Goal: Consume media (video, audio): Consume media (video, audio)

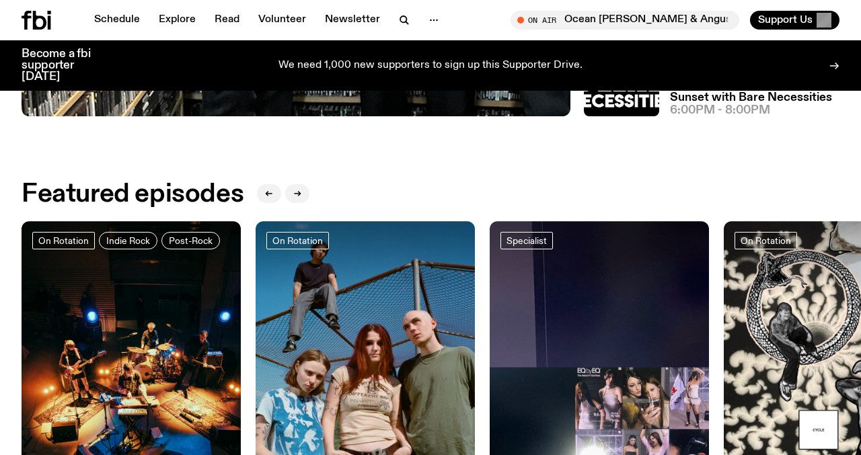
scroll to position [393, 0]
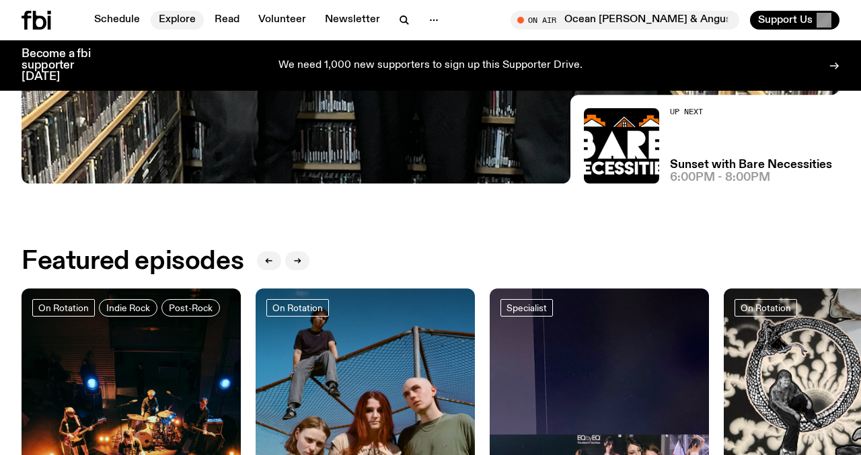
click at [173, 24] on link "Explore" at bounding box center [177, 20] width 53 height 19
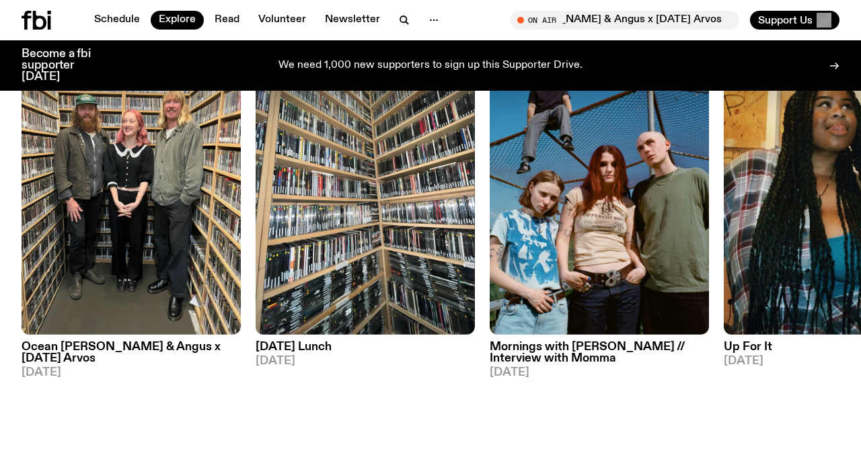
scroll to position [702, 0]
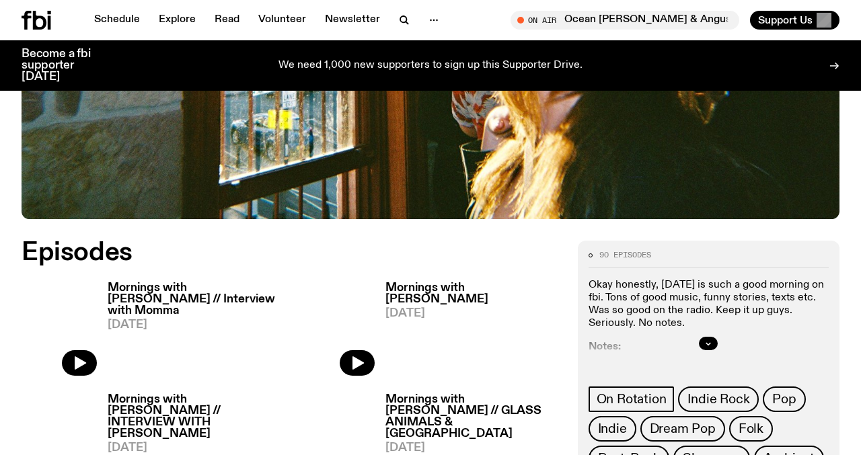
scroll to position [567, 0]
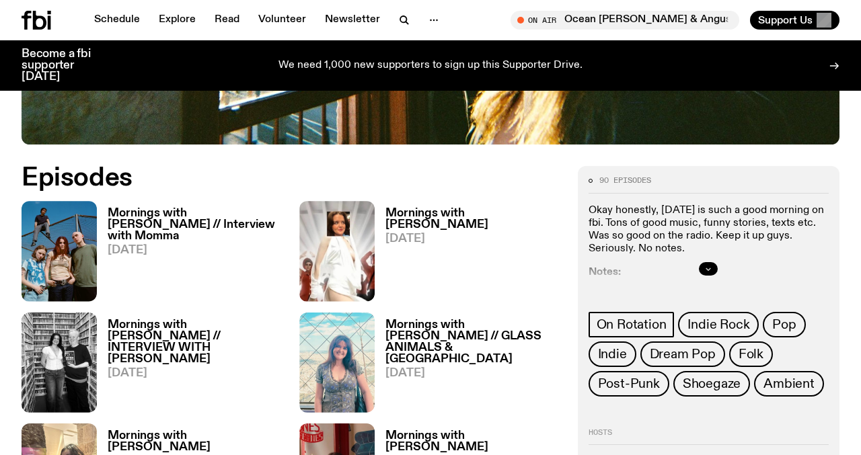
click at [708, 265] on icon "button" at bounding box center [708, 269] width 8 height 8
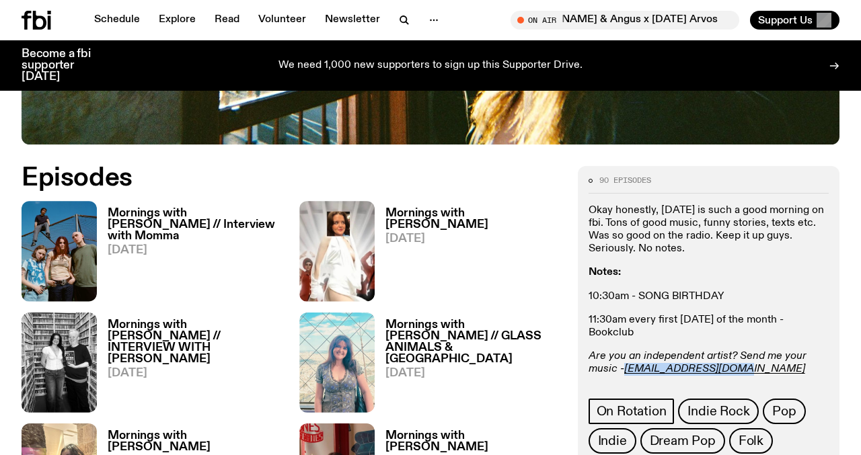
drag, startPoint x: 748, startPoint y: 309, endPoint x: 624, endPoint y: 311, distance: 123.7
click at [624, 350] on p "Are you an independent artist? Send me your music - freya.s@fbiradio.com" at bounding box center [708, 363] width 240 height 26
click at [770, 327] on div "90 episodes Okay honestly, Tuesday is such a good morning on fbi. Tons of good …" at bounding box center [708, 330] width 240 height 306
click at [141, 208] on h3 "Mornings with [PERSON_NAME] // Interview with Momma" at bounding box center [195, 225] width 175 height 34
click at [428, 208] on h3 "Mornings with Freya Shields" at bounding box center [472, 219] width 175 height 23
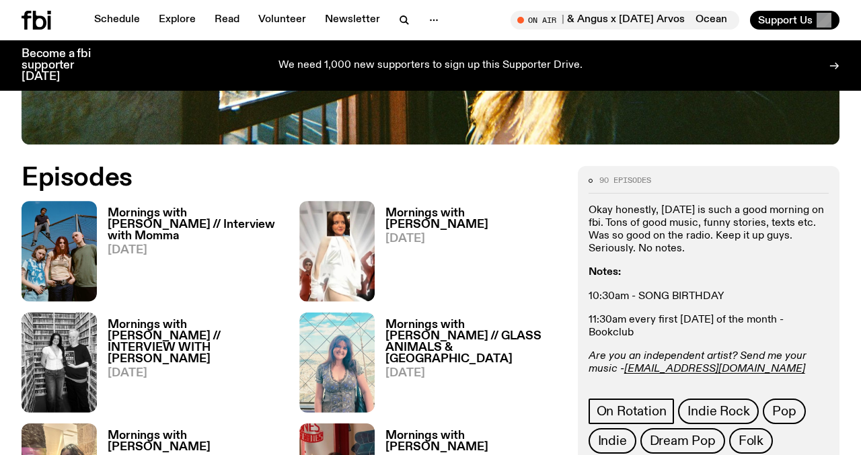
click at [184, 319] on h3 "Mornings with Freya Shields // INTERVIEW WITH STU COUPE" at bounding box center [195, 342] width 175 height 46
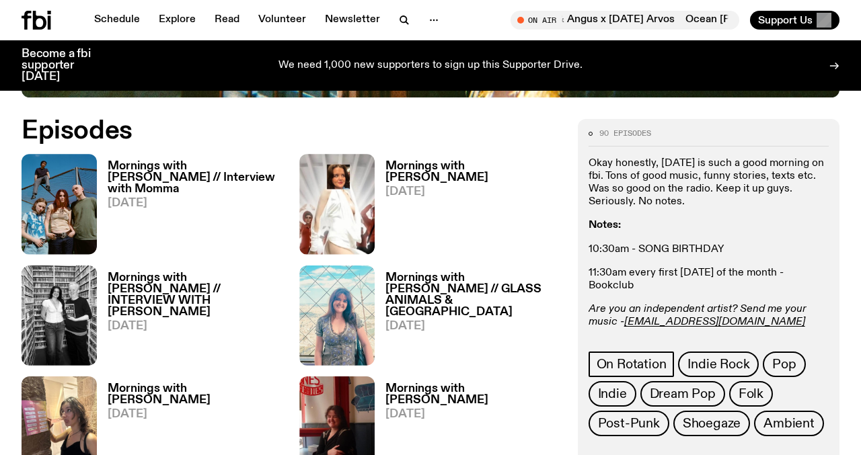
scroll to position [624, 0]
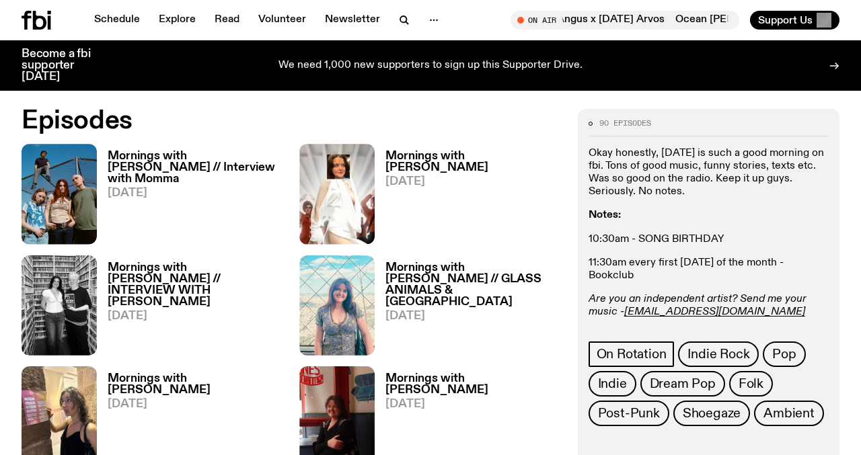
click at [424, 262] on h3 "Mornings with Freya Shields // GLASS ANIMALS & SYD CITY" at bounding box center [472, 285] width 175 height 46
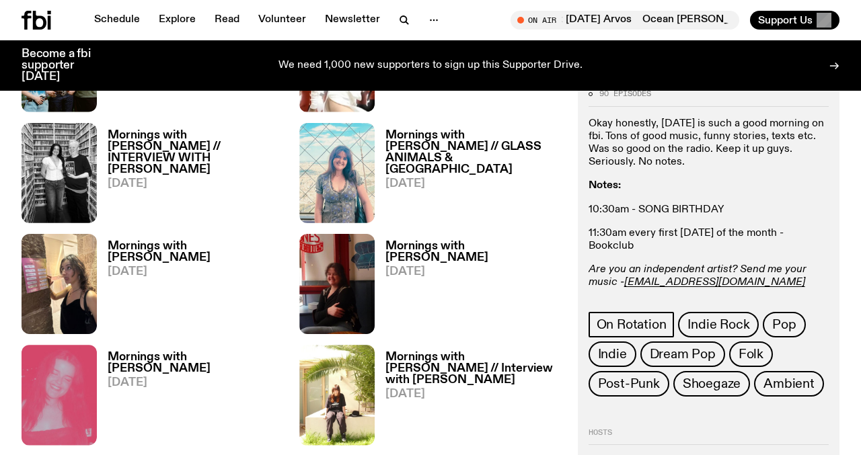
click at [429, 241] on h3 "Mornings with Freya Shields" at bounding box center [472, 252] width 175 height 23
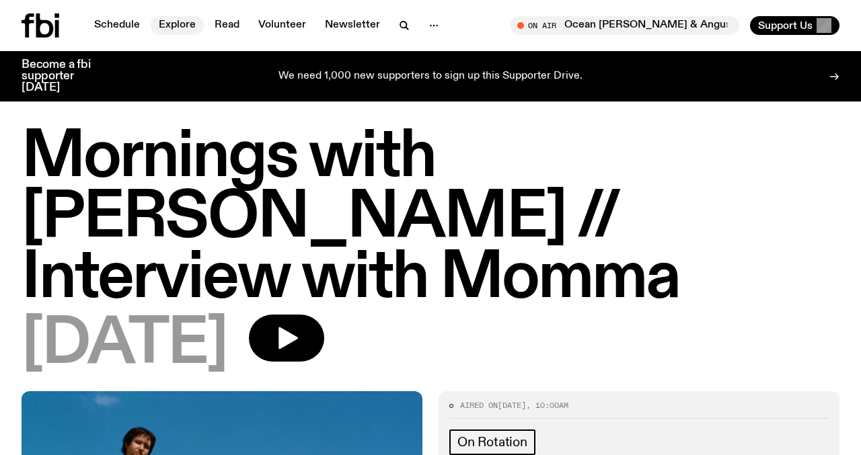
click at [164, 24] on link "Explore" at bounding box center [177, 25] width 53 height 19
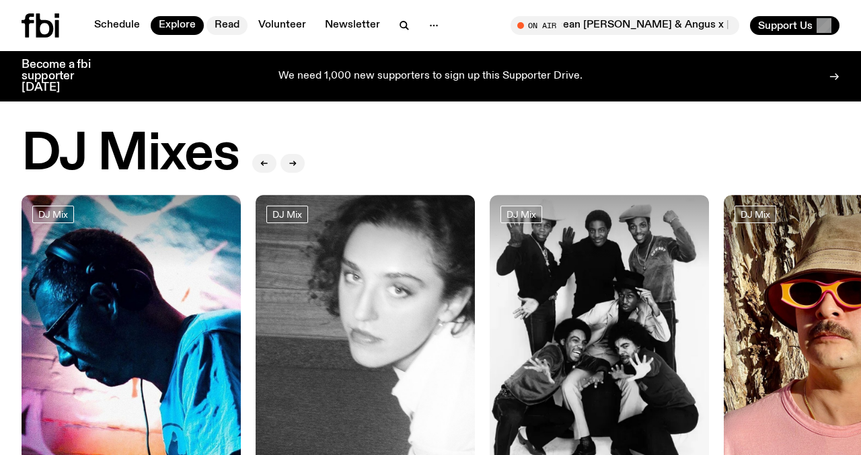
click at [223, 29] on link "Read" at bounding box center [226, 25] width 41 height 19
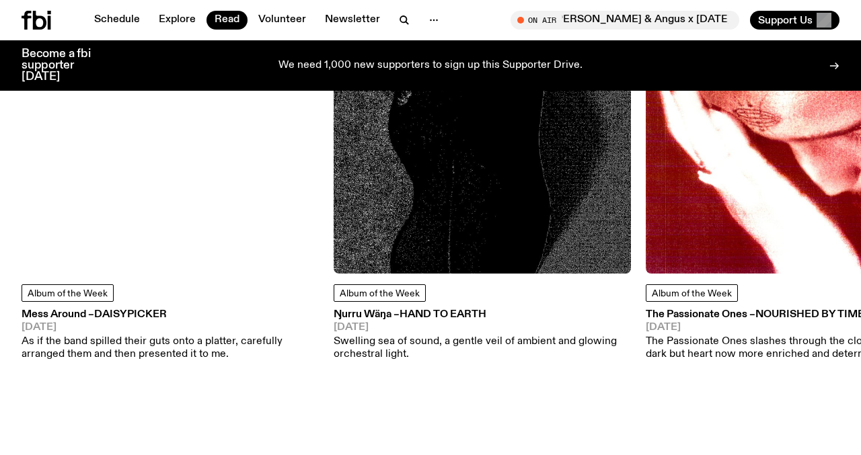
scroll to position [732, 0]
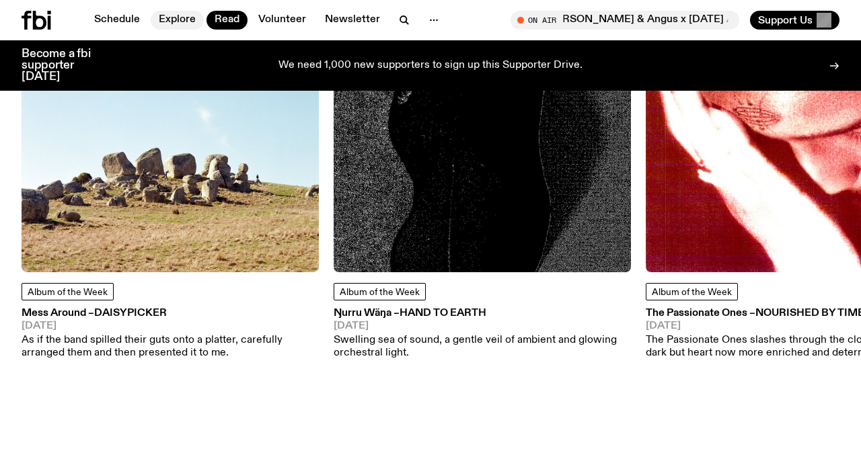
click at [170, 24] on link "Explore" at bounding box center [177, 20] width 53 height 19
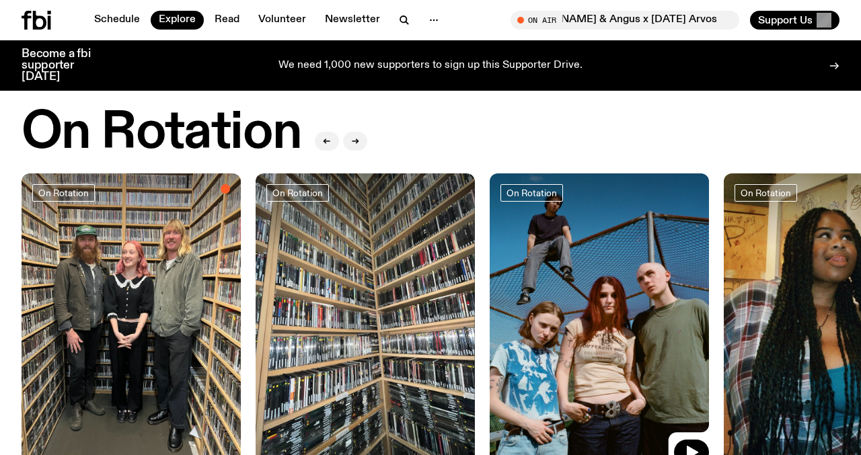
scroll to position [476, 0]
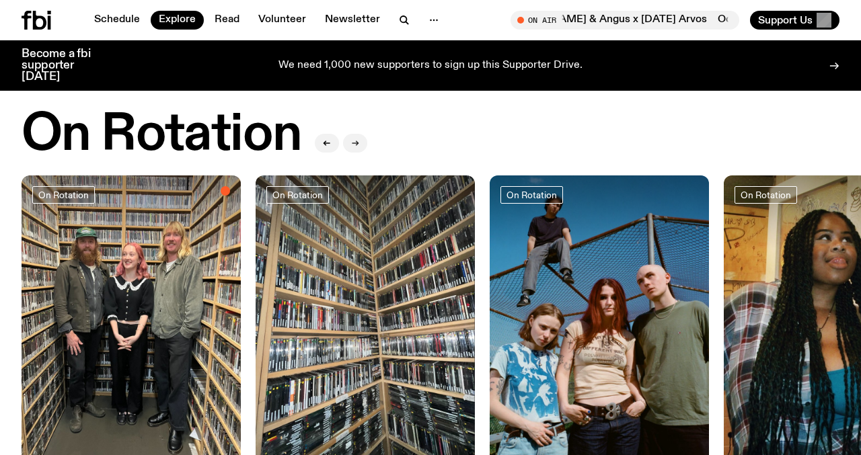
click at [354, 141] on icon "button" at bounding box center [355, 143] width 8 height 8
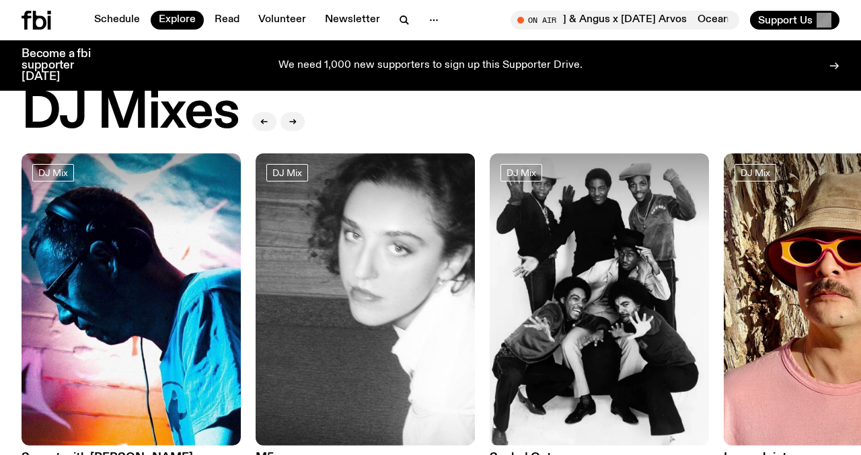
scroll to position [0, 0]
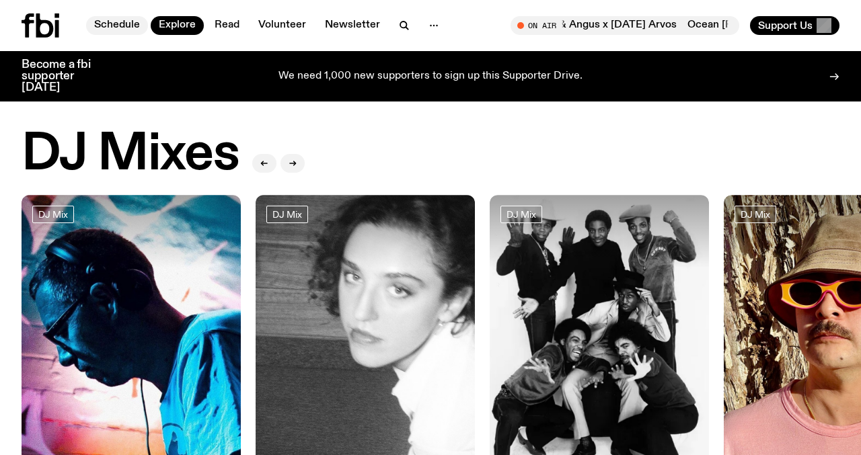
click at [119, 22] on link "Schedule" at bounding box center [117, 25] width 62 height 19
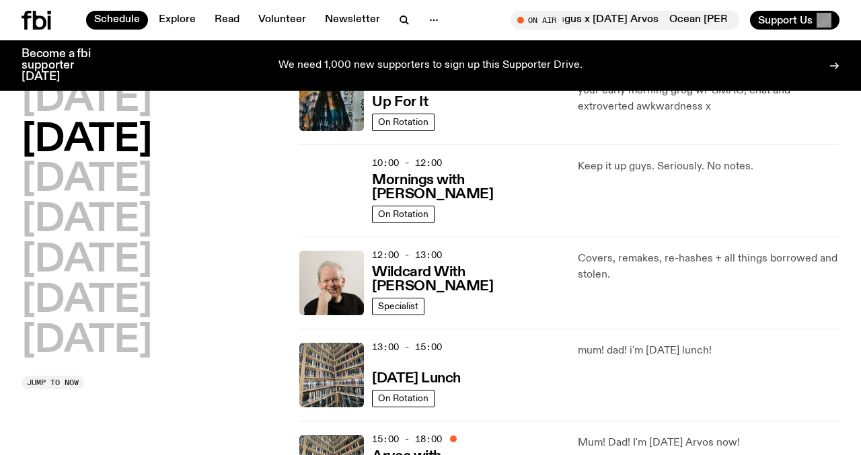
scroll to position [158, 0]
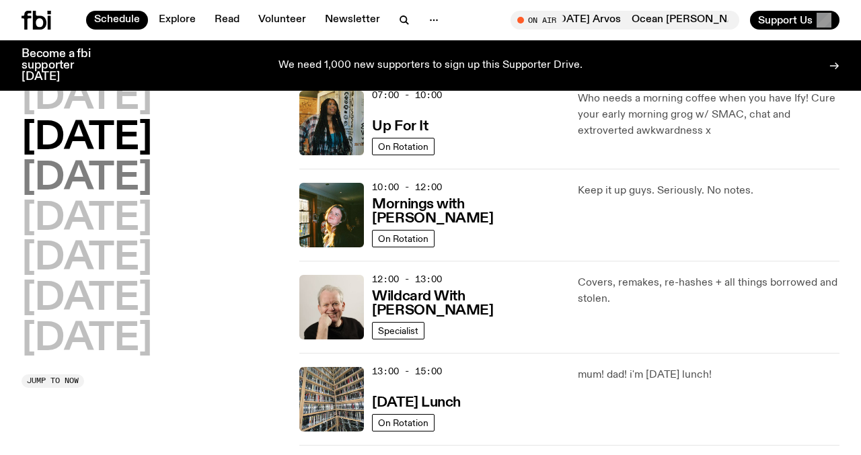
click at [120, 170] on h2 "Wednesday" at bounding box center [87, 179] width 130 height 38
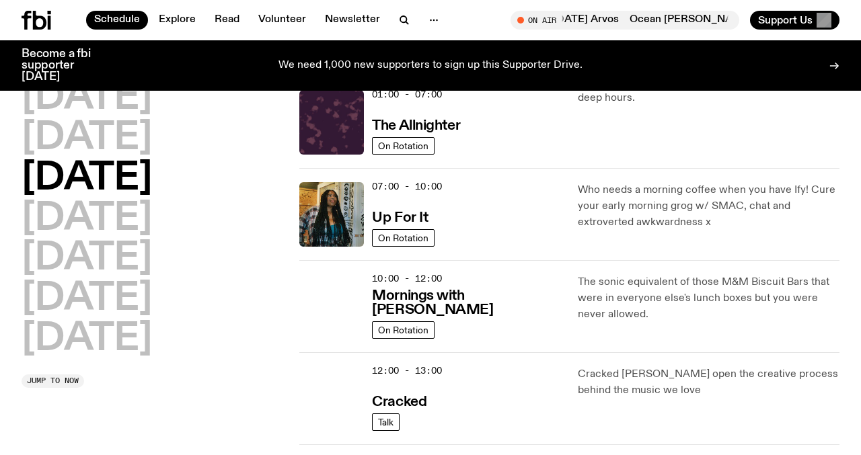
scroll to position [38, 0]
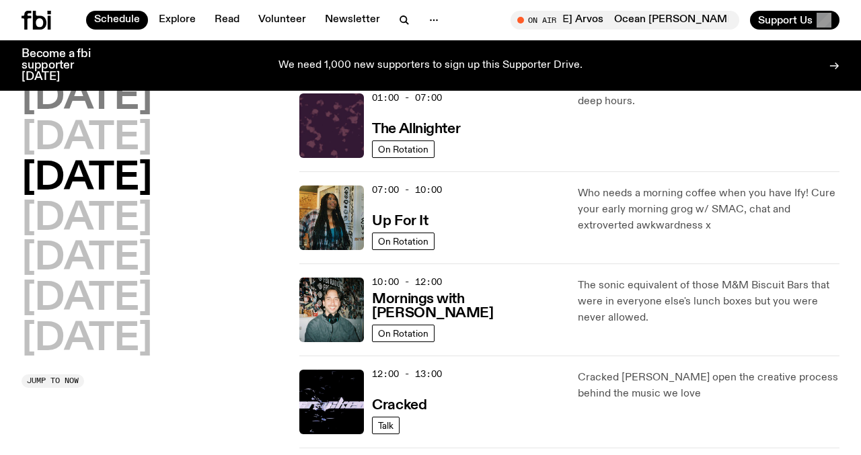
click at [103, 102] on h2 "Monday" at bounding box center [87, 98] width 130 height 38
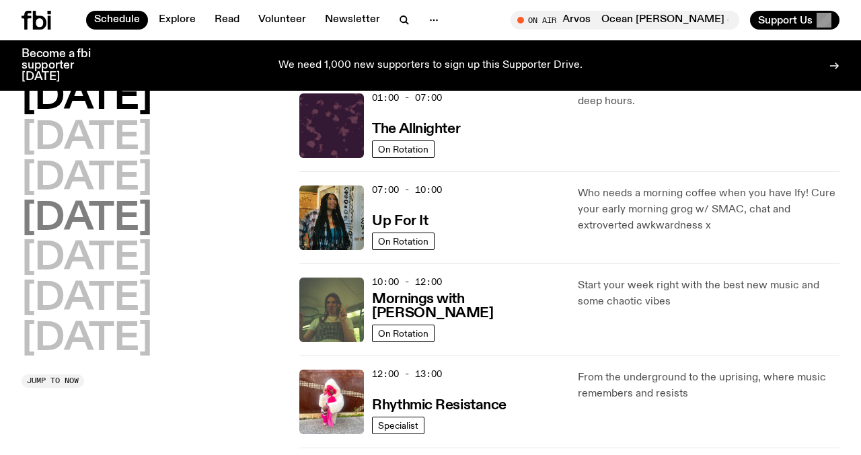
click at [106, 219] on h2 "Thursday" at bounding box center [87, 219] width 130 height 38
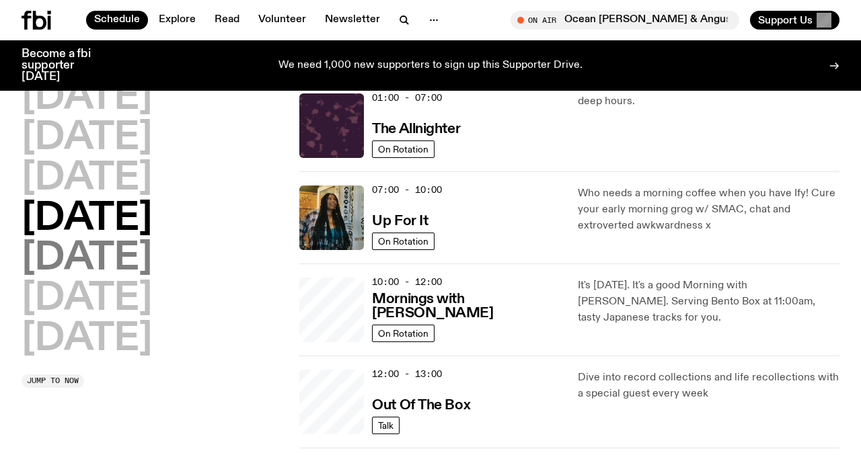
click at [85, 267] on h2 "Friday" at bounding box center [87, 259] width 130 height 38
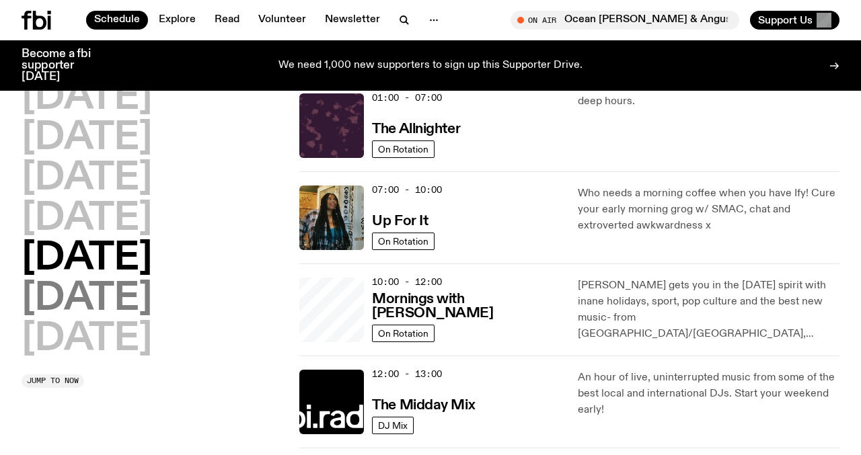
click at [85, 306] on h2 "Saturday" at bounding box center [87, 299] width 130 height 38
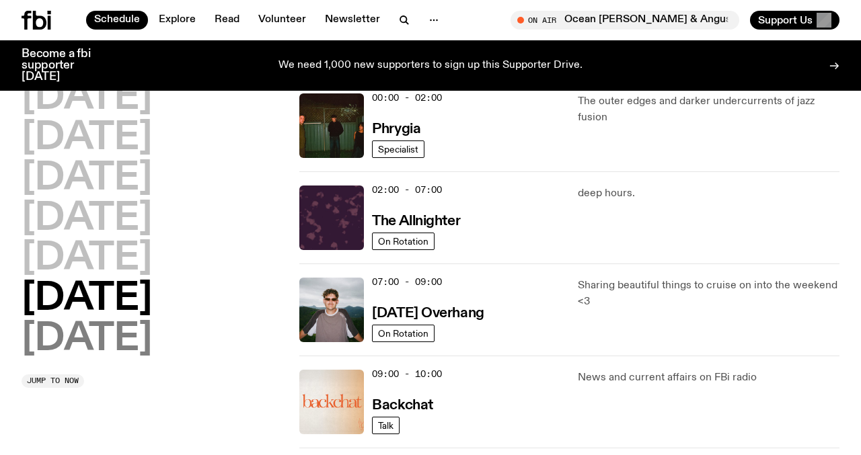
click at [86, 340] on h2 "Sunday" at bounding box center [87, 340] width 130 height 38
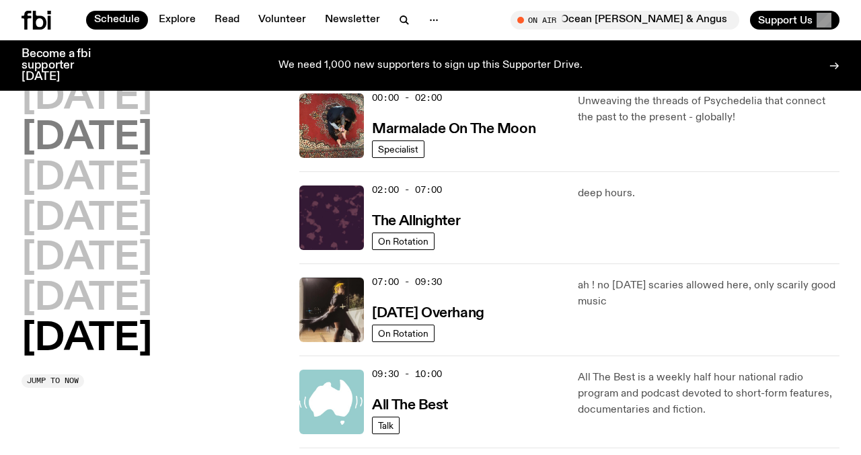
click at [123, 139] on h2 "[DATE]" at bounding box center [87, 139] width 130 height 38
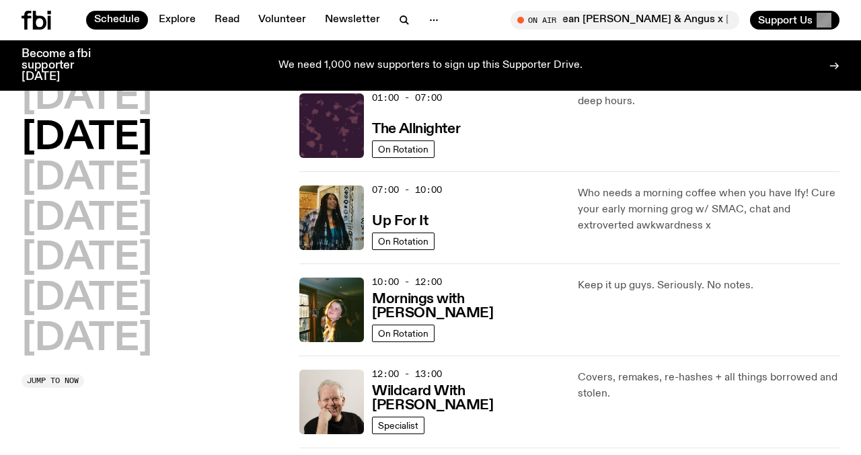
click at [469, 326] on div "10:00 - 12:00 Mornings with Freya Shields" at bounding box center [466, 310] width 189 height 65
click at [475, 308] on h3 "Mornings with [PERSON_NAME]" at bounding box center [466, 306] width 189 height 28
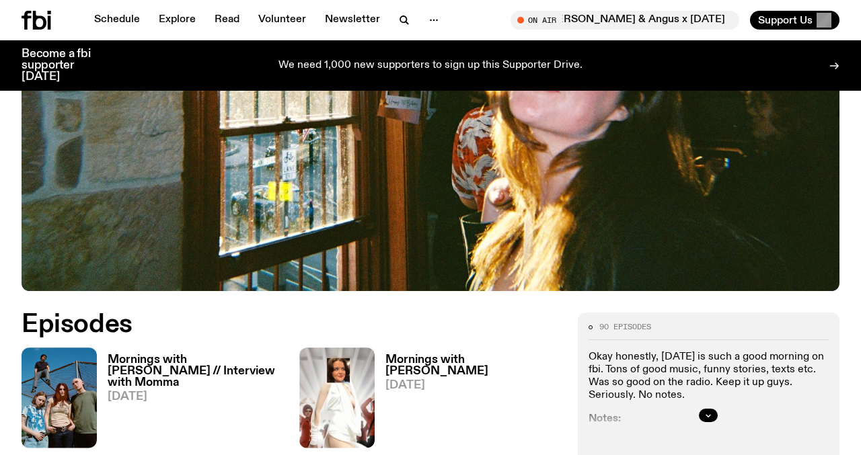
scroll to position [498, 0]
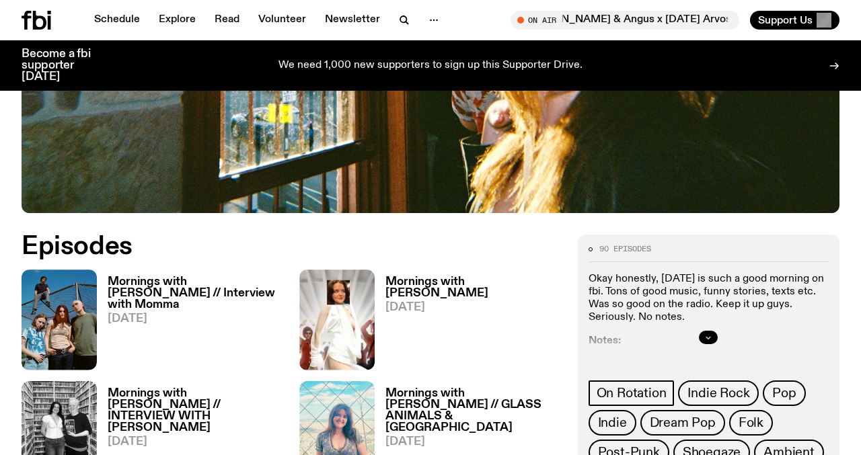
click at [705, 331] on button "button" at bounding box center [708, 337] width 19 height 13
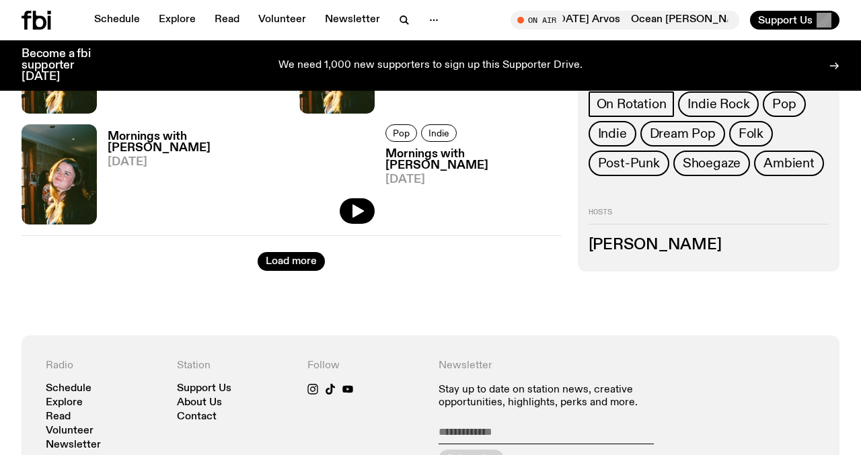
scroll to position [2301, 0]
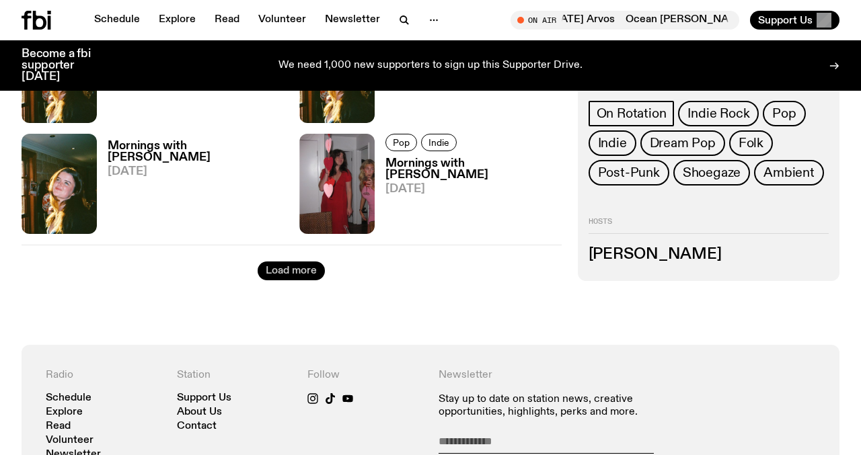
click at [301, 262] on button "Load more" at bounding box center [291, 271] width 67 height 19
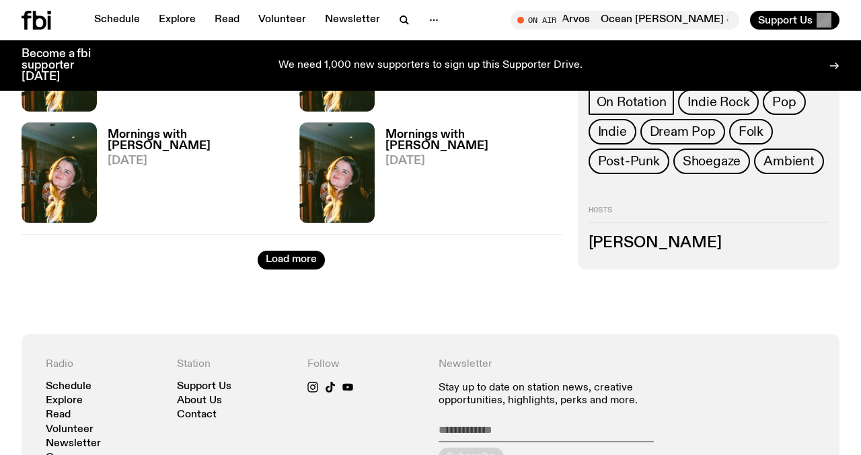
scroll to position [3980, 0]
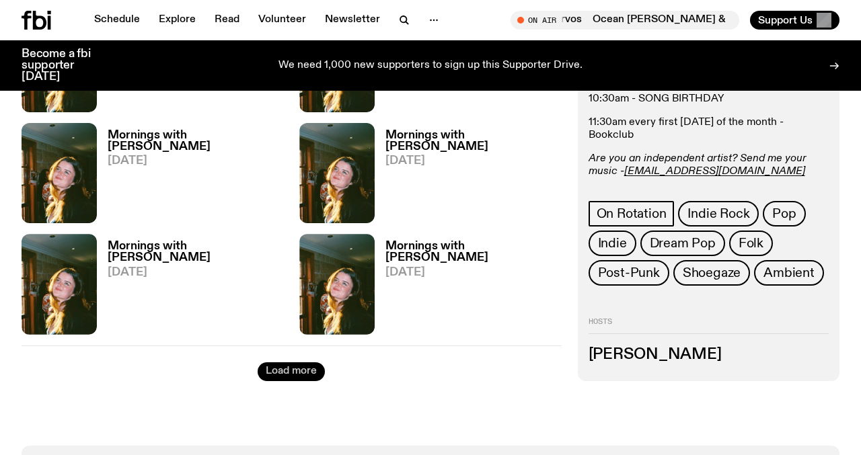
click at [309, 362] on button "Load more" at bounding box center [291, 371] width 67 height 19
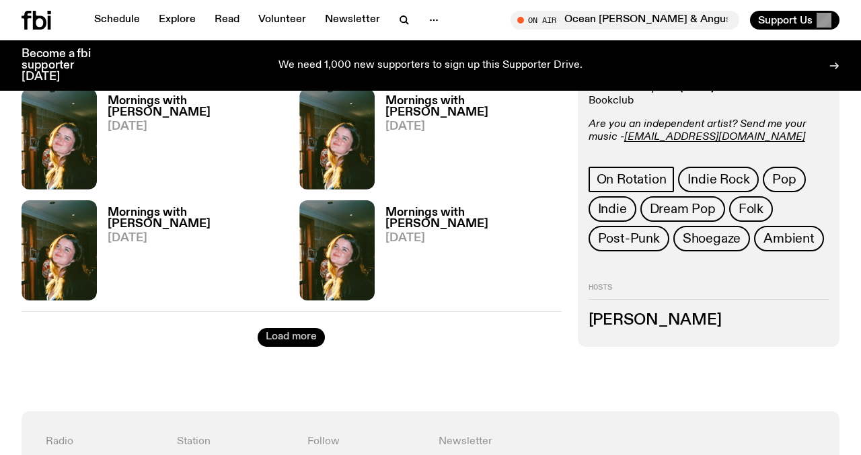
scroll to position [5466, 0]
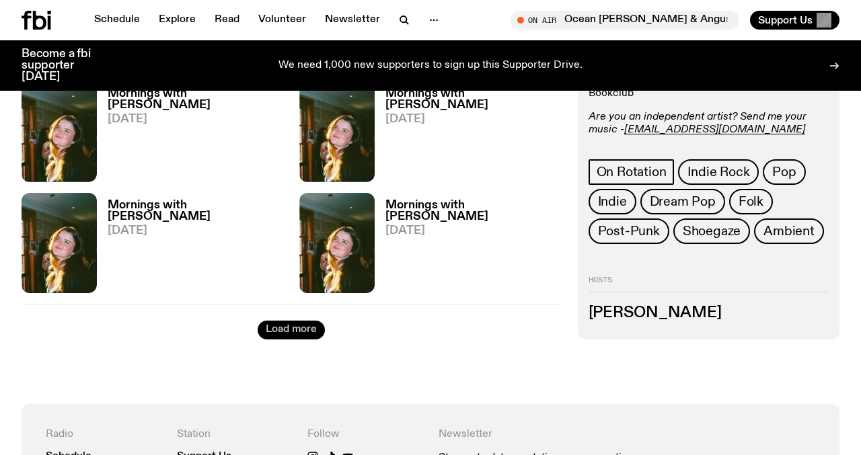
click at [309, 321] on button "Load more" at bounding box center [291, 330] width 67 height 19
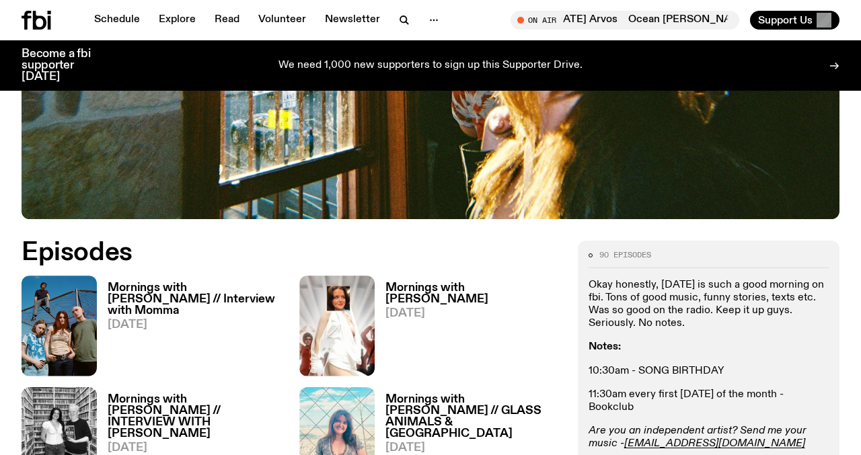
scroll to position [505, 0]
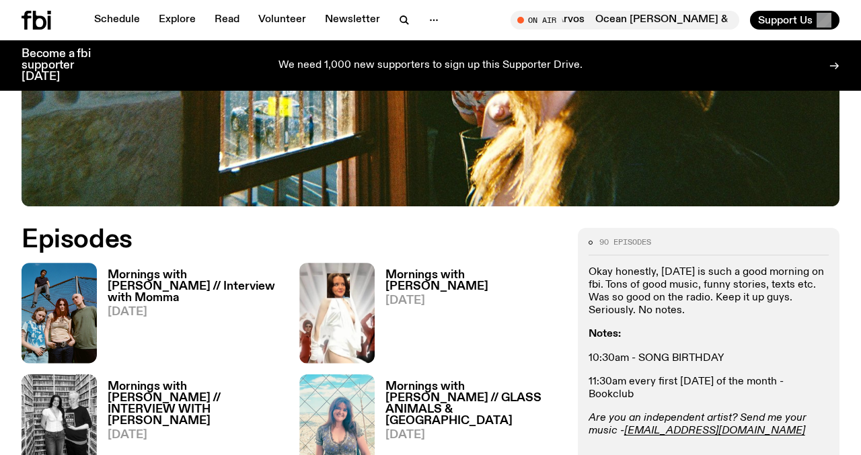
click at [455, 270] on h3 "Mornings with Freya Shields" at bounding box center [472, 281] width 175 height 23
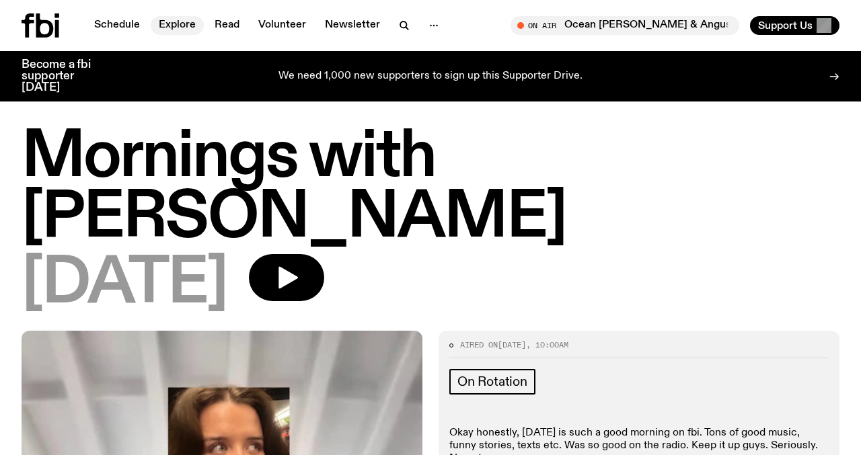
click at [178, 22] on link "Explore" at bounding box center [177, 25] width 53 height 19
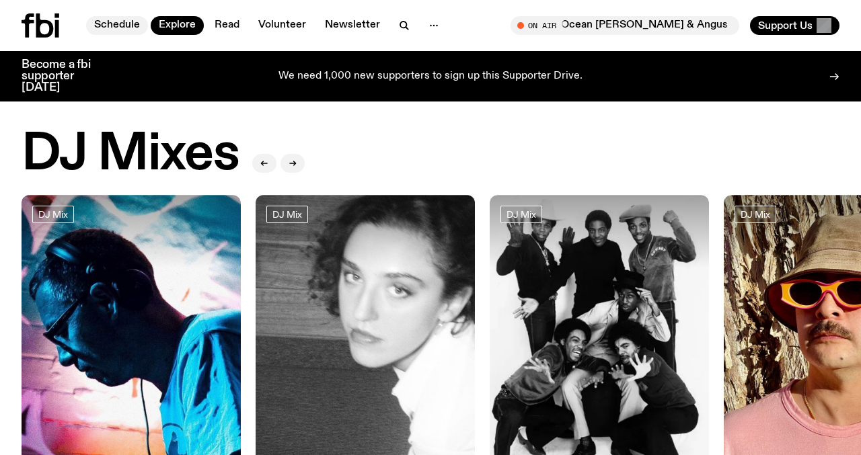
click at [127, 28] on link "Schedule" at bounding box center [117, 25] width 62 height 19
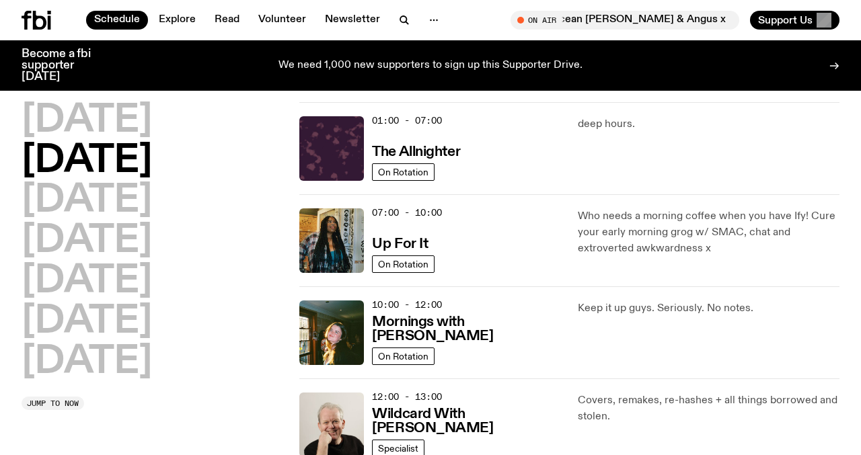
scroll to position [20, 0]
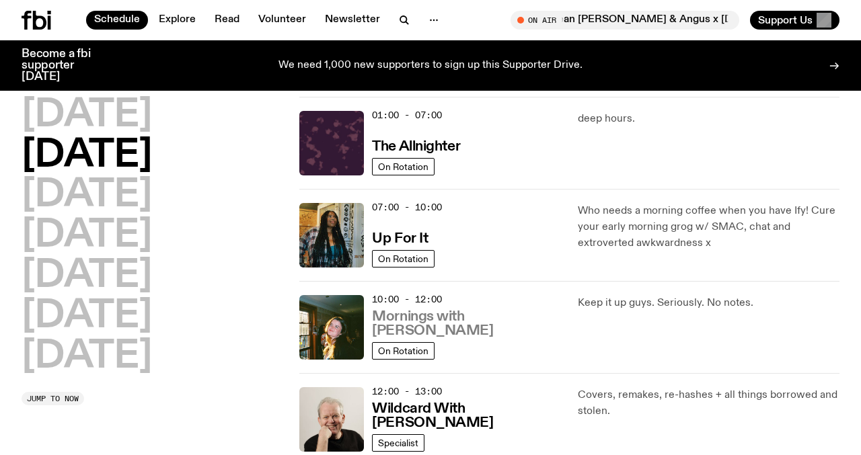
click at [444, 334] on h3 "Mornings with Freya Shields" at bounding box center [466, 324] width 189 height 28
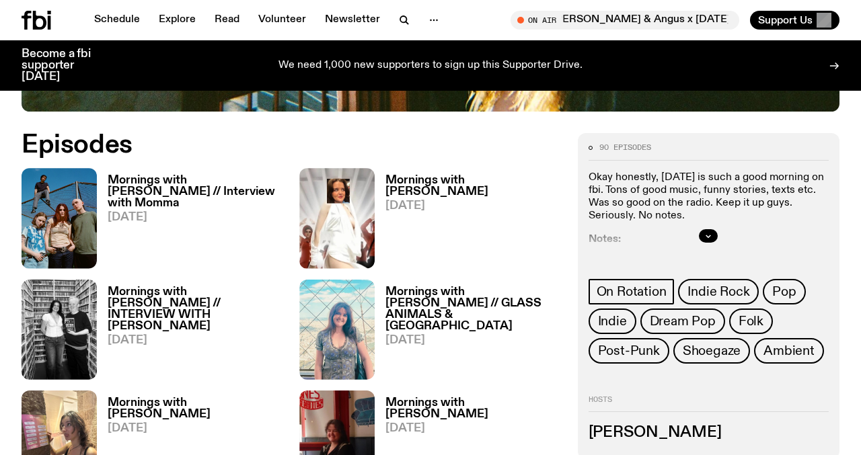
scroll to position [596, 0]
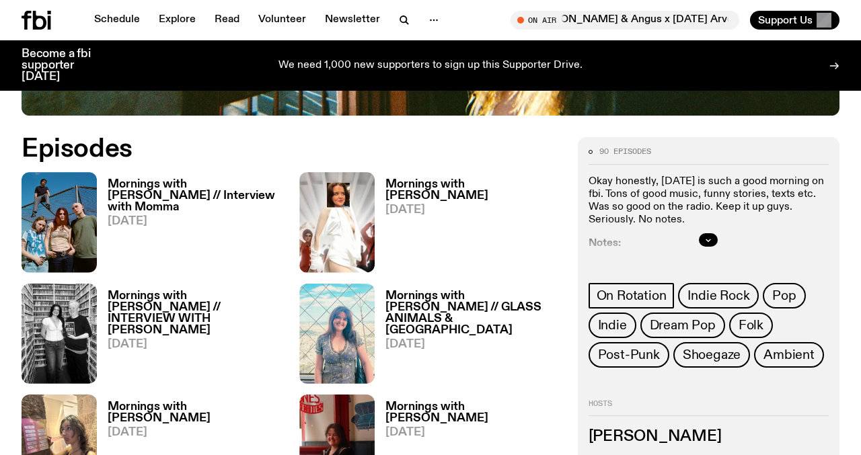
click at [432, 290] on h3 "Mornings with Freya Shields // GLASS ANIMALS & SYD CITY" at bounding box center [472, 313] width 175 height 46
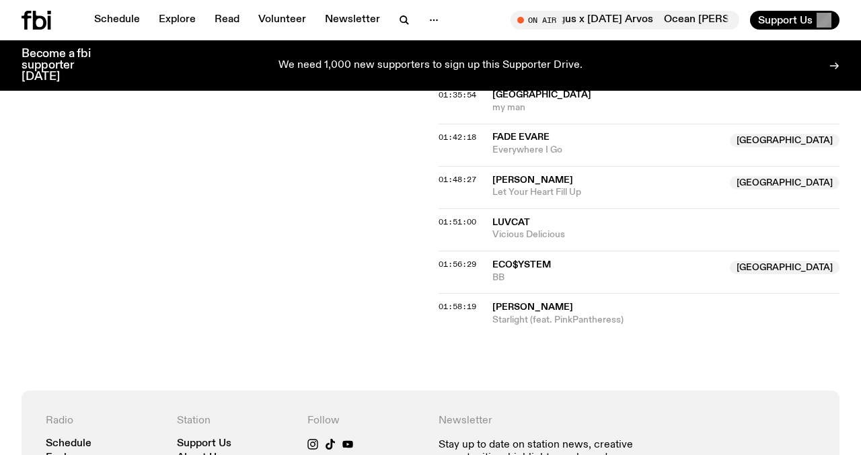
scroll to position [1613, 0]
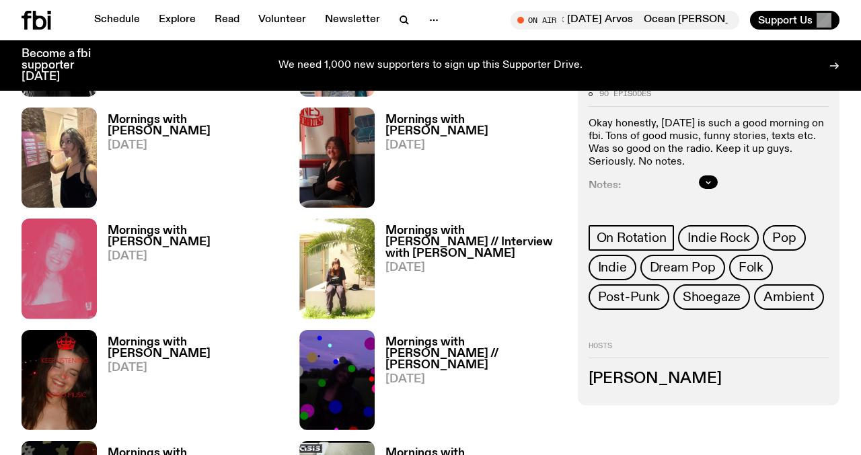
scroll to position [902, 0]
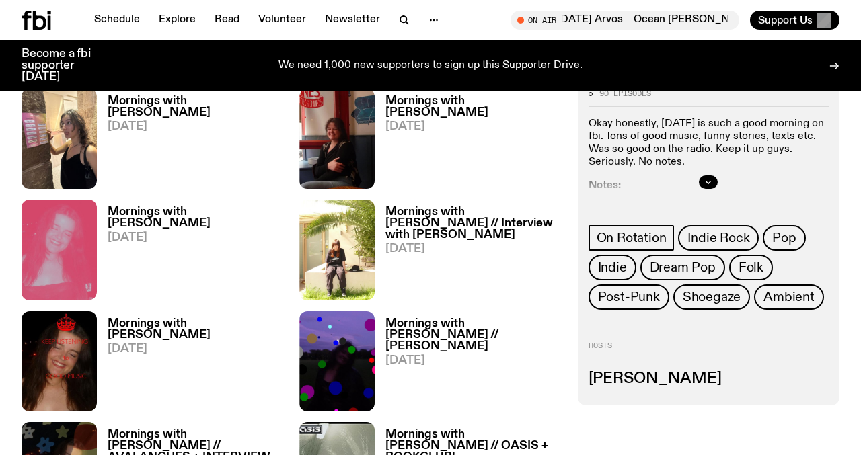
click at [190, 318] on h3 "Mornings with [PERSON_NAME]" at bounding box center [195, 329] width 175 height 23
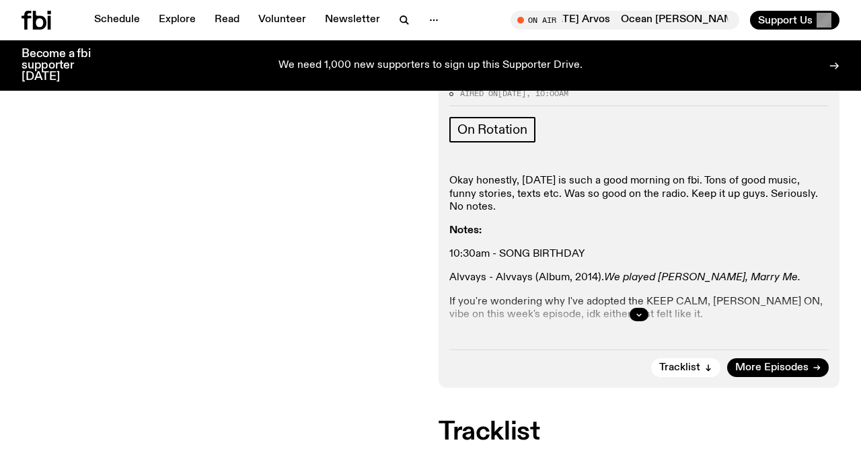
scroll to position [243, 0]
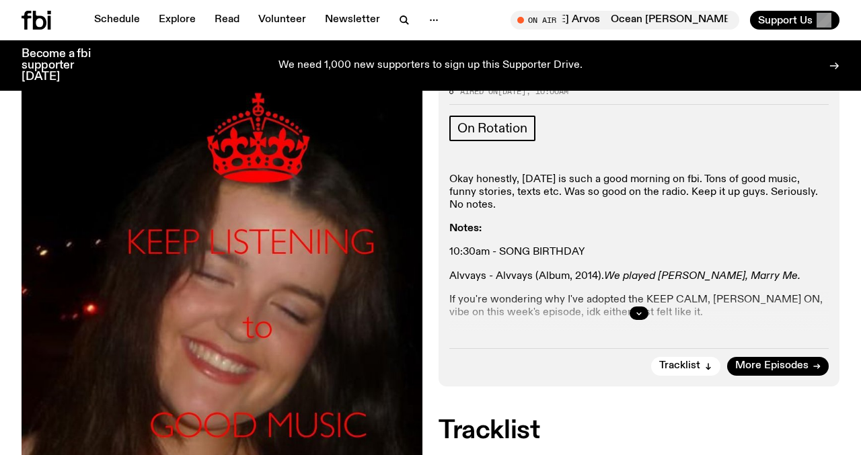
click at [639, 292] on div at bounding box center [638, 313] width 379 height 43
click at [636, 309] on icon "button" at bounding box center [639, 313] width 8 height 8
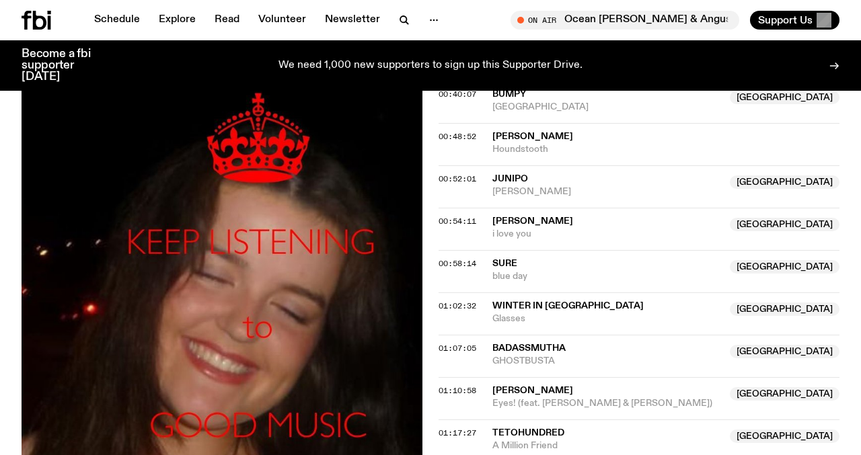
scroll to position [1328, 0]
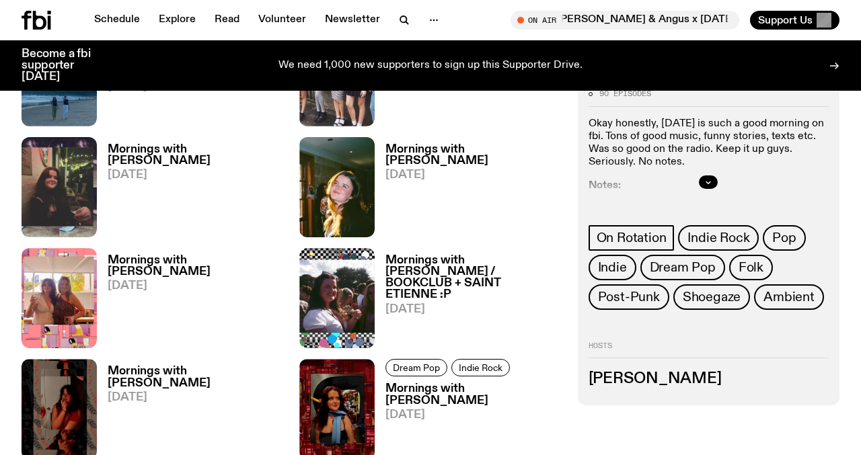
scroll to position [1522, 0]
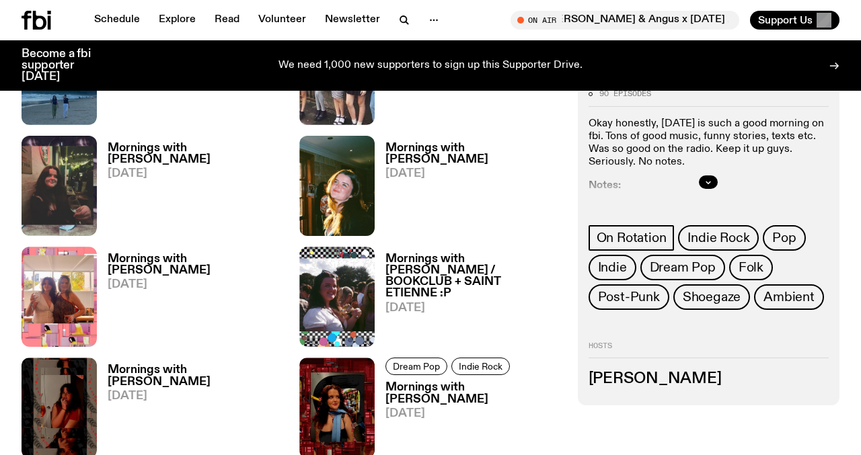
click at [182, 364] on h3 "Mornings with [PERSON_NAME]" at bounding box center [195, 375] width 175 height 23
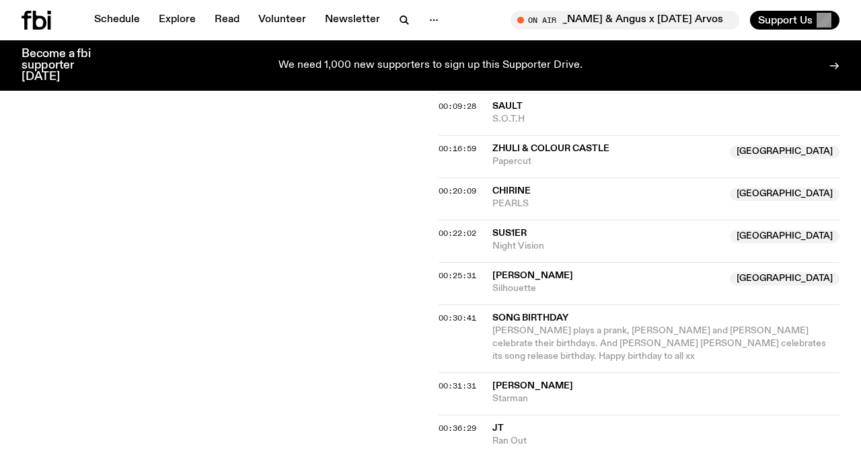
scroll to position [598, 0]
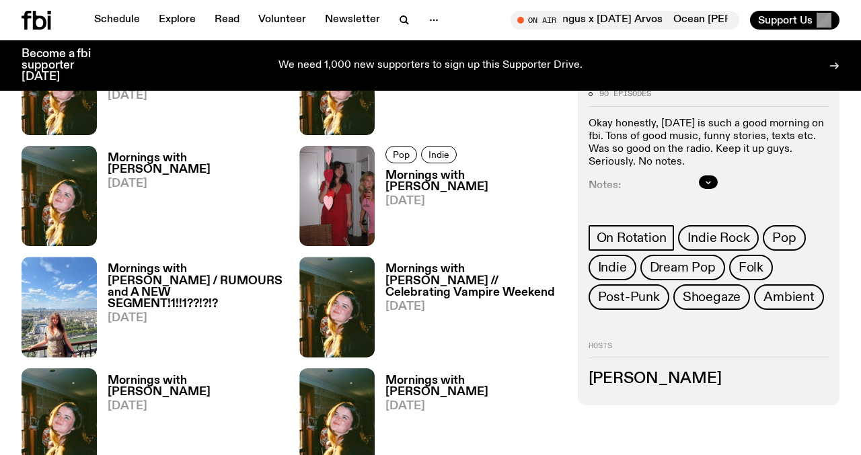
scroll to position [2295, 0]
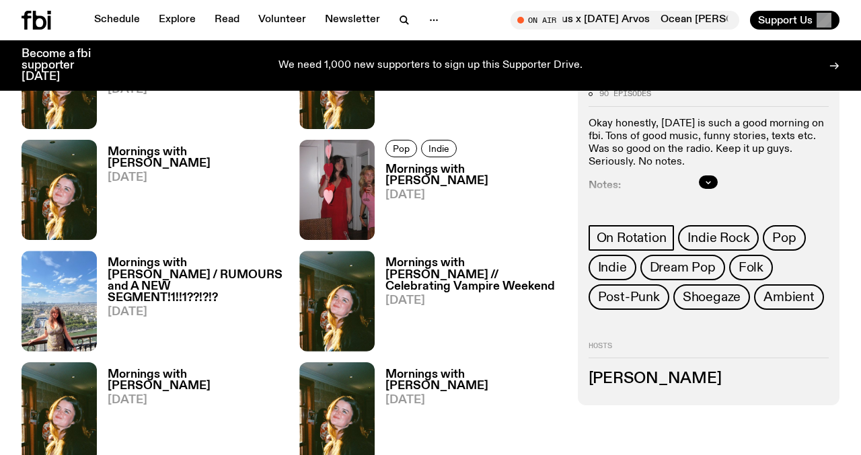
click at [193, 258] on h3 "Mornings with Freya Shields / RUMOURS and A NEW SEGMENT!1!!1??!?!?" at bounding box center [195, 281] width 175 height 46
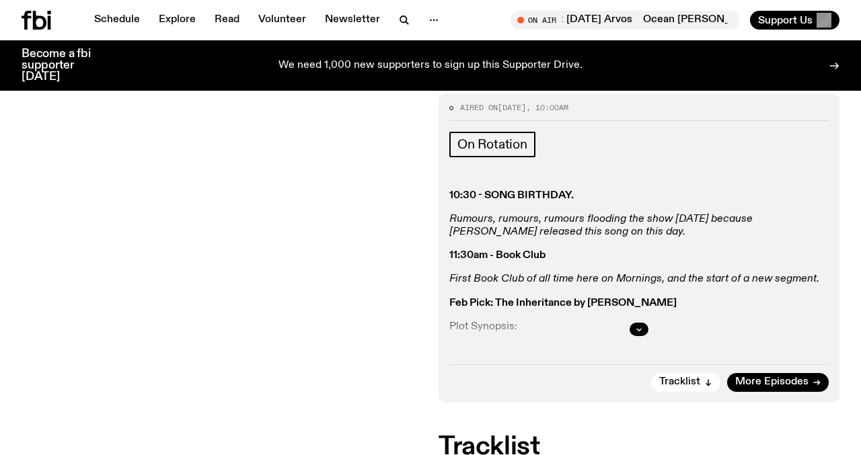
scroll to position [348, 0]
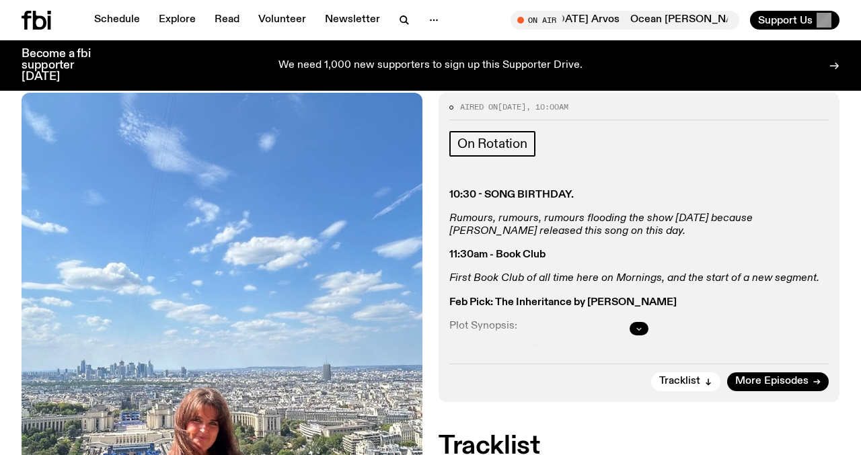
click at [635, 325] on icon "button" at bounding box center [639, 329] width 8 height 8
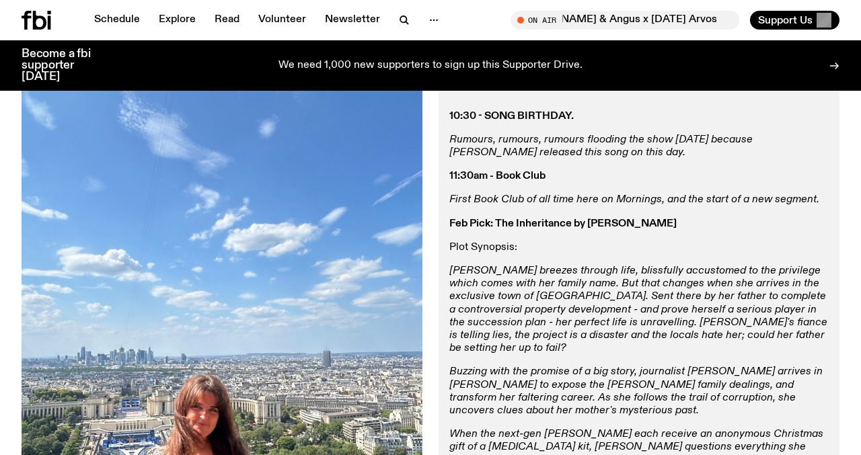
scroll to position [426, 0]
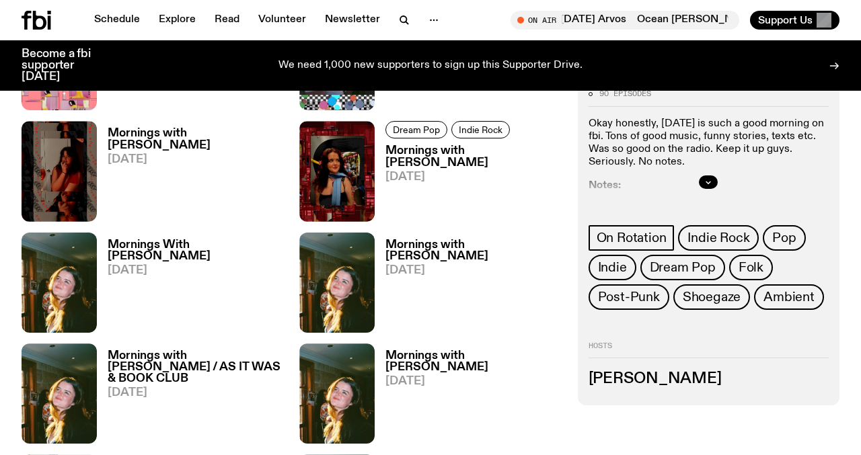
scroll to position [1758, 0]
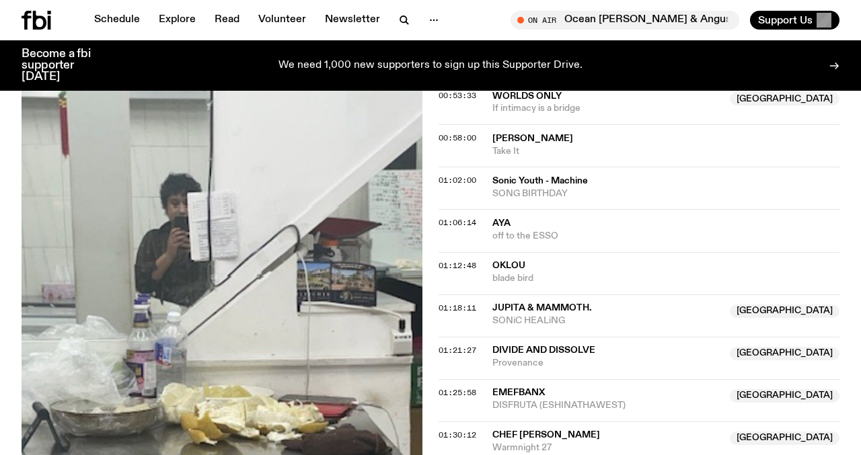
scroll to position [943, 0]
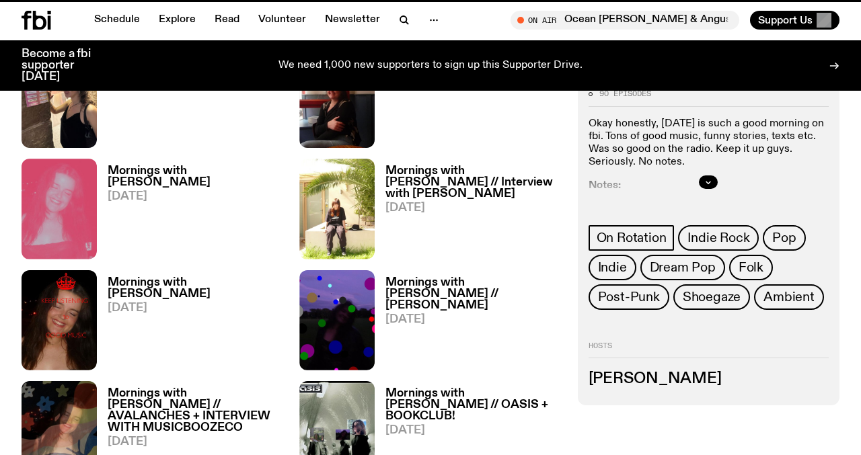
scroll to position [1758, 0]
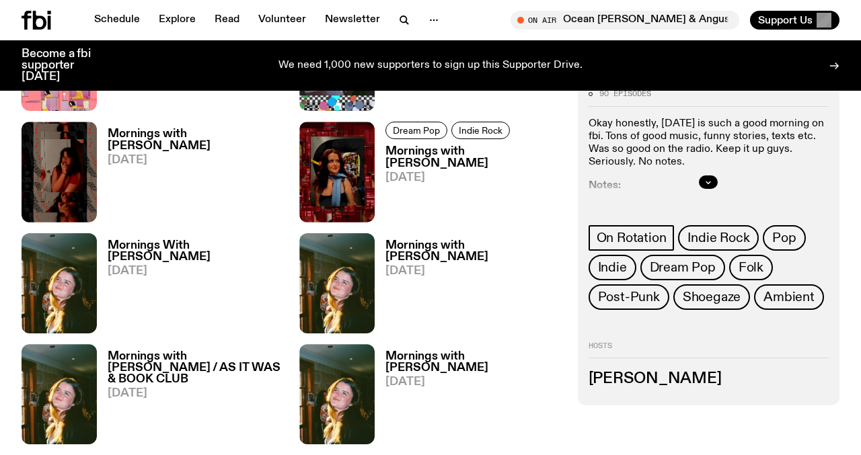
click at [164, 351] on h3 "Mornings with Freya Shields / AS IT WAS & BOOK CLUB" at bounding box center [195, 368] width 175 height 34
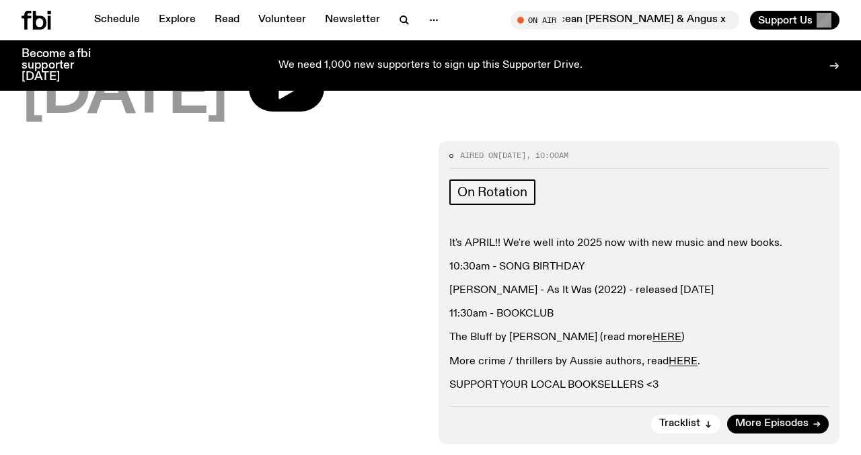
scroll to position [242, 0]
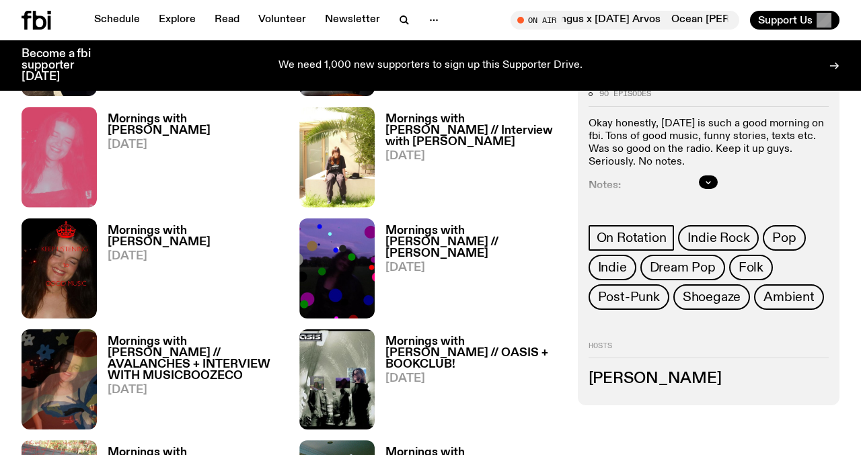
scroll to position [995, 0]
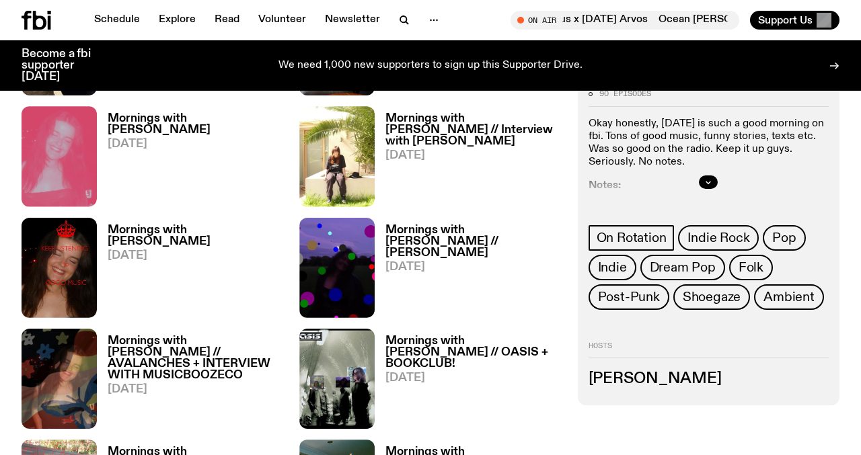
click at [425, 336] on h3 "Mornings with Freya Shields // OASIS + BOOKCLUB!" at bounding box center [472, 353] width 175 height 34
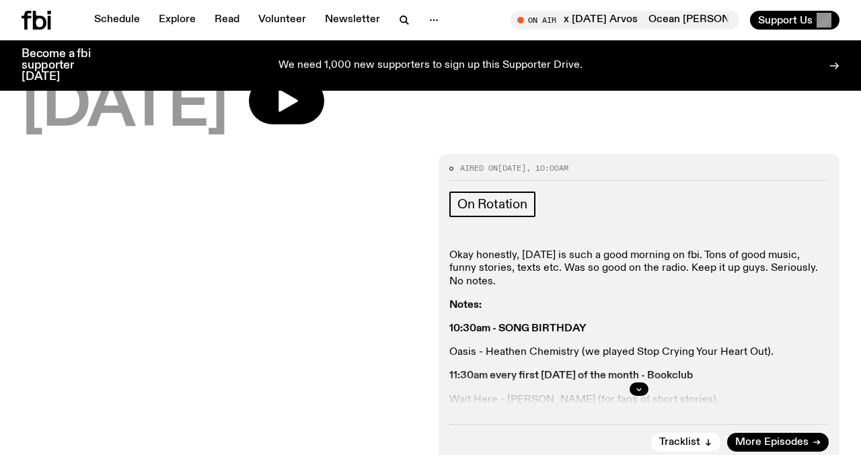
scroll to position [233, 0]
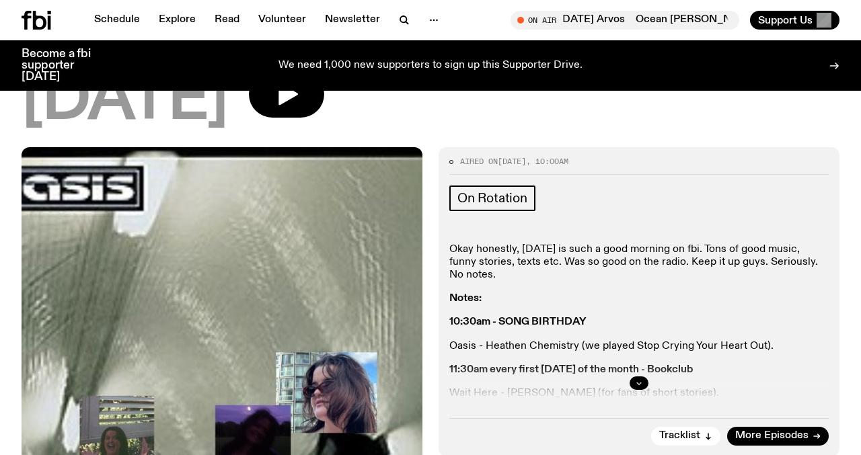
click at [639, 379] on icon "button" at bounding box center [639, 383] width 8 height 8
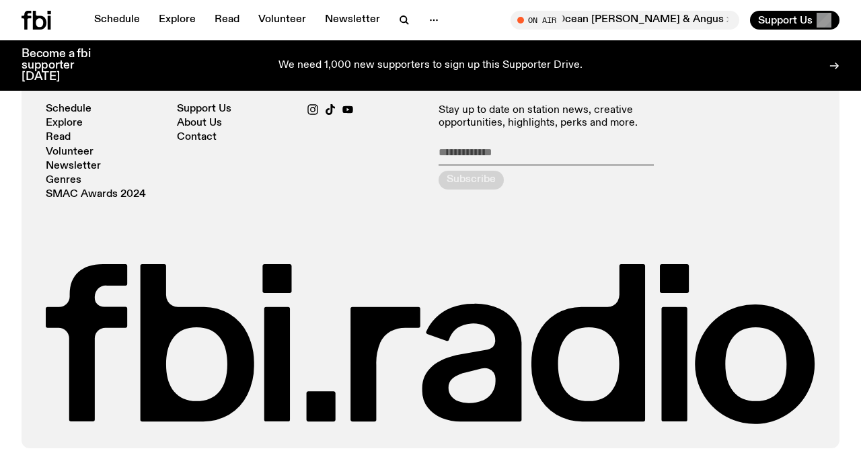
scroll to position [1841, 0]
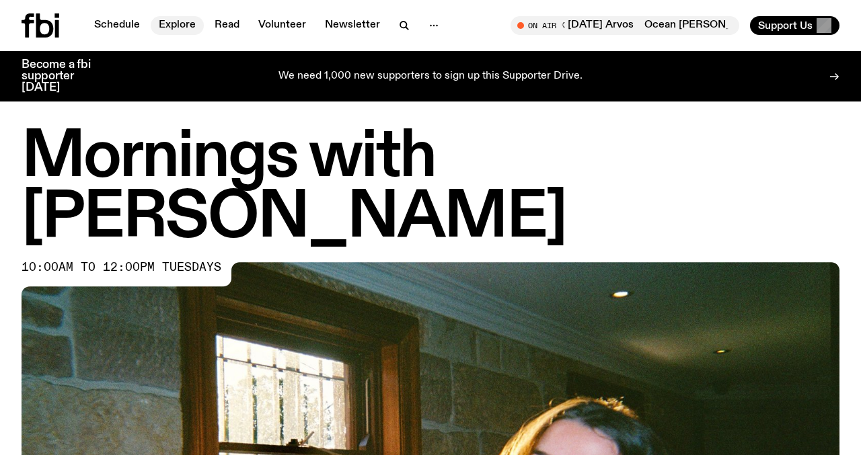
click at [163, 24] on link "Explore" at bounding box center [177, 25] width 53 height 19
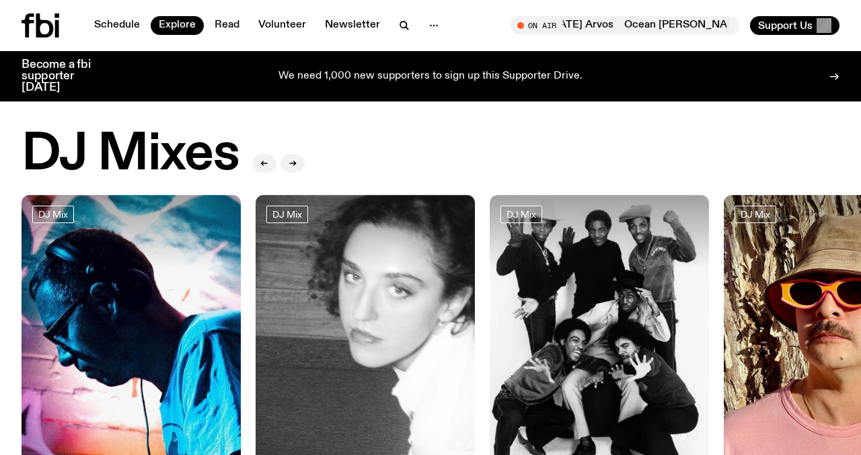
click at [111, 6] on div "Schedule Explore Read Volunteer Newsletter On Air Ocean Alley's Mitch & Angus x…" at bounding box center [430, 25] width 861 height 51
click at [108, 15] on div "Schedule Explore Read Volunteer Newsletter" at bounding box center [235, 25] width 426 height 24
click at [115, 15] on div "Schedule Explore Read Volunteer Newsletter" at bounding box center [235, 25] width 426 height 24
click at [113, 24] on link "Schedule" at bounding box center [117, 25] width 62 height 19
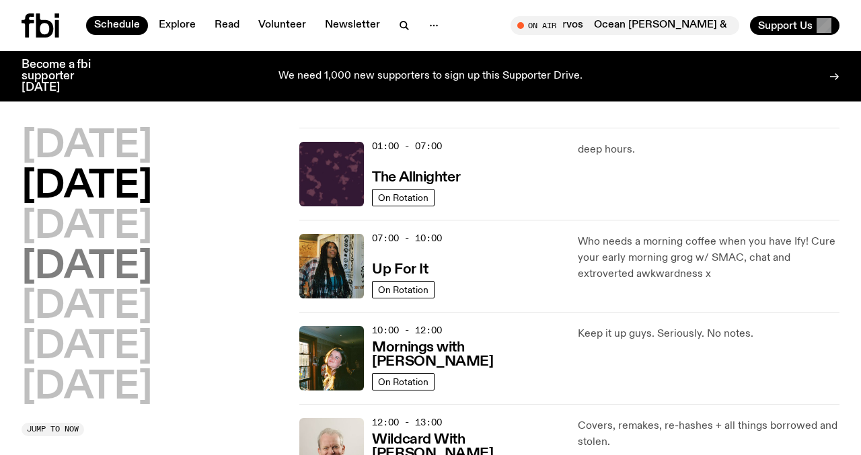
click at [118, 262] on h2 "[DATE]" at bounding box center [87, 268] width 130 height 38
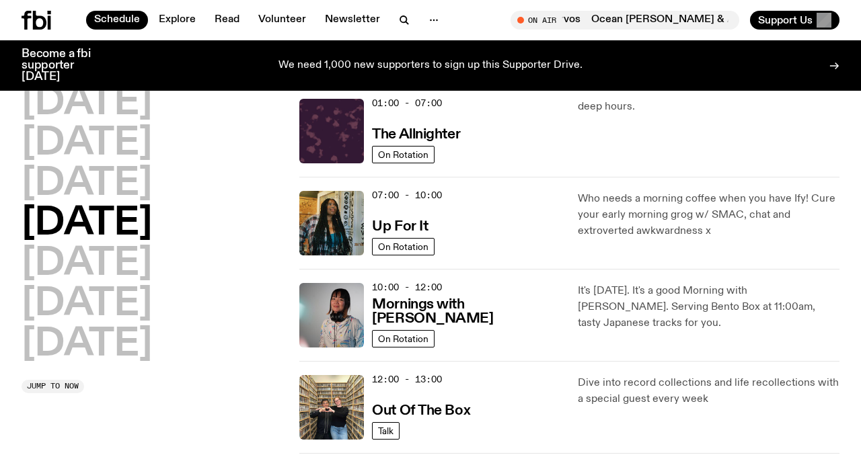
scroll to position [38, 0]
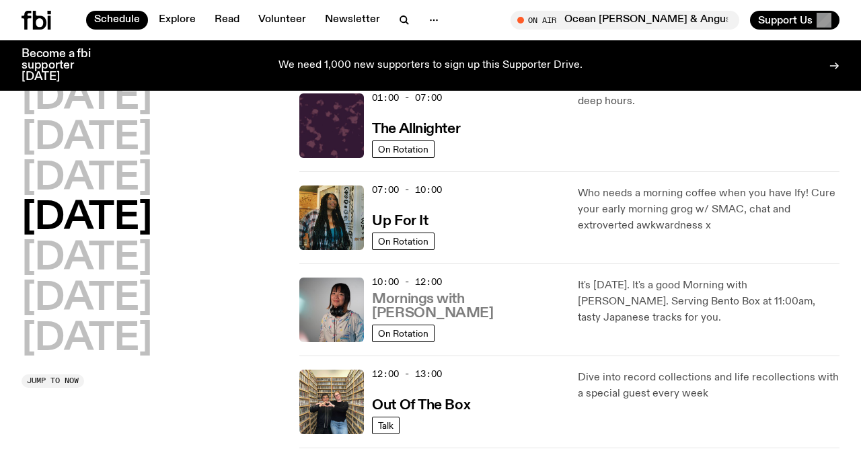
click at [385, 317] on h3 "Mornings with Kana Frazer" at bounding box center [466, 306] width 189 height 28
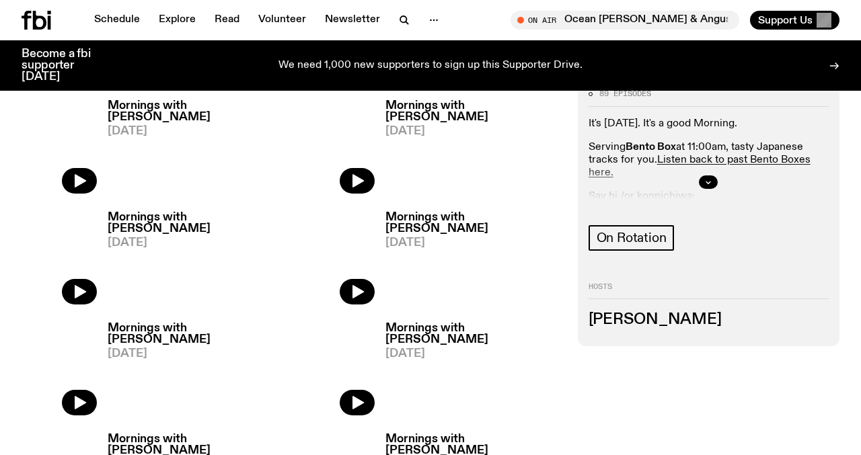
scroll to position [503, 0]
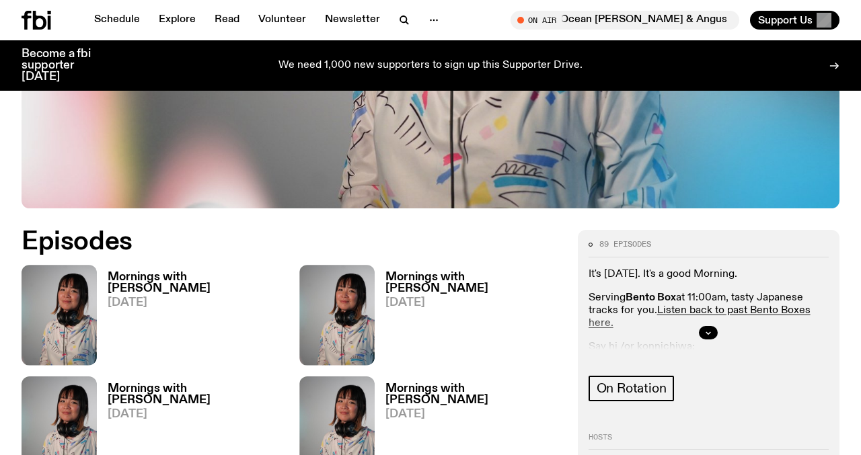
click at [214, 272] on h3 "Mornings with Kana Frazer" at bounding box center [195, 283] width 175 height 23
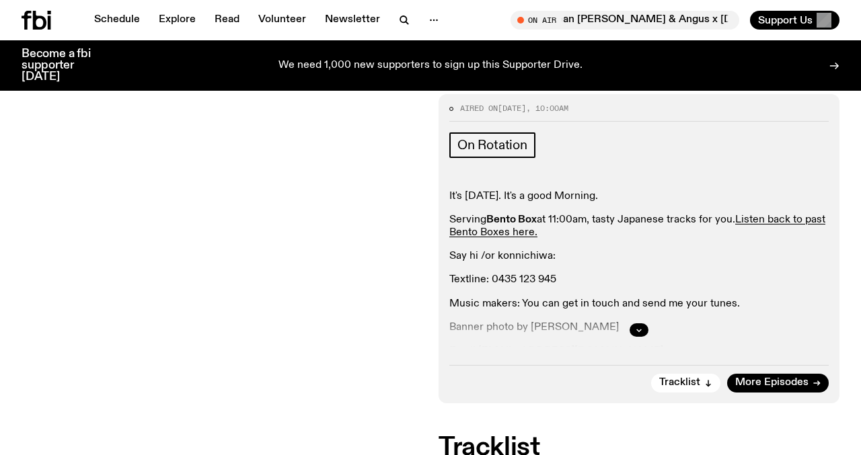
scroll to position [220, 0]
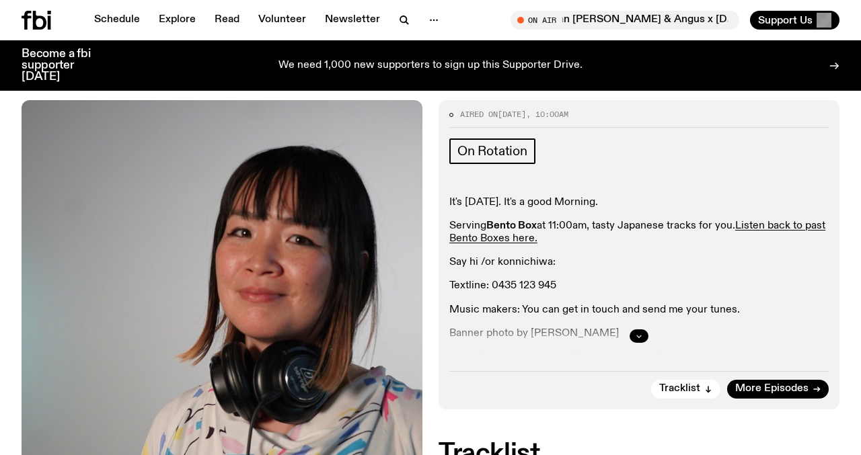
click at [642, 329] on button "button" at bounding box center [638, 335] width 19 height 13
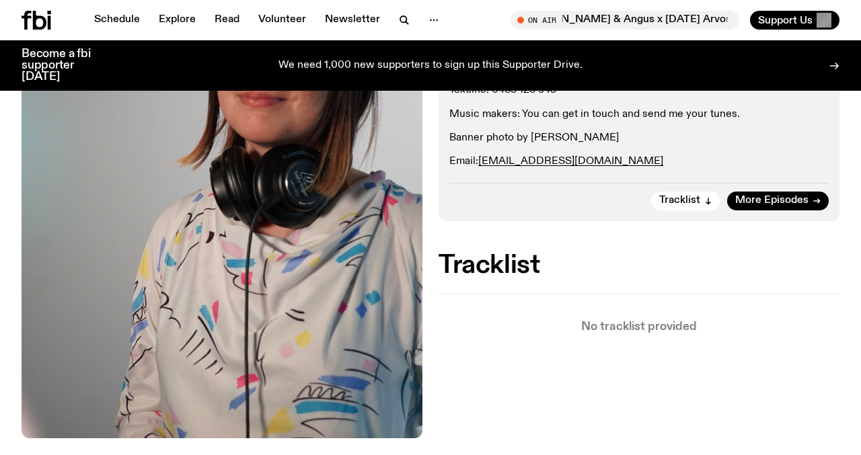
scroll to position [313, 0]
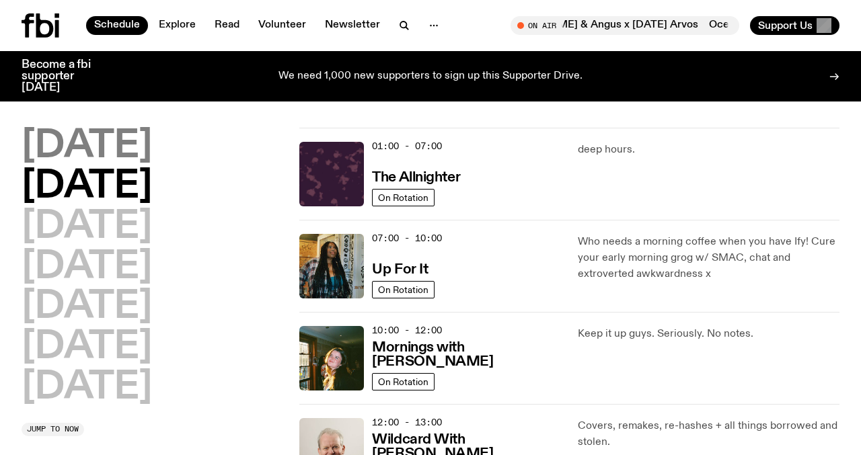
click at [126, 143] on h2 "[DATE]" at bounding box center [87, 147] width 130 height 38
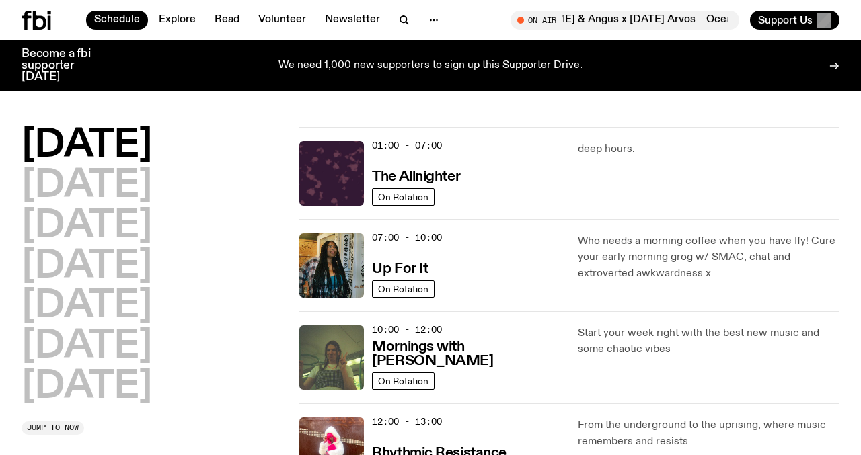
scroll to position [38, 0]
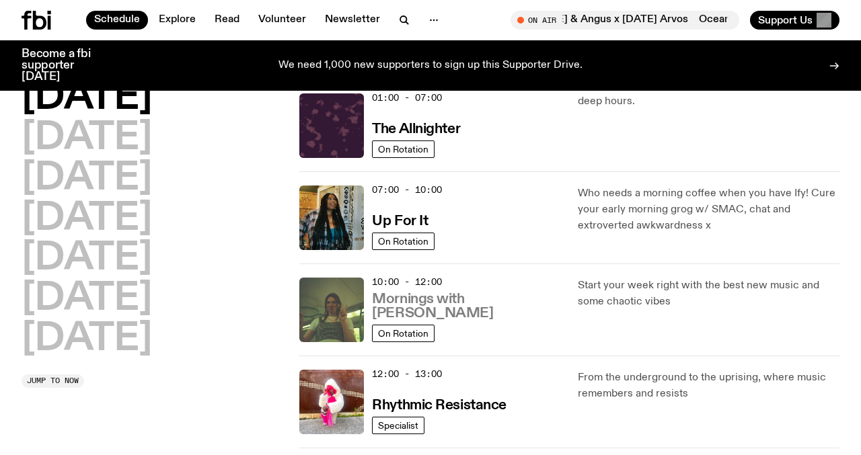
click at [421, 301] on h3 "Mornings with Jim Kretschmer" at bounding box center [466, 306] width 189 height 28
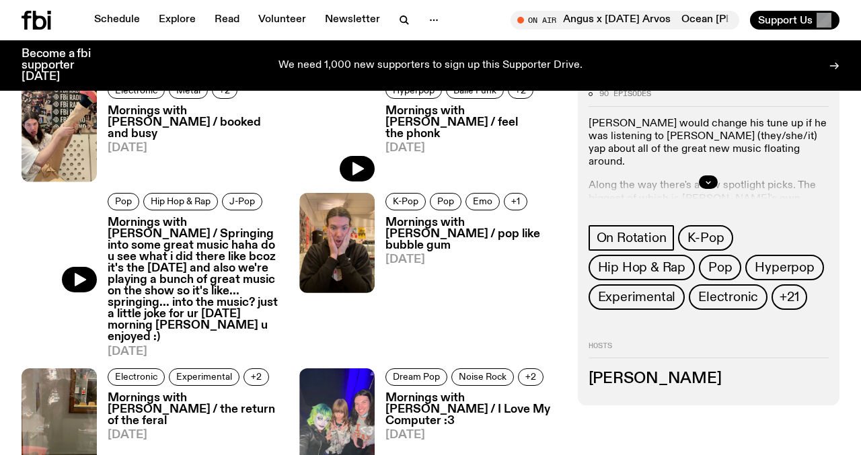
scroll to position [688, 0]
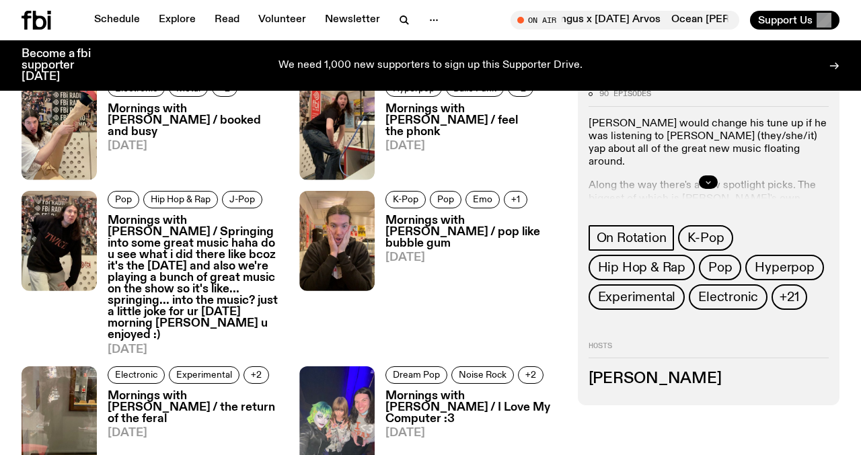
click at [709, 184] on icon "button" at bounding box center [708, 182] width 8 height 8
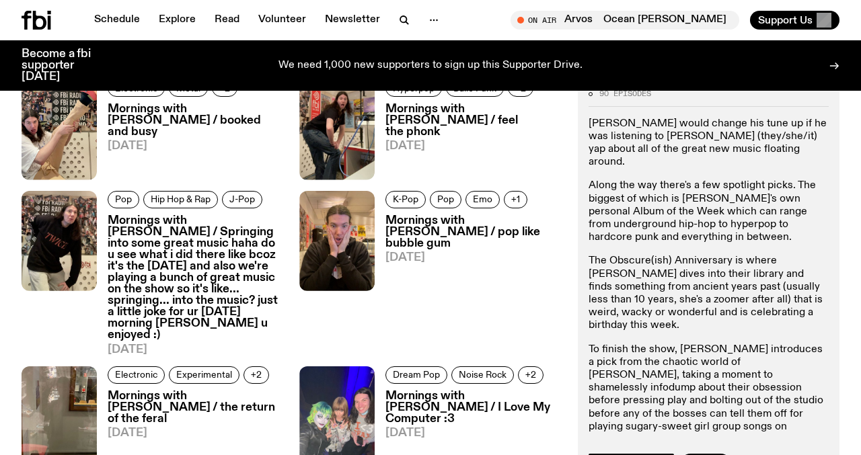
click at [229, 113] on h3 "Mornings with Jim Kretschmer / booked and busy" at bounding box center [195, 121] width 175 height 34
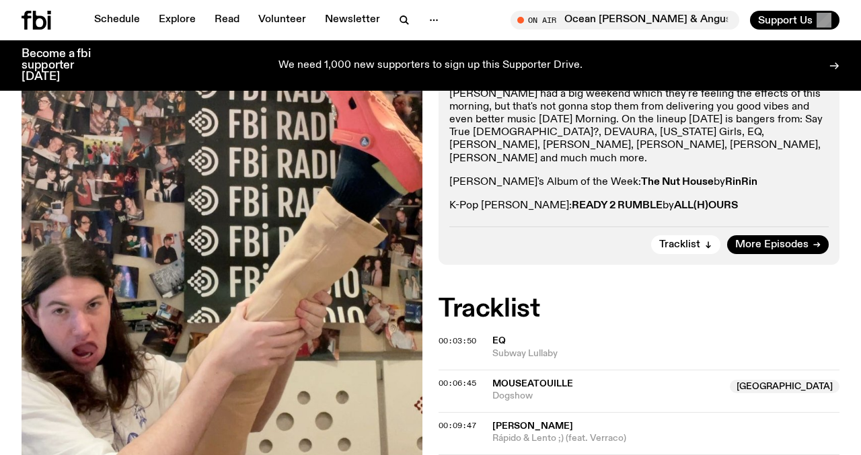
scroll to position [386, 0]
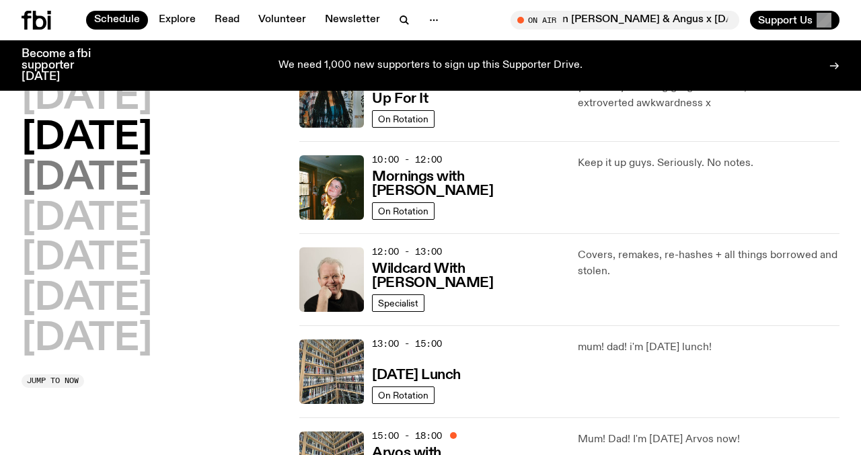
click at [137, 177] on h2 "[DATE]" at bounding box center [87, 179] width 130 height 38
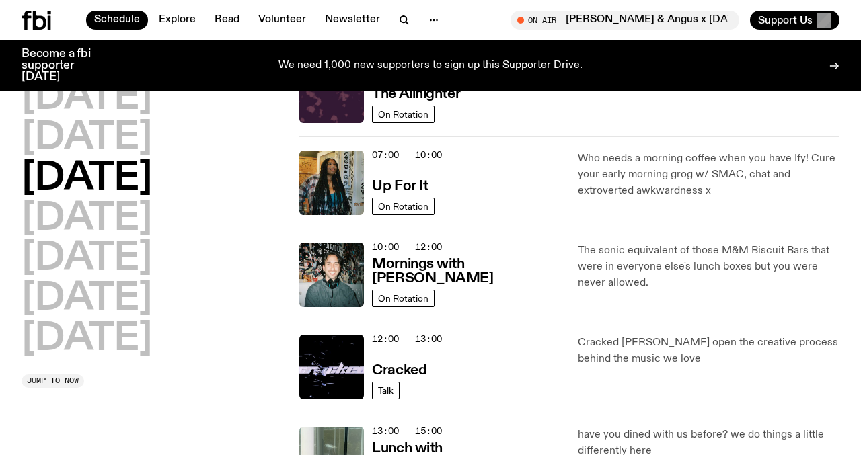
scroll to position [38, 0]
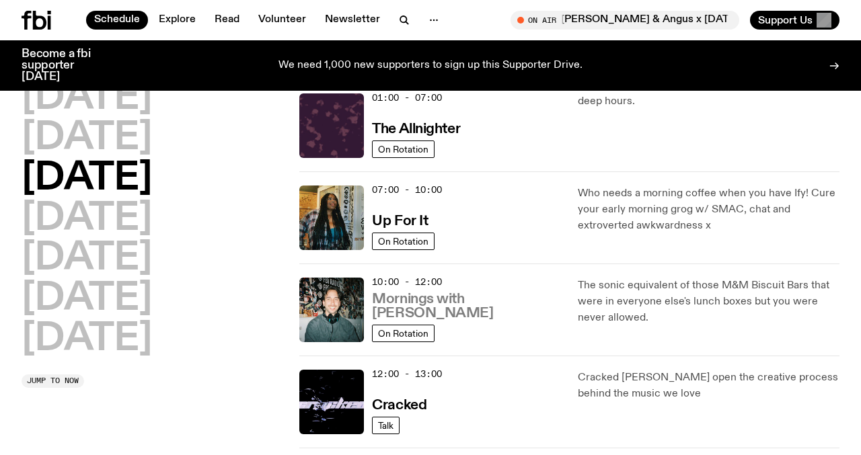
click at [434, 316] on h3 "Mornings with Ben Hansen" at bounding box center [466, 306] width 189 height 28
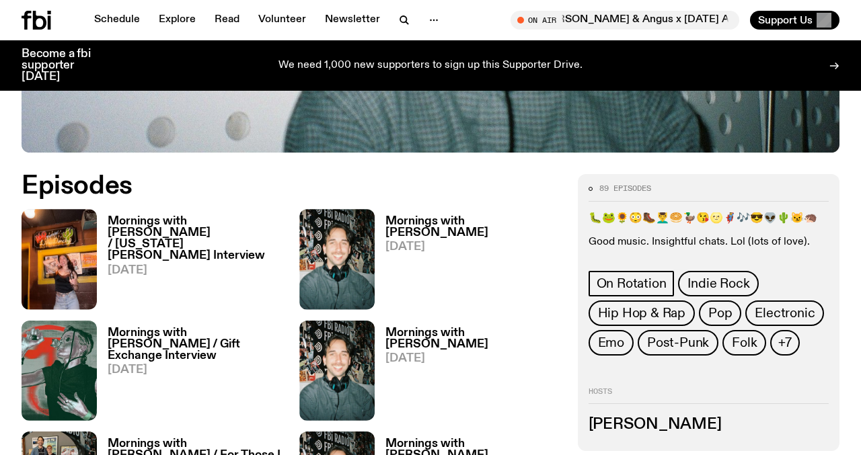
scroll to position [559, 0]
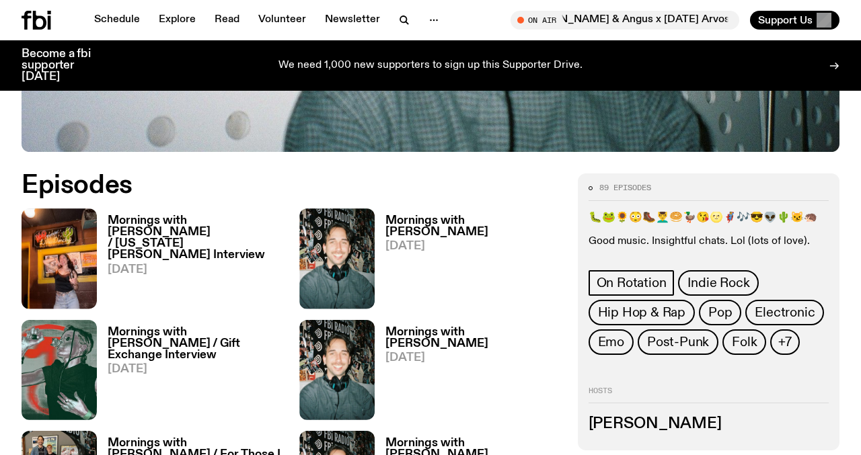
click at [166, 215] on h3 "Mornings with Ben Hansen / Georgia Maq Interview" at bounding box center [195, 238] width 175 height 46
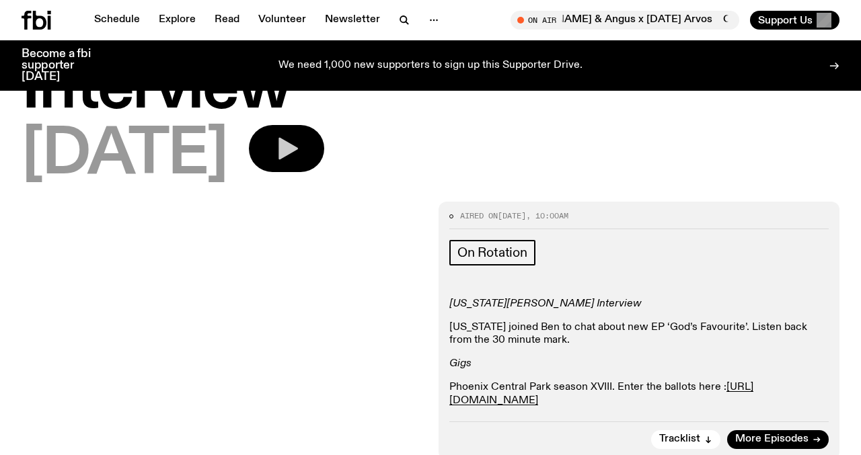
scroll to position [270, 0]
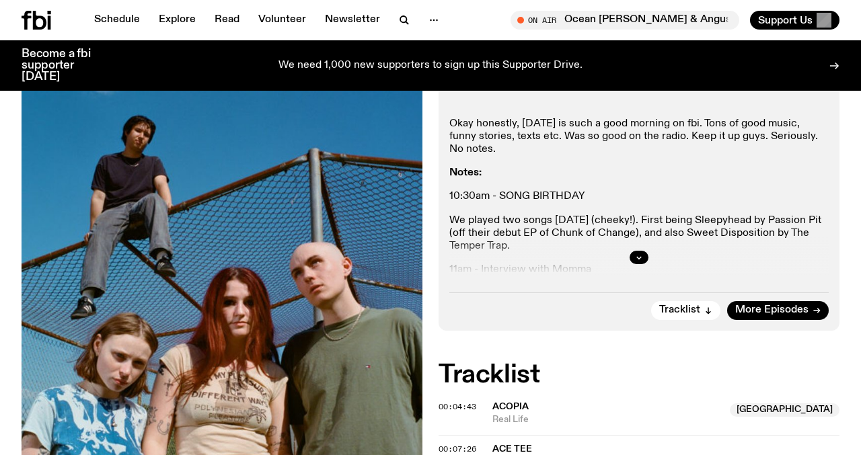
scroll to position [352, 0]
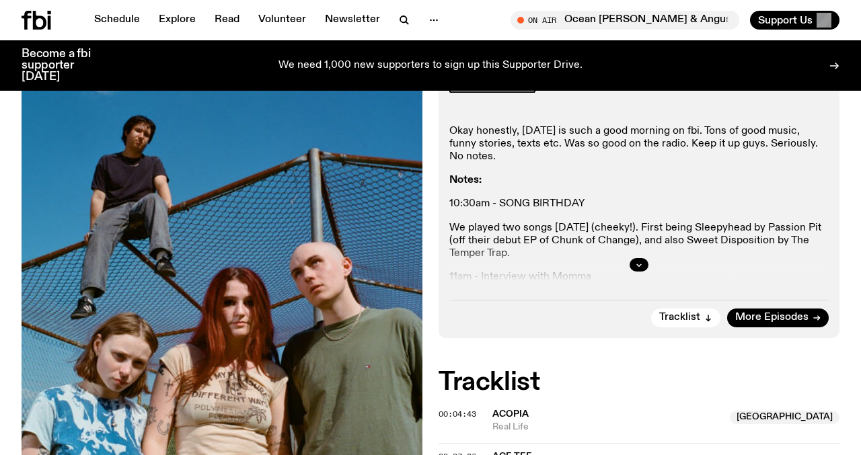
click at [629, 243] on div at bounding box center [638, 264] width 379 height 43
click at [644, 258] on button "button" at bounding box center [638, 264] width 19 height 13
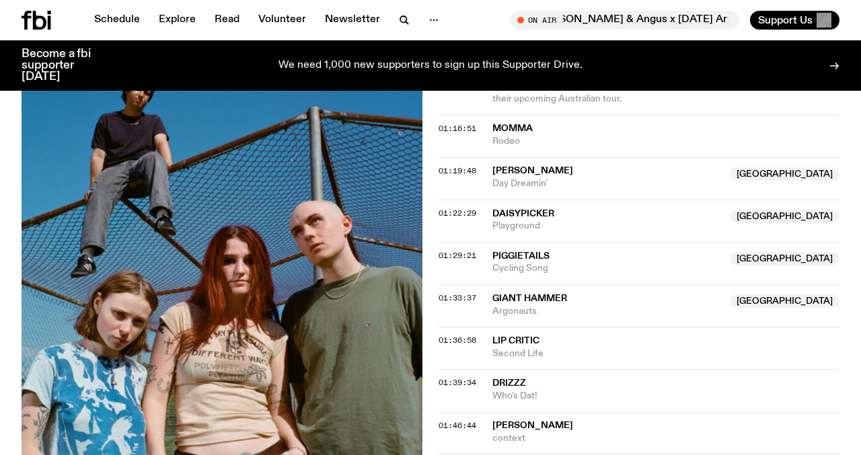
scroll to position [1560, 0]
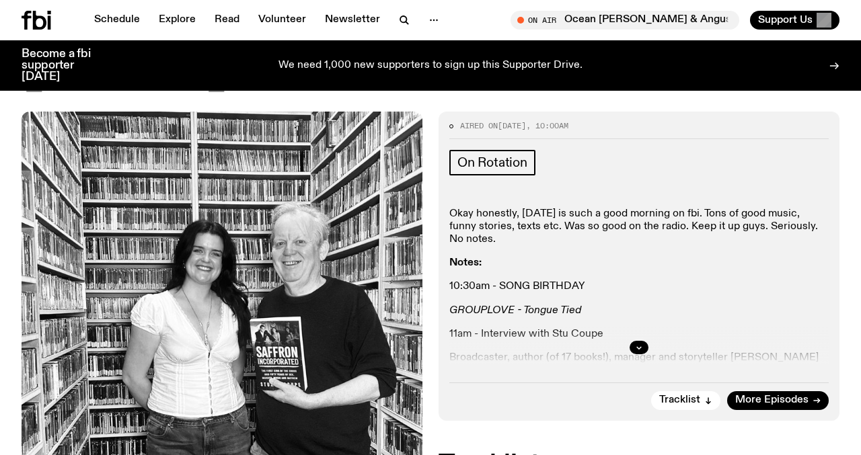
scroll to position [337, 0]
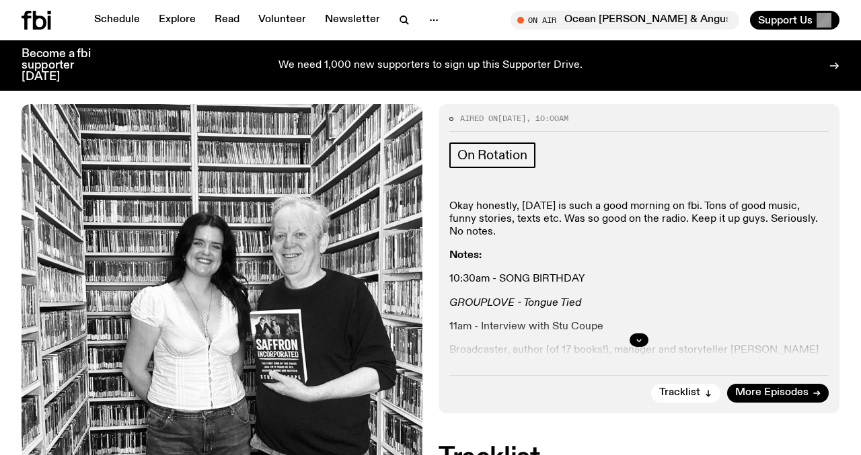
click at [627, 319] on div at bounding box center [638, 340] width 379 height 43
click at [639, 336] on icon "button" at bounding box center [639, 340] width 8 height 8
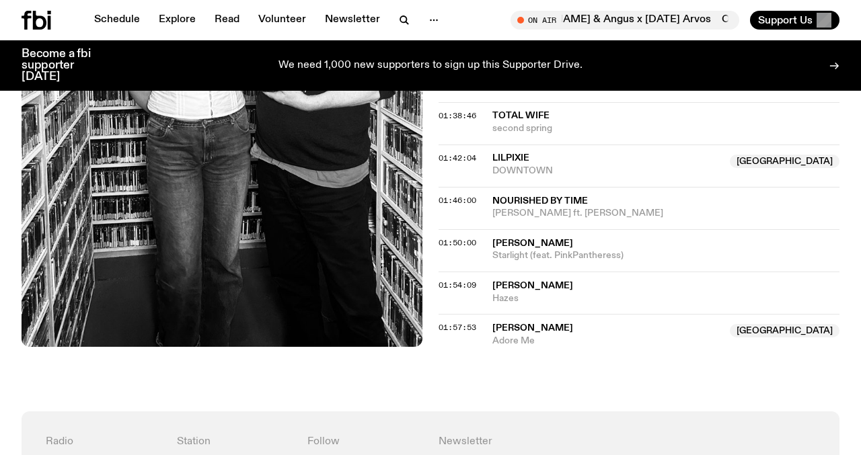
scroll to position [1429, 0]
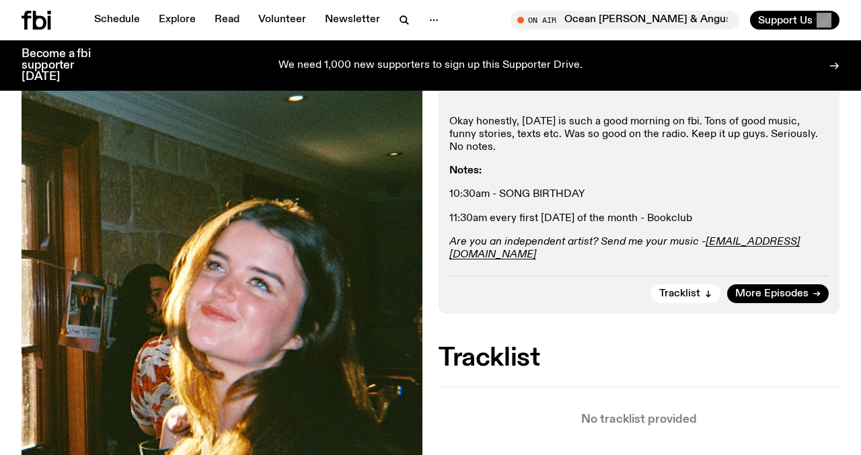
scroll to position [299, 0]
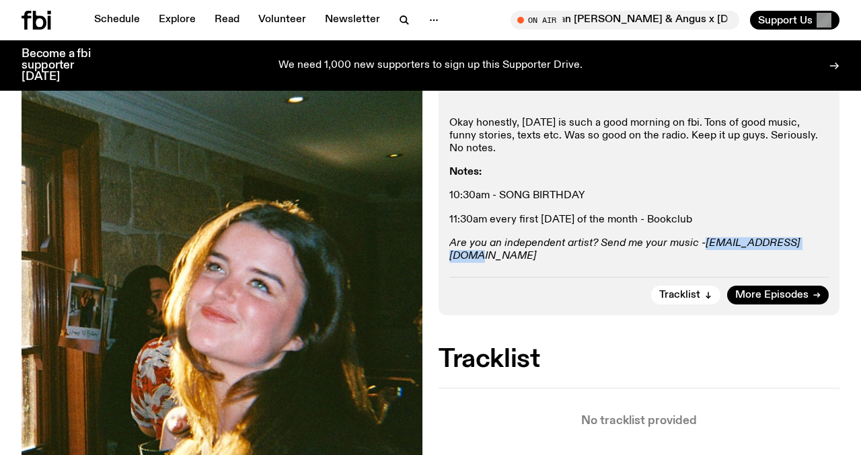
drag, startPoint x: 812, startPoint y: 188, endPoint x: 704, endPoint y: 186, distance: 107.6
click at [704, 237] on p "Are you an independent artist? Send me your music - [PERSON_NAME][EMAIL_ADDRESS…" at bounding box center [638, 250] width 379 height 26
copy em "[EMAIL_ADDRESS][DOMAIN_NAME]"
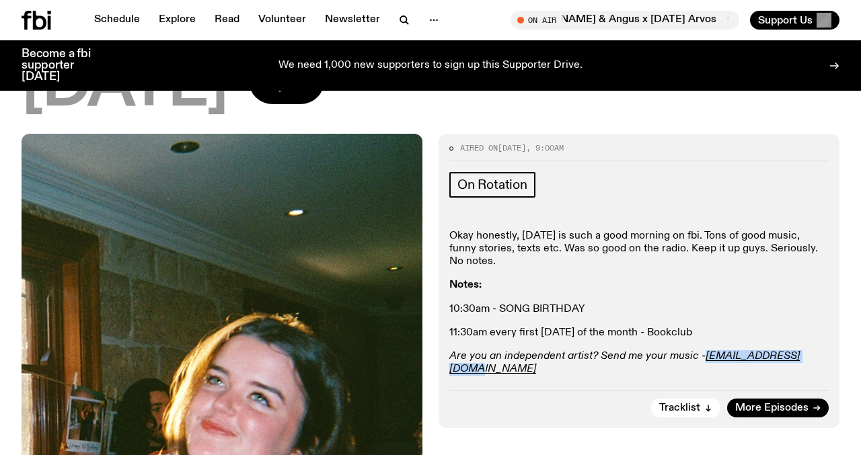
scroll to position [196, 0]
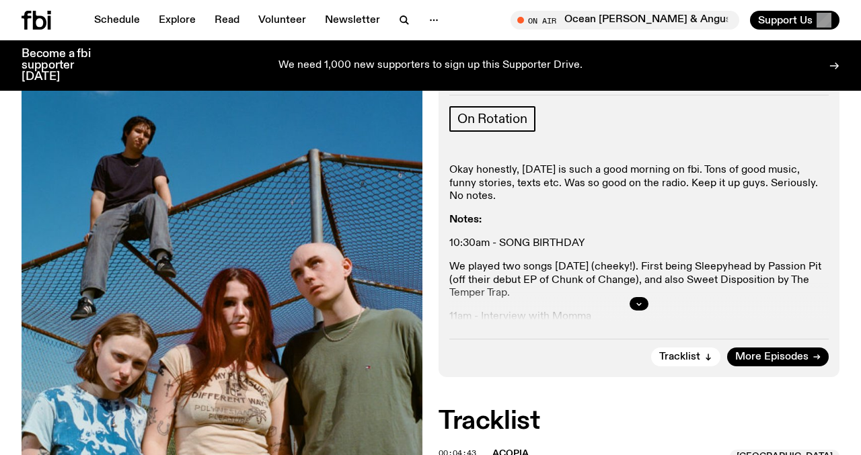
scroll to position [312, 0]
click at [619, 283] on div at bounding box center [638, 304] width 379 height 43
click at [637, 298] on button "button" at bounding box center [638, 304] width 19 height 13
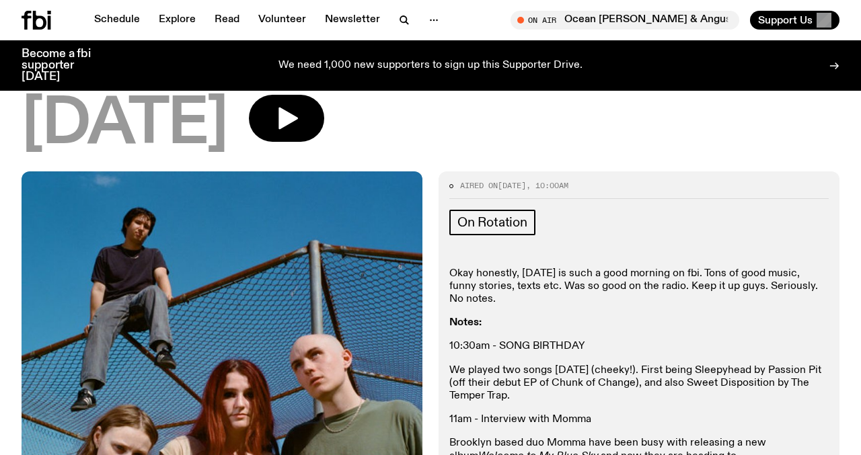
scroll to position [0, 0]
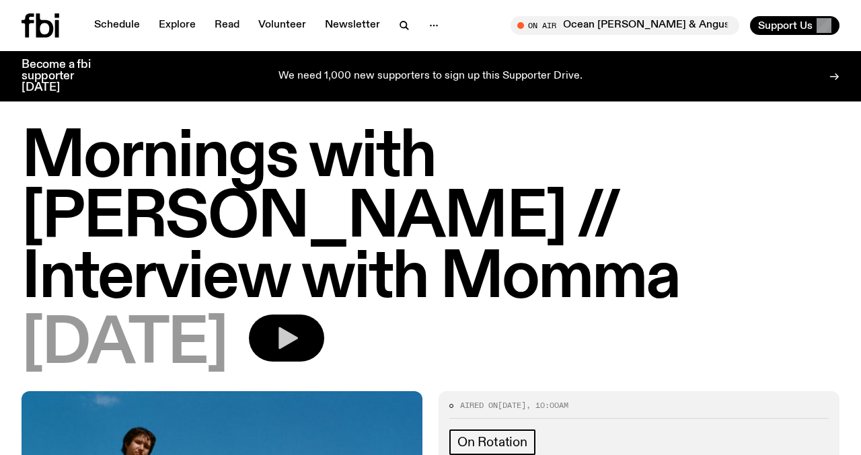
click at [324, 315] on button "button" at bounding box center [286, 338] width 75 height 47
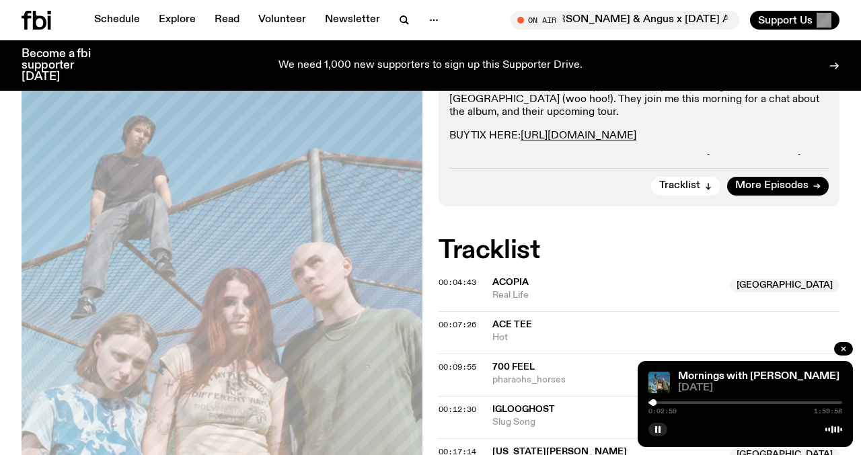
scroll to position [582, 0]
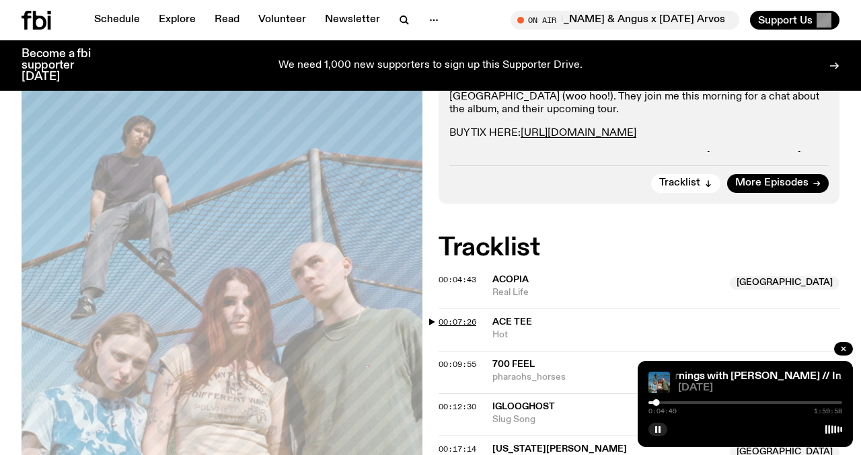
click at [464, 317] on span "00:07:26" at bounding box center [457, 322] width 38 height 11
click at [657, 402] on div at bounding box center [657, 402] width 7 height 7
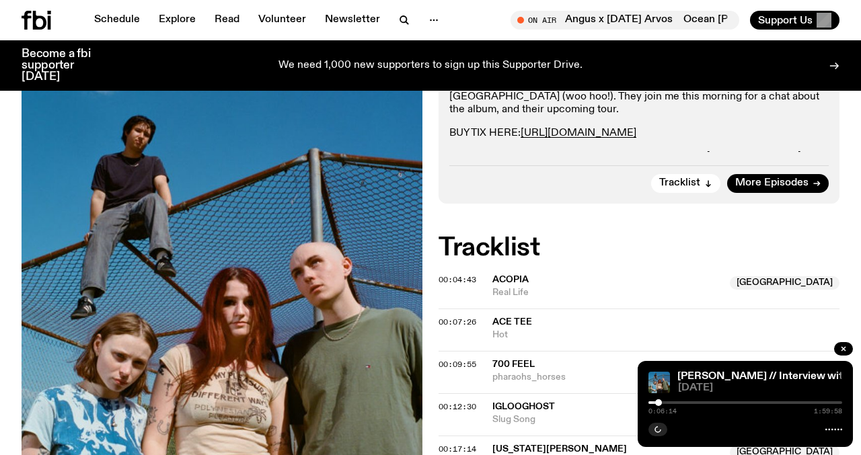
click at [658, 402] on div at bounding box center [658, 402] width 7 height 7
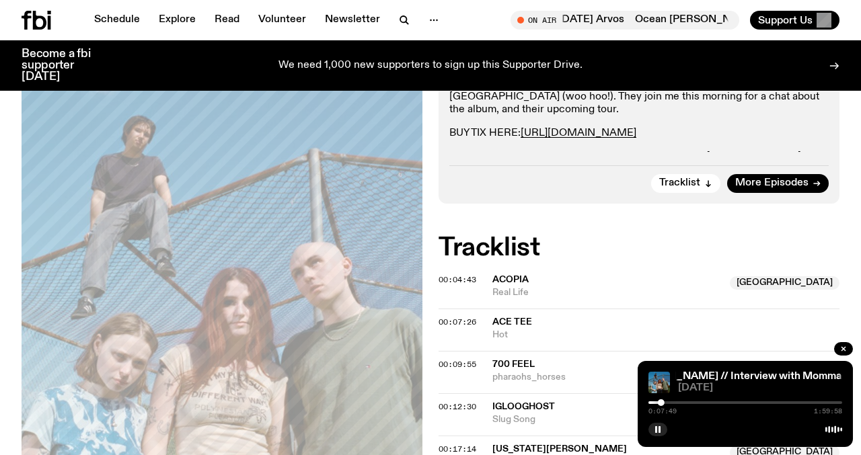
click at [507, 360] on span "700 Feel" at bounding box center [513, 364] width 42 height 9
click at [452, 359] on span "00:09:55" at bounding box center [457, 364] width 38 height 11
click at [663, 403] on div at bounding box center [663, 402] width 7 height 7
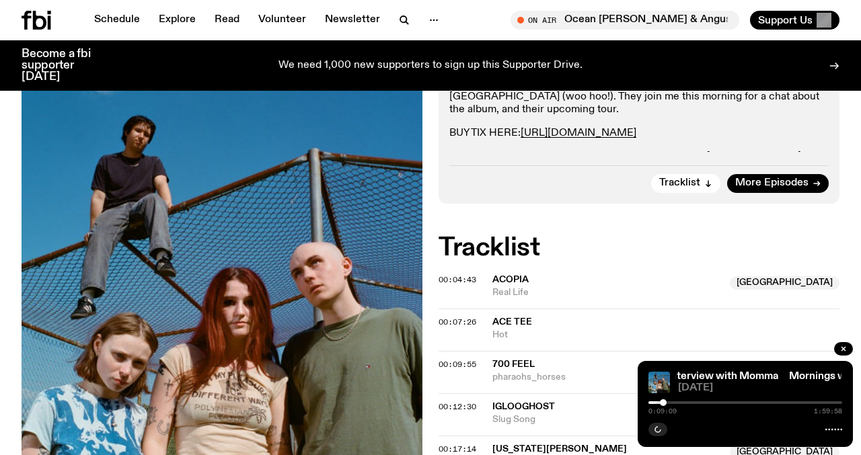
scroll to position [650, 0]
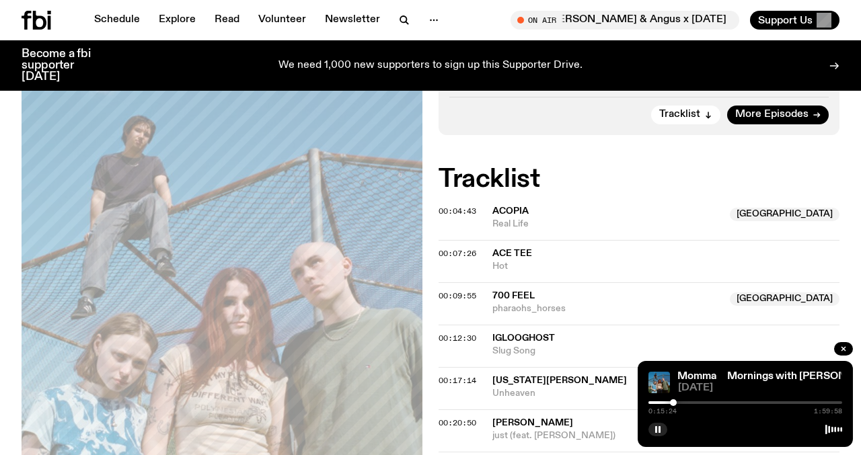
click at [673, 403] on div at bounding box center [673, 402] width 7 height 7
click at [674, 401] on div at bounding box center [745, 402] width 194 height 3
click at [672, 403] on div at bounding box center [672, 402] width 7 height 7
click at [670, 403] on div at bounding box center [670, 402] width 7 height 7
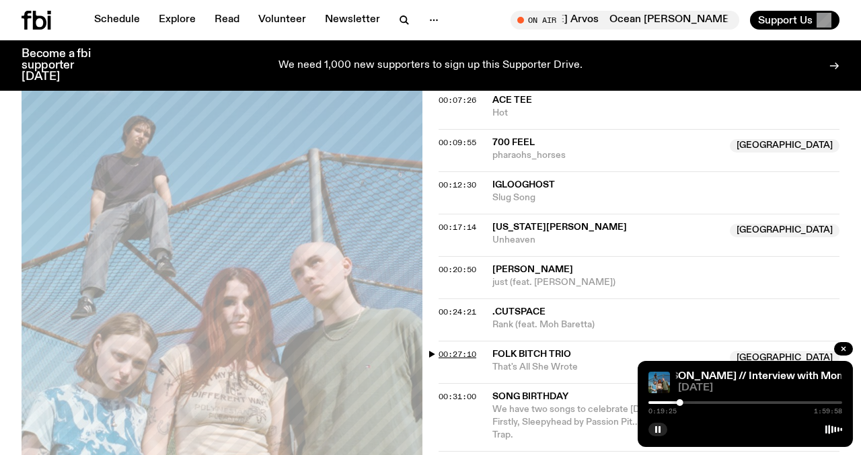
scroll to position [817, 0]
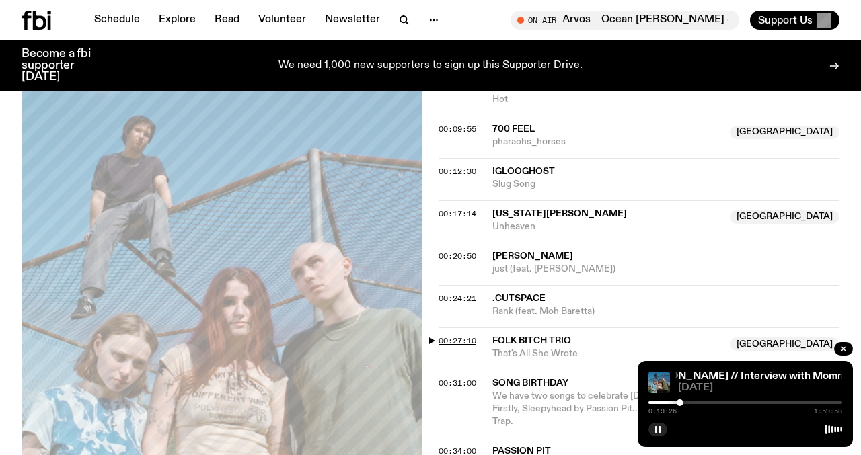
click at [473, 336] on span "00:27:10" at bounding box center [457, 341] width 38 height 11
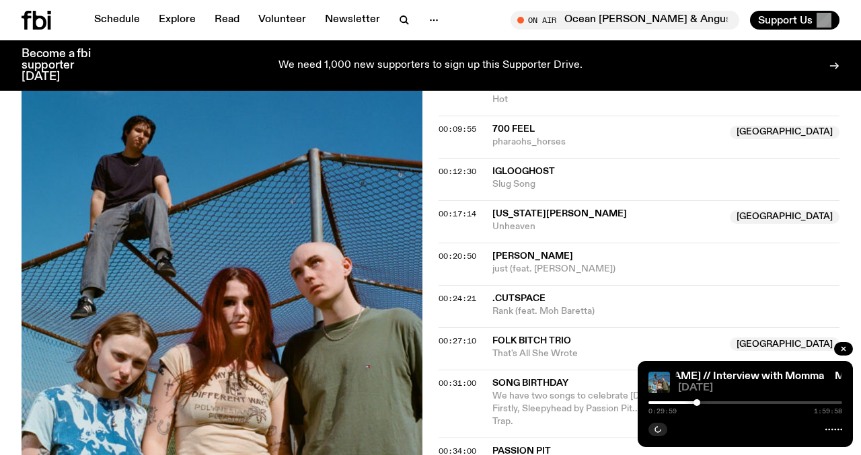
click at [696, 403] on div at bounding box center [696, 402] width 7 height 7
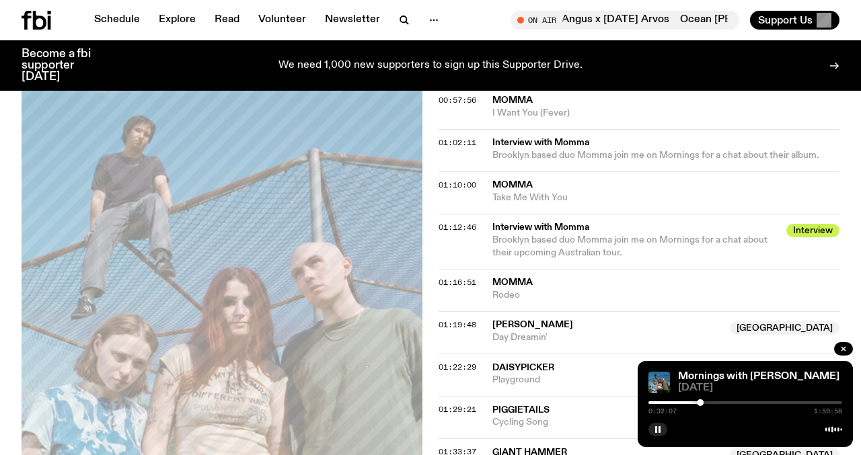
scroll to position [1487, 0]
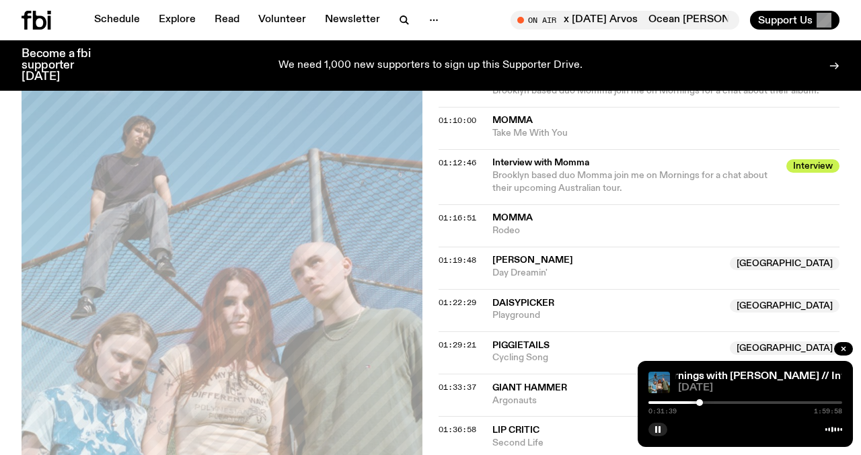
click at [699, 403] on div at bounding box center [699, 402] width 7 height 7
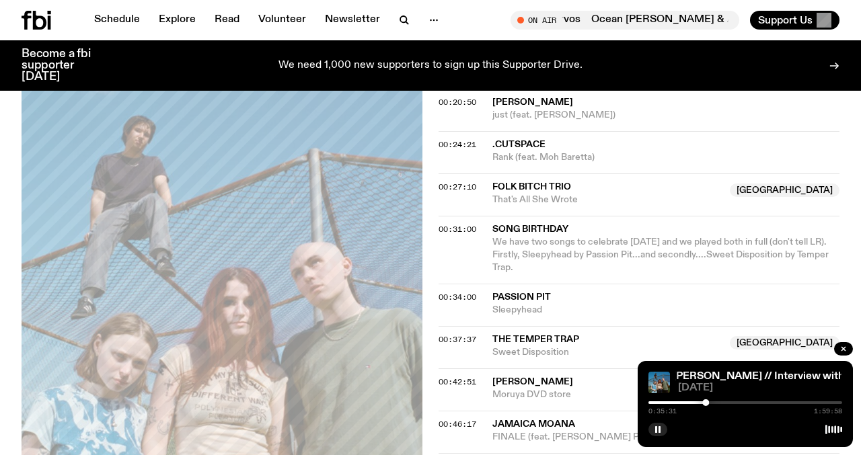
scroll to position [972, 0]
click at [708, 405] on div "0:37:04 1:59:58" at bounding box center [745, 407] width 194 height 16
click at [706, 403] on div at bounding box center [706, 402] width 7 height 7
click at [707, 401] on div at bounding box center [706, 402] width 7 height 7
click at [713, 403] on div at bounding box center [712, 402] width 7 height 7
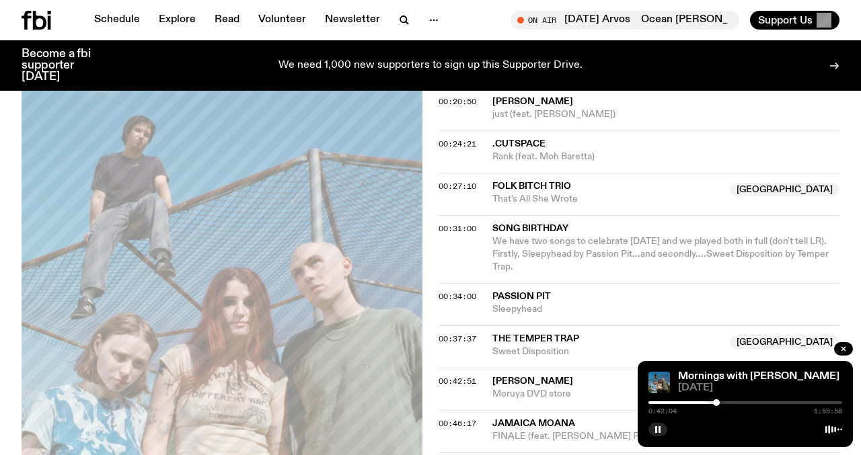
click at [716, 401] on div at bounding box center [716, 402] width 7 height 7
click at [718, 401] on div at bounding box center [718, 402] width 7 height 7
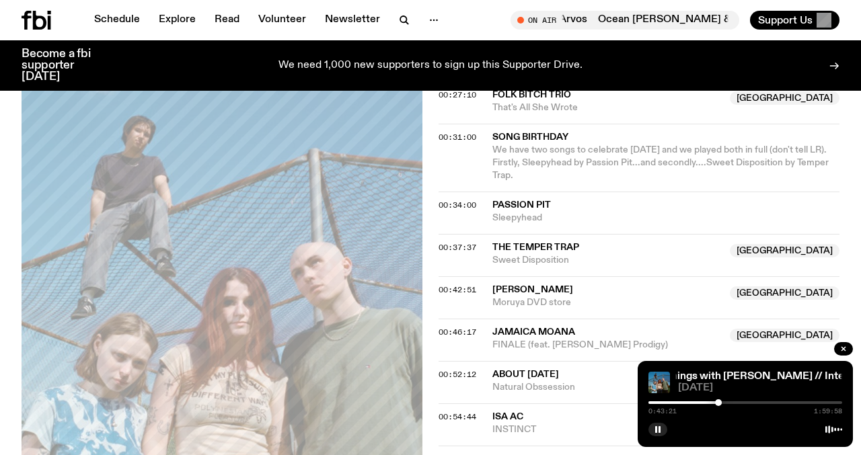
scroll to position [1064, 0]
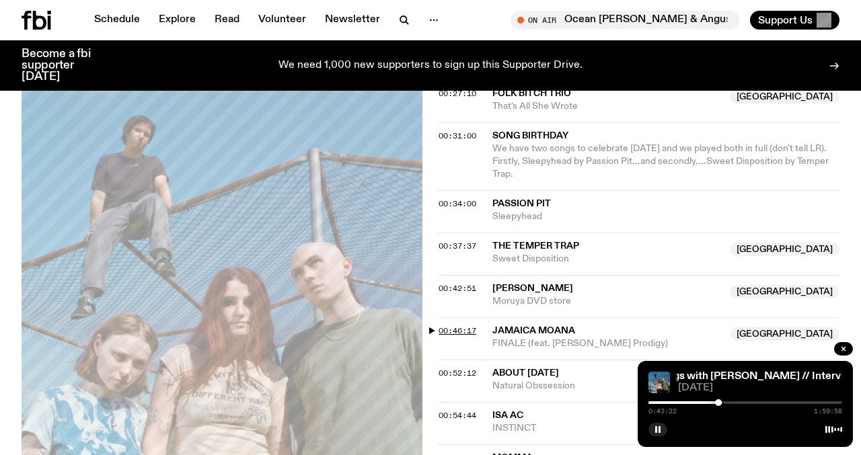
click at [467, 325] on span "00:46:17" at bounding box center [457, 330] width 38 height 11
click at [725, 404] on div at bounding box center [725, 402] width 7 height 7
click at [728, 405] on div at bounding box center [728, 402] width 7 height 7
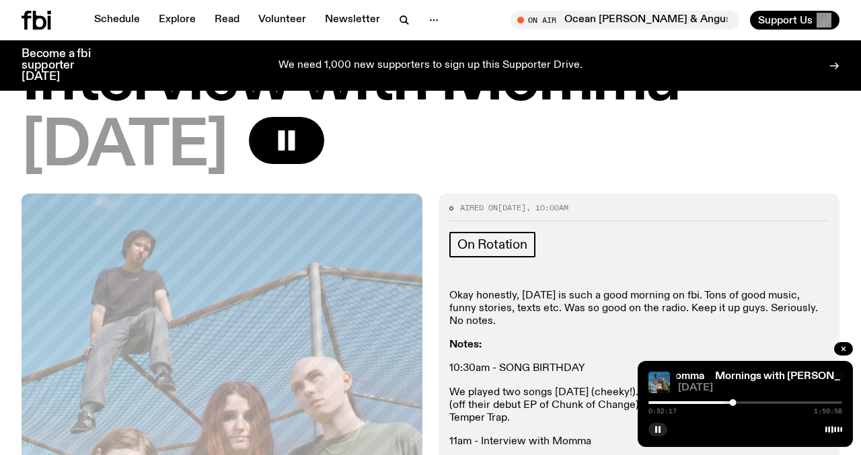
scroll to position [186, 0]
click at [734, 403] on div at bounding box center [734, 402] width 7 height 7
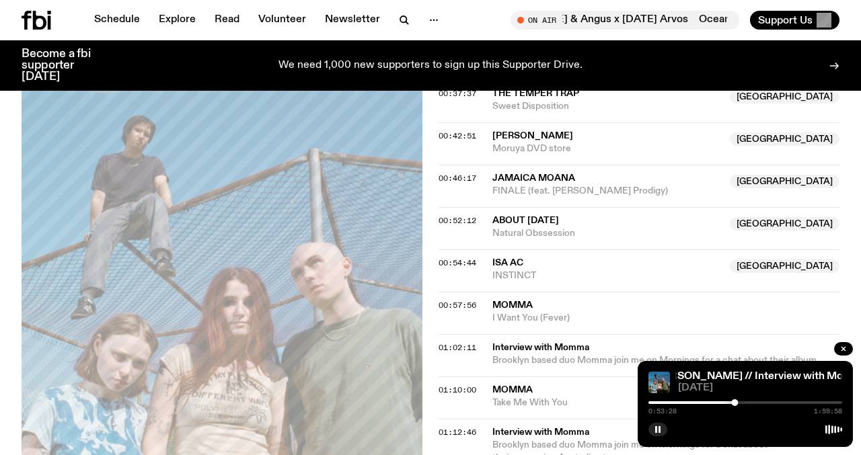
scroll to position [1237, 0]
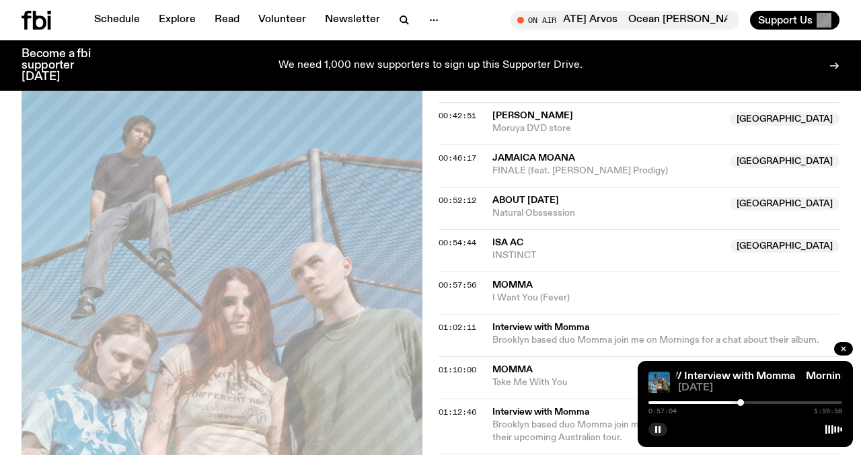
drag, startPoint x: 733, startPoint y: 403, endPoint x: 740, endPoint y: 403, distance: 7.4
click at [740, 403] on div at bounding box center [740, 402] width 7 height 7
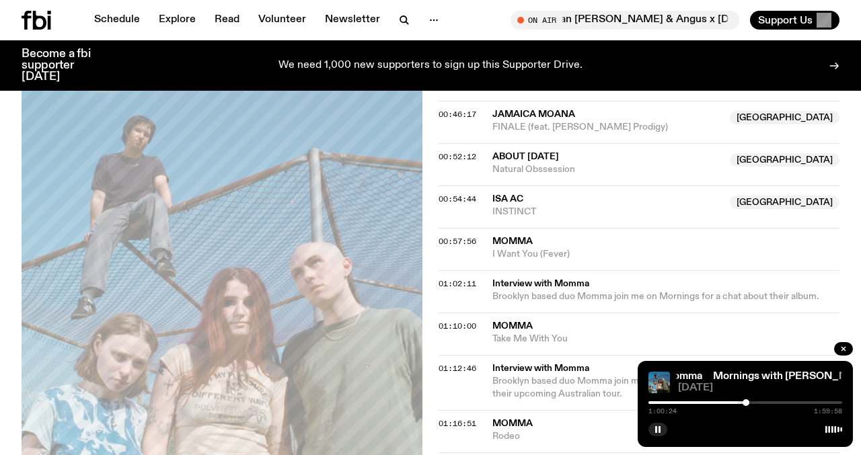
click at [746, 402] on div at bounding box center [745, 402] width 7 height 7
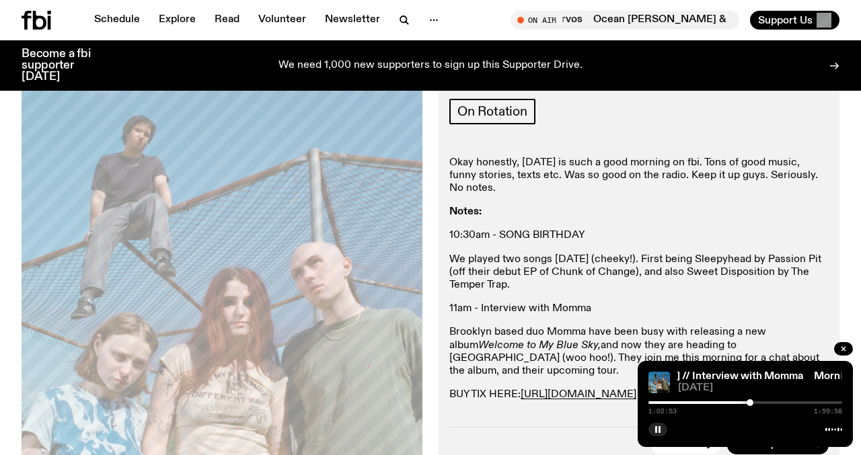
scroll to position [0, 0]
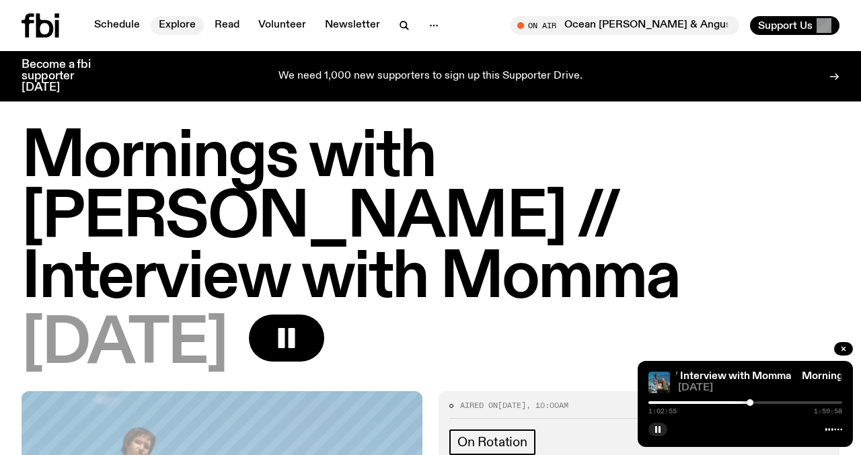
click at [173, 26] on link "Explore" at bounding box center [177, 25] width 53 height 19
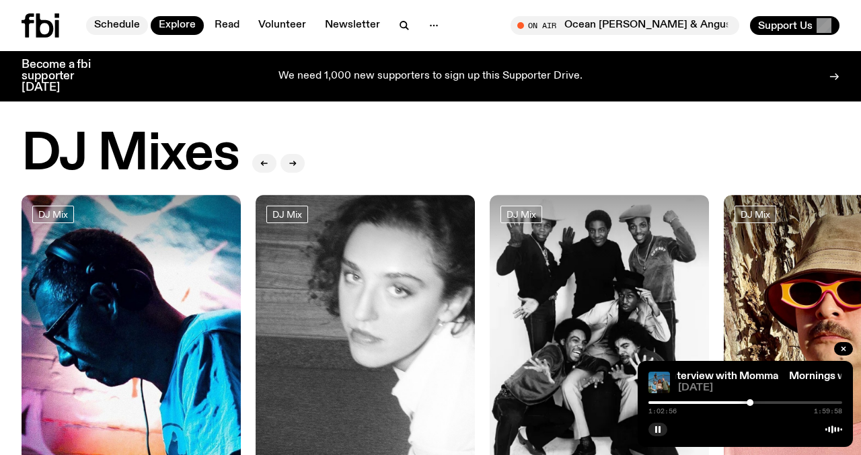
click at [123, 22] on link "Schedule" at bounding box center [117, 25] width 62 height 19
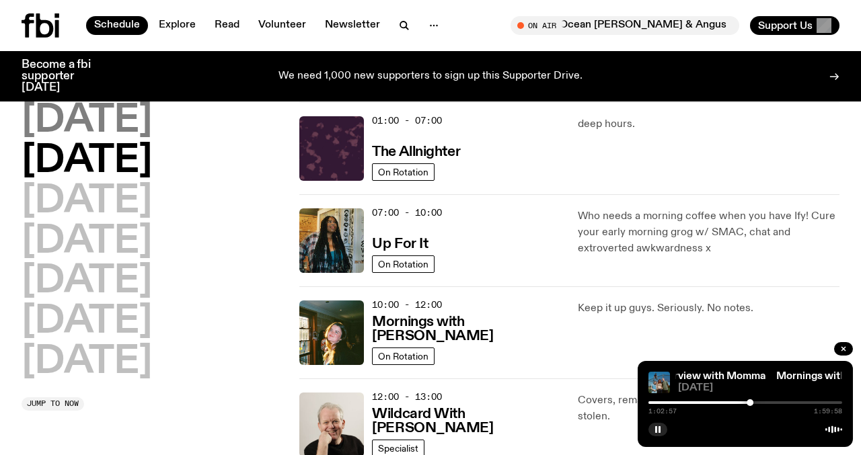
scroll to position [30, 0]
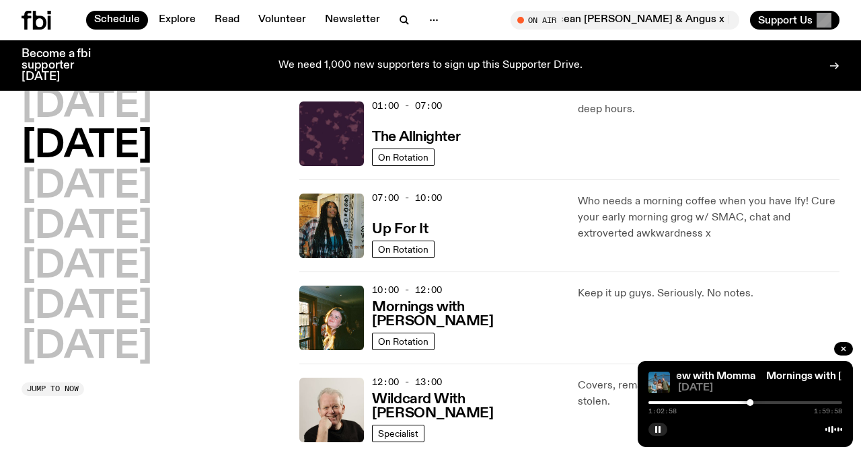
click at [388, 309] on div "10:00 - 12:00 Mornings with Freya Shields" at bounding box center [466, 318] width 189 height 65
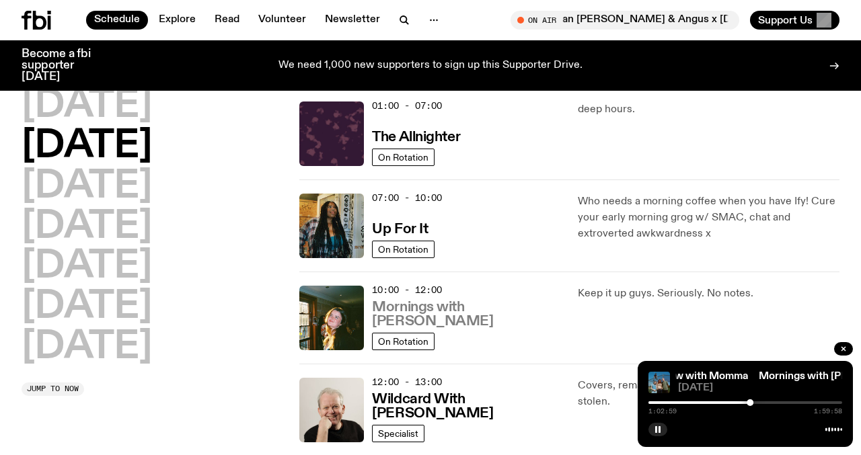
click at [397, 325] on h3 "Mornings with [PERSON_NAME]" at bounding box center [466, 315] width 189 height 28
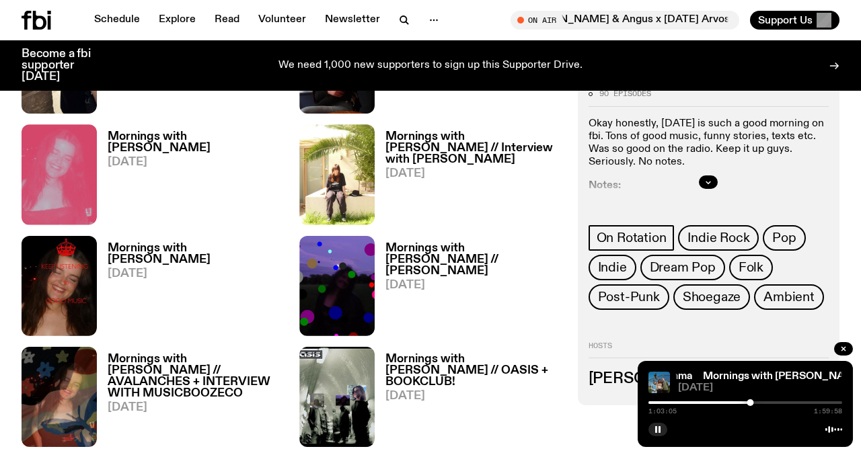
scroll to position [996, 0]
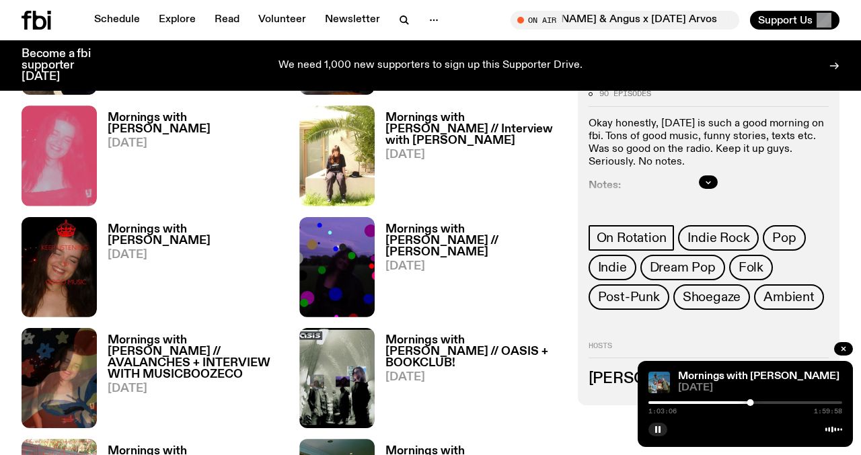
click at [457, 335] on h3 "Mornings with Freya Shields // OASIS + BOOKCLUB!" at bounding box center [472, 352] width 175 height 34
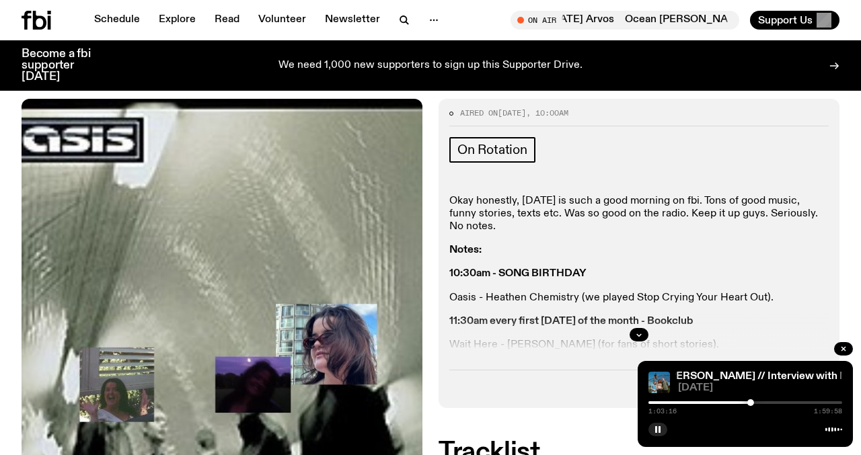
scroll to position [283, 0]
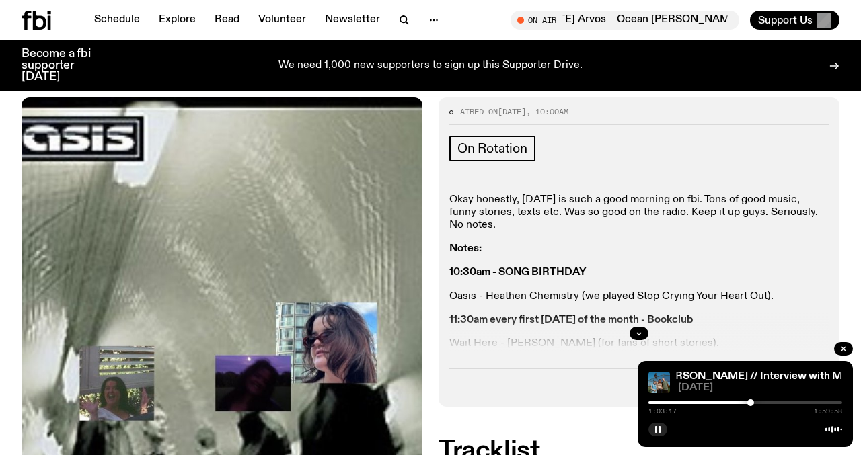
click at [633, 312] on div at bounding box center [638, 333] width 379 height 43
click at [639, 312] on div at bounding box center [638, 333] width 379 height 43
click at [639, 327] on button "button" at bounding box center [638, 333] width 19 height 13
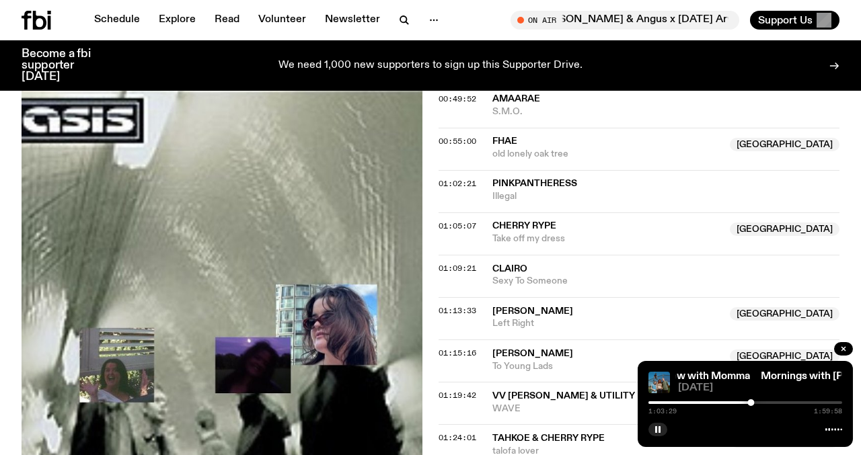
scroll to position [1065, 0]
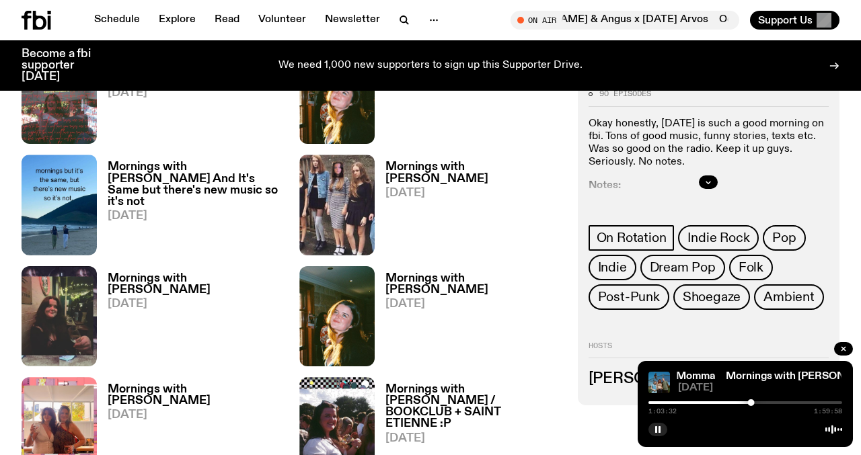
scroll to position [1384, 0]
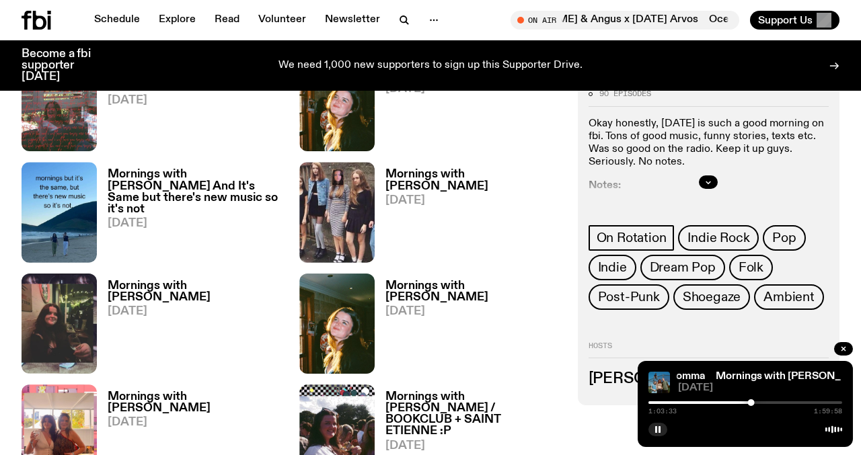
click at [176, 169] on h3 "Mornings with Freya Shields And It's Same but there's new music so it's not" at bounding box center [195, 192] width 175 height 46
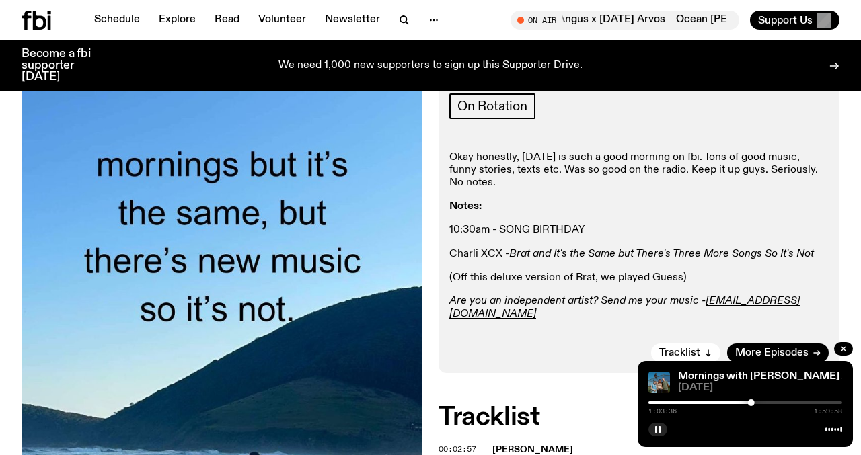
scroll to position [387, 0]
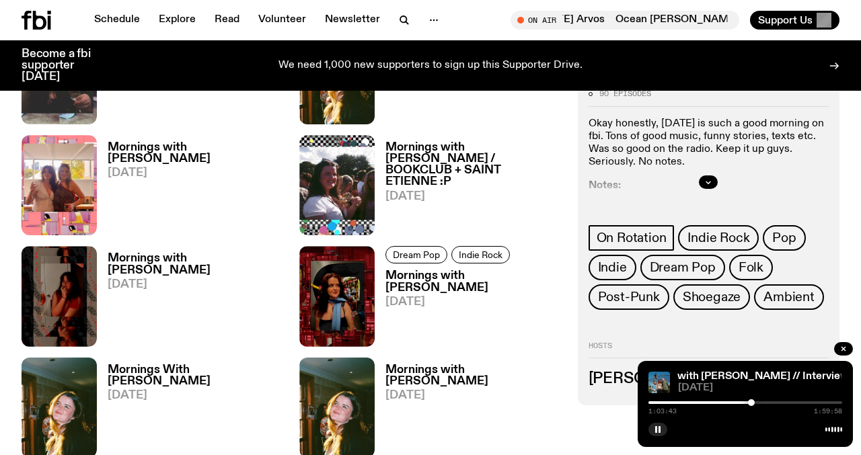
scroll to position [1622, 0]
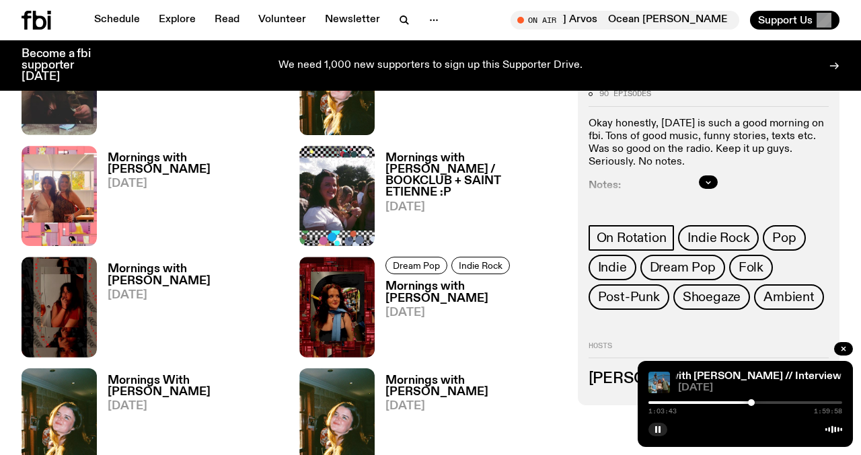
click at [420, 153] on h3 "Mornings with [PERSON_NAME] / BOOKCLUB + SAINT ETIENNE :P" at bounding box center [472, 176] width 175 height 46
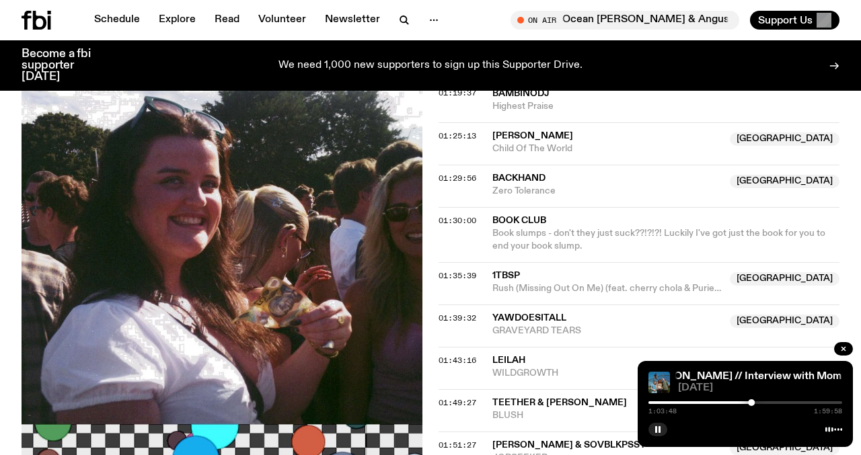
scroll to position [1638, 0]
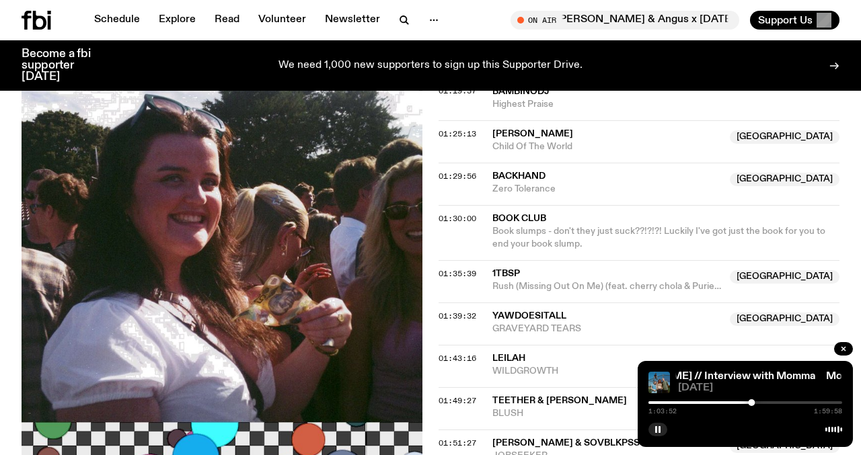
click at [509, 227] on span "Book slumps - don't they just suck??!?!?! Luckily I've got just the book for yo…" at bounding box center [658, 238] width 333 height 22
click at [471, 213] on span "01:30:00" at bounding box center [457, 218] width 38 height 11
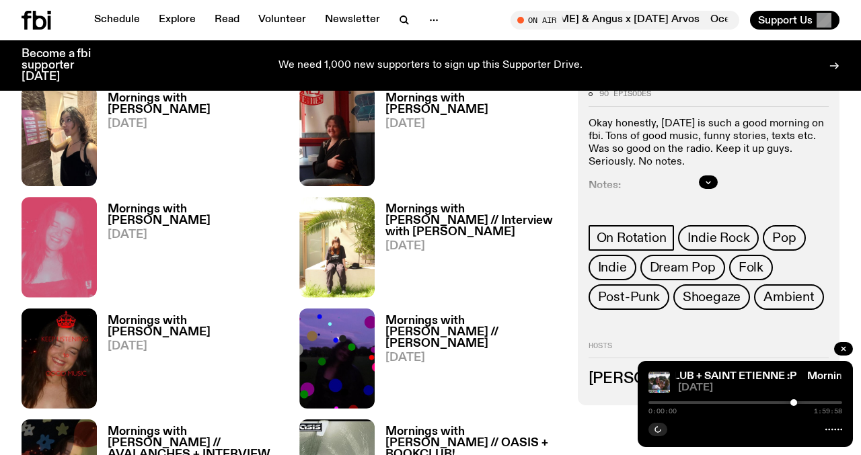
scroll to position [896, 0]
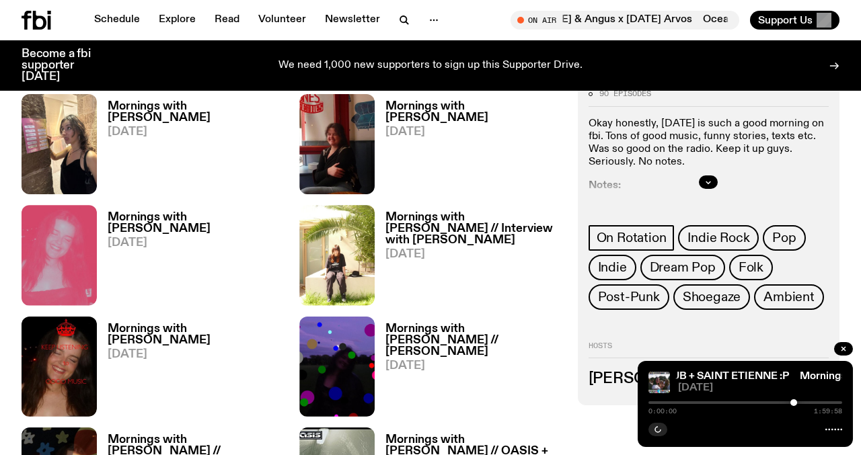
click at [422, 434] on h3 "Mornings with Freya Shields // OASIS + BOOKCLUB!" at bounding box center [472, 451] width 175 height 34
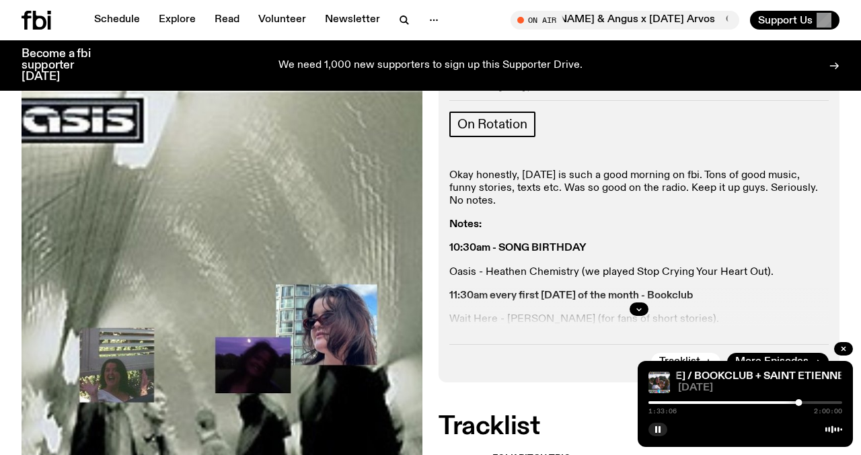
scroll to position [308, 0]
click at [637, 302] on button "button" at bounding box center [638, 308] width 19 height 13
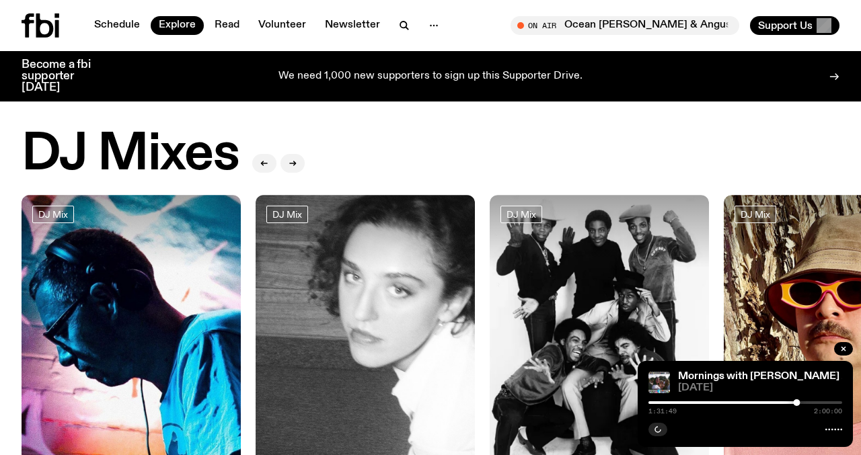
click at [130, 37] on div "Schedule Explore Read Volunteer Newsletter" at bounding box center [235, 25] width 426 height 24
click at [127, 19] on link "Schedule" at bounding box center [117, 25] width 62 height 19
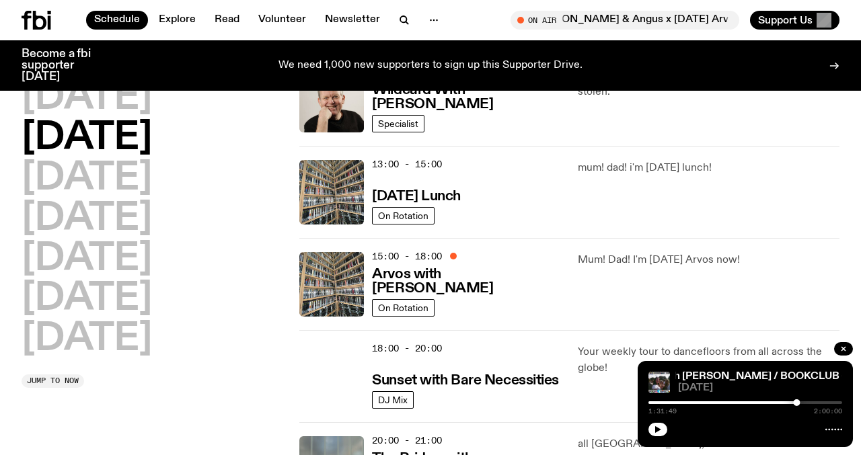
scroll to position [339, 0]
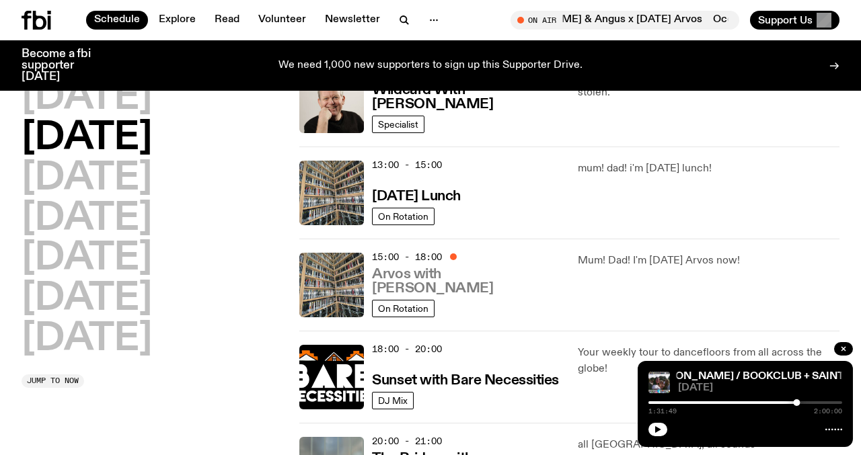
click at [503, 293] on h3 "Arvos with [PERSON_NAME]" at bounding box center [466, 282] width 189 height 28
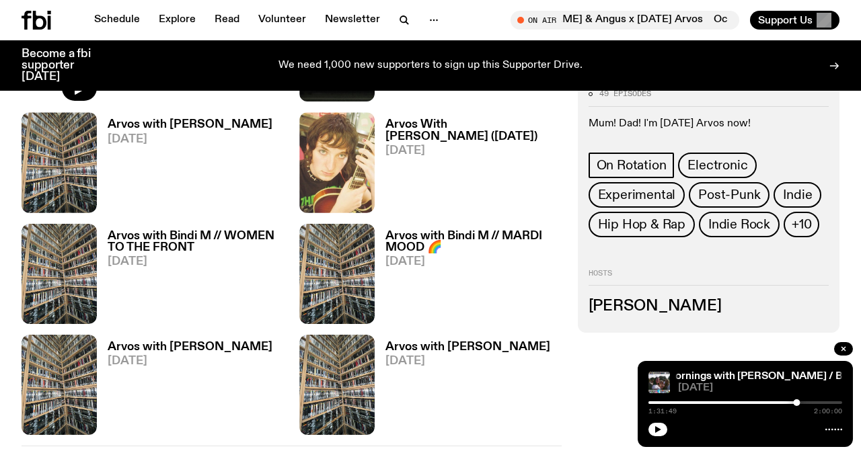
scroll to position [2100, 0]
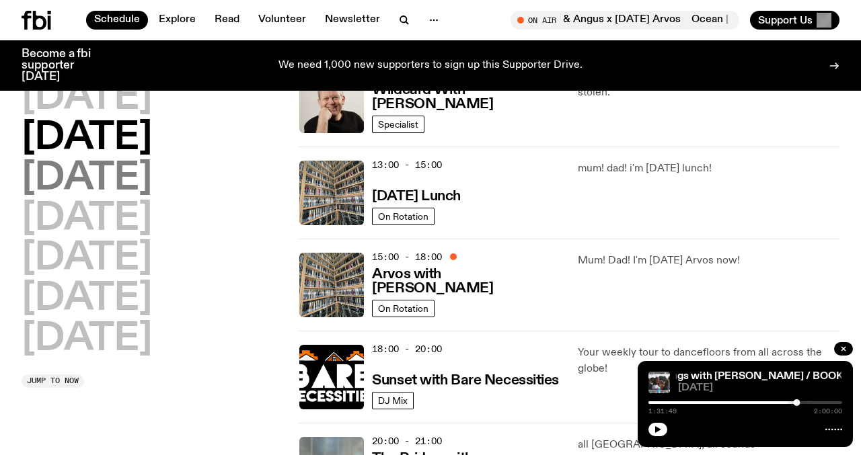
click at [74, 177] on h2 "Wednesday" at bounding box center [87, 179] width 130 height 38
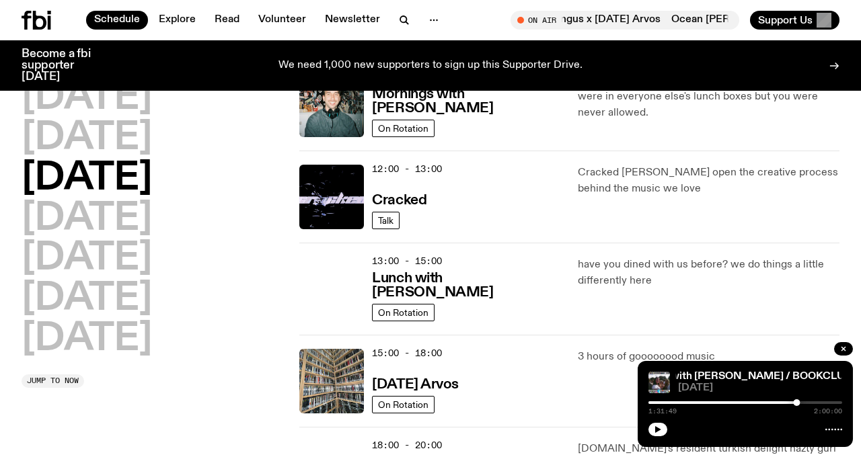
scroll to position [374, 0]
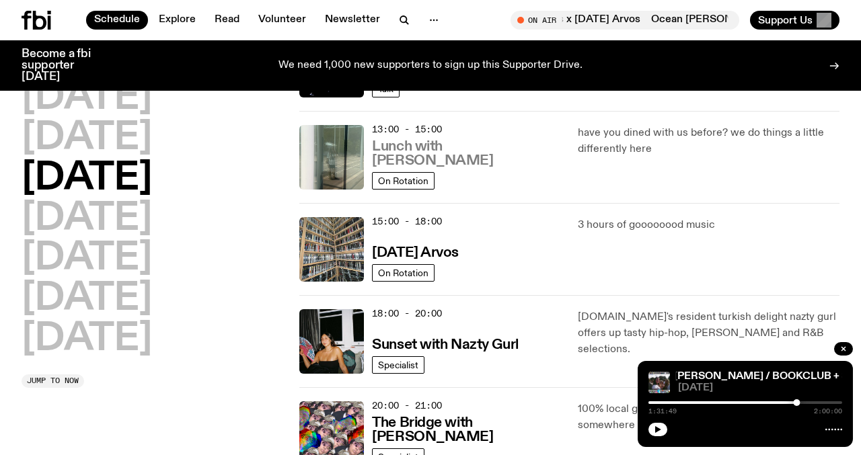
click at [451, 161] on h3 "Lunch with Louisa Christie" at bounding box center [466, 154] width 189 height 28
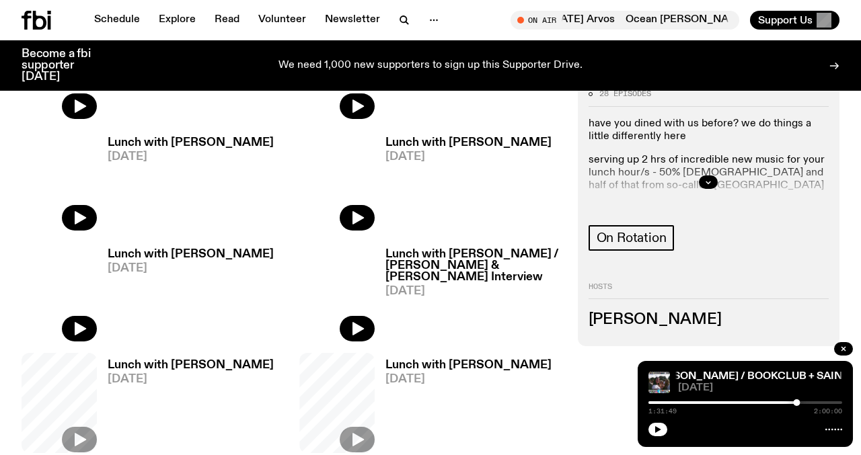
scroll to position [533, 0]
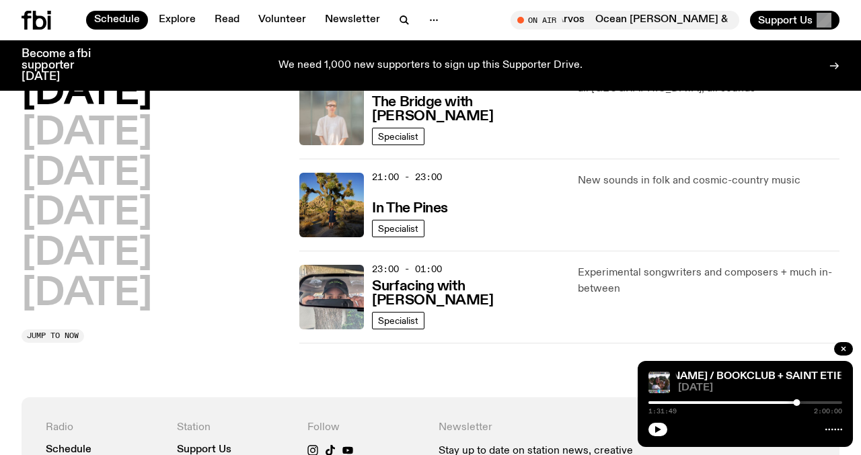
scroll to position [697, 0]
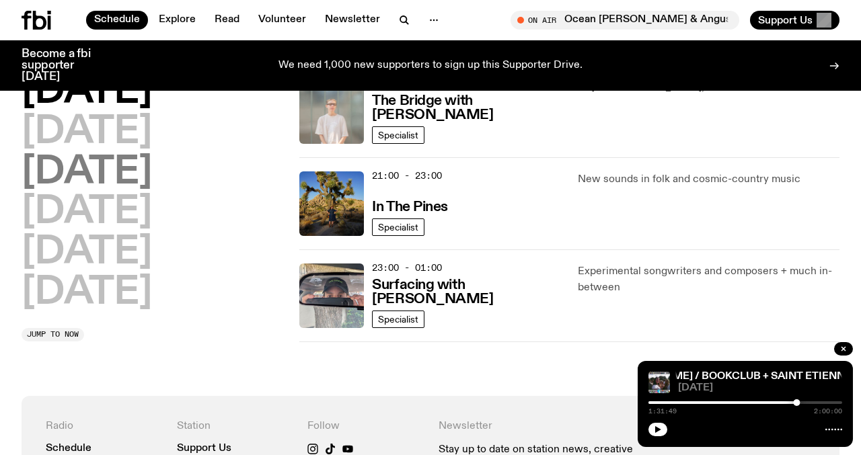
click at [149, 170] on h2 "Thursday" at bounding box center [87, 173] width 130 height 38
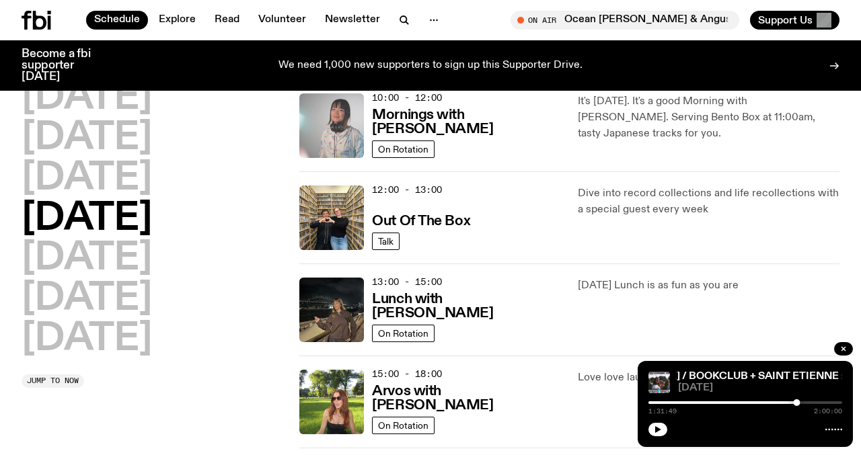
scroll to position [224, 0]
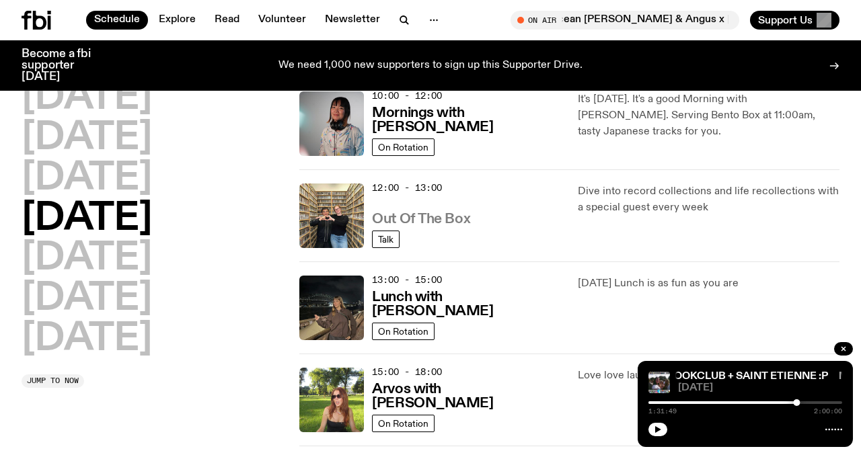
click at [420, 227] on h3 "Out Of The Box" at bounding box center [421, 219] width 98 height 14
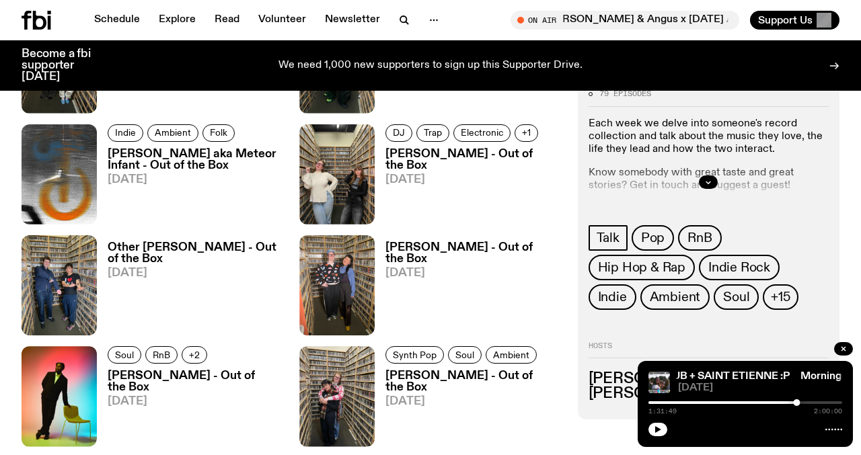
scroll to position [691, 0]
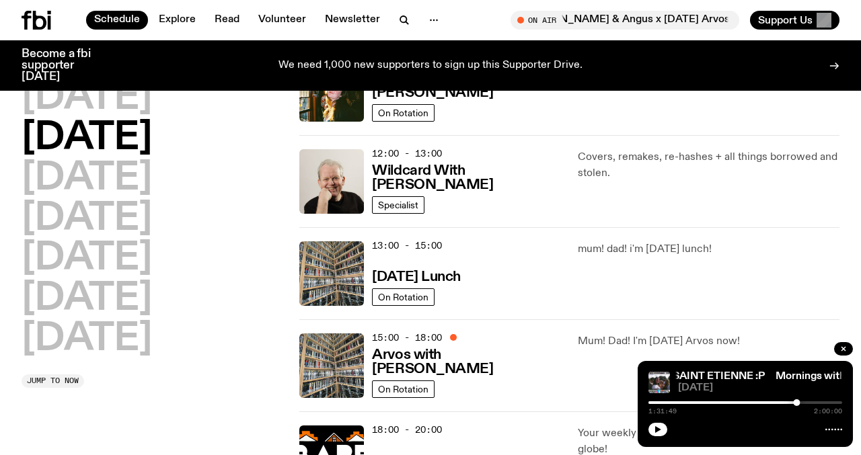
scroll to position [256, 0]
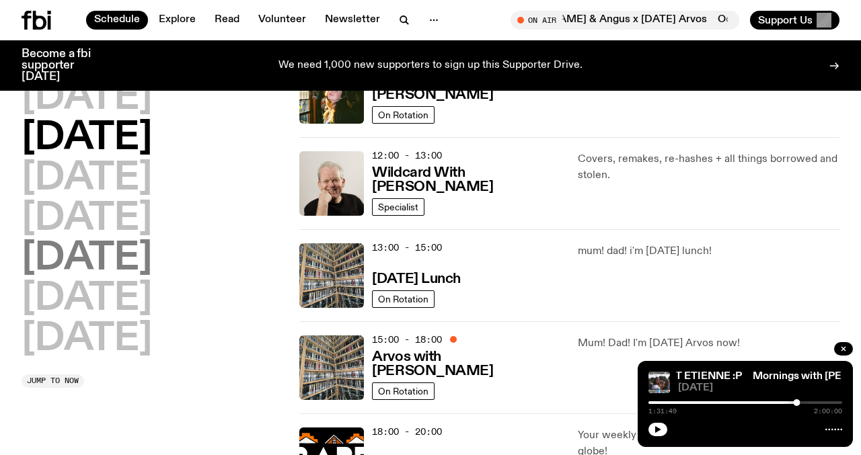
click at [116, 264] on h2 "Friday" at bounding box center [87, 259] width 130 height 38
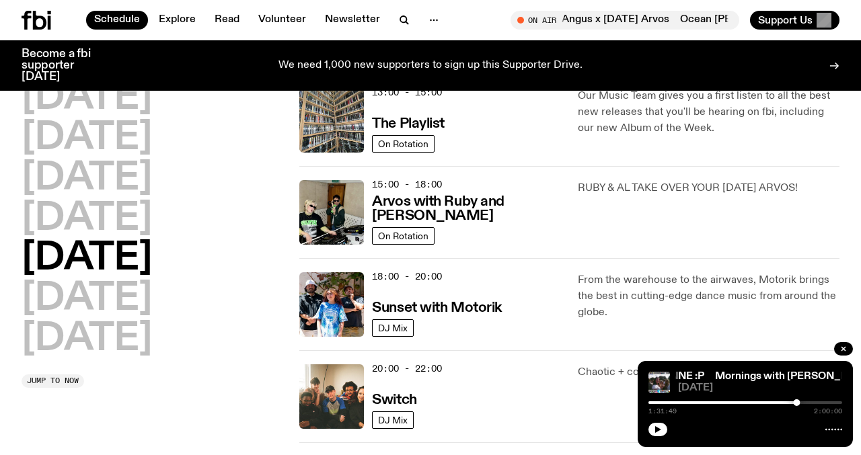
scroll to position [408, 0]
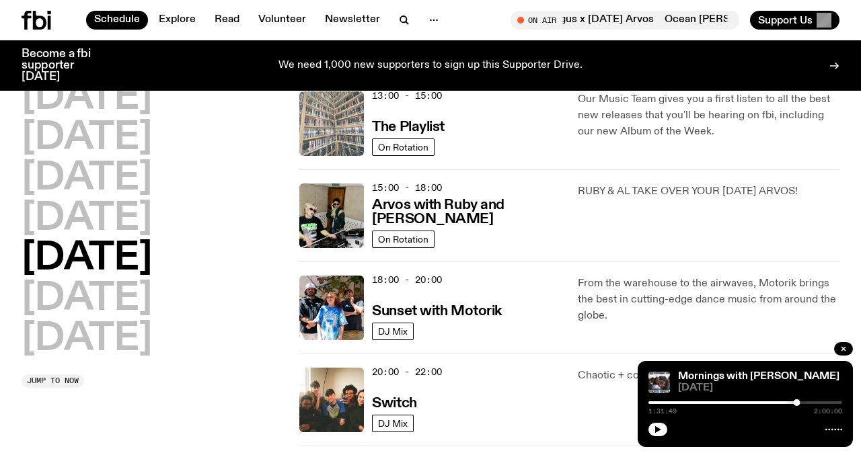
click at [337, 126] on img at bounding box center [331, 123] width 65 height 65
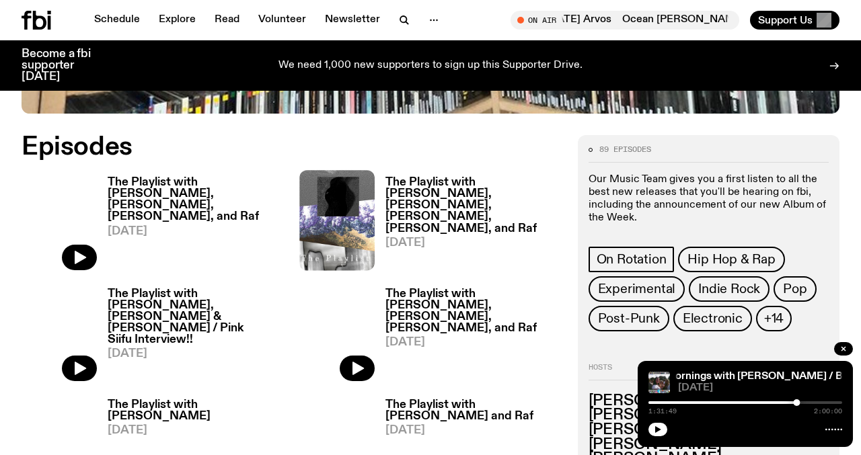
scroll to position [561, 0]
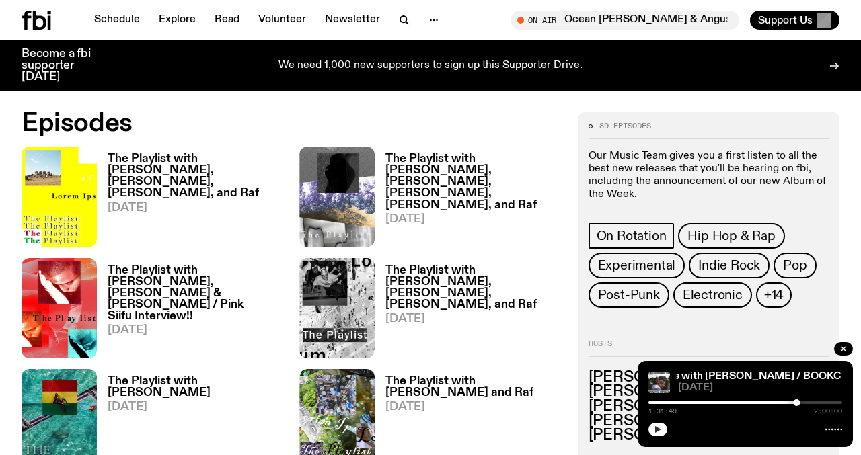
click at [652, 433] on button "button" at bounding box center [657, 429] width 19 height 13
click at [668, 430] on div at bounding box center [745, 428] width 194 height 16
click at [800, 402] on div at bounding box center [800, 402] width 7 height 7
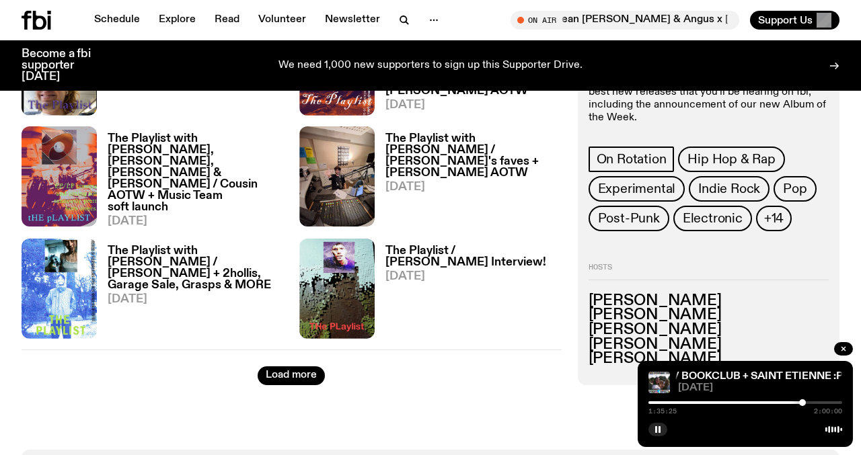
scroll to position [2139, 0]
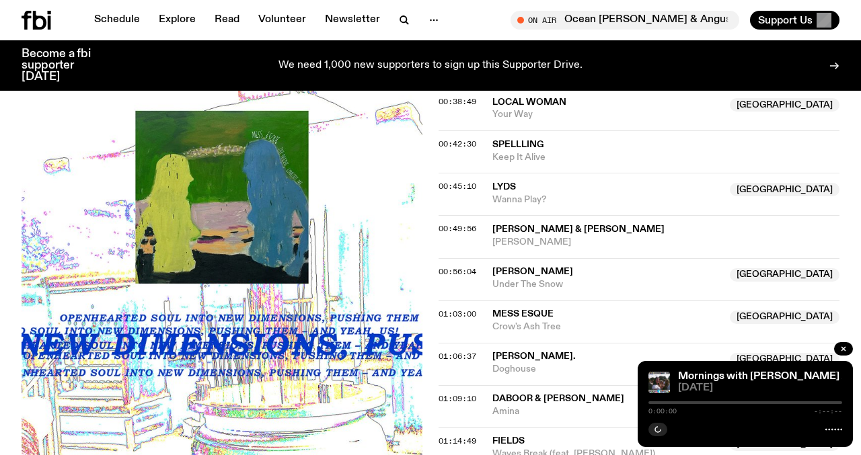
scroll to position [834, 0]
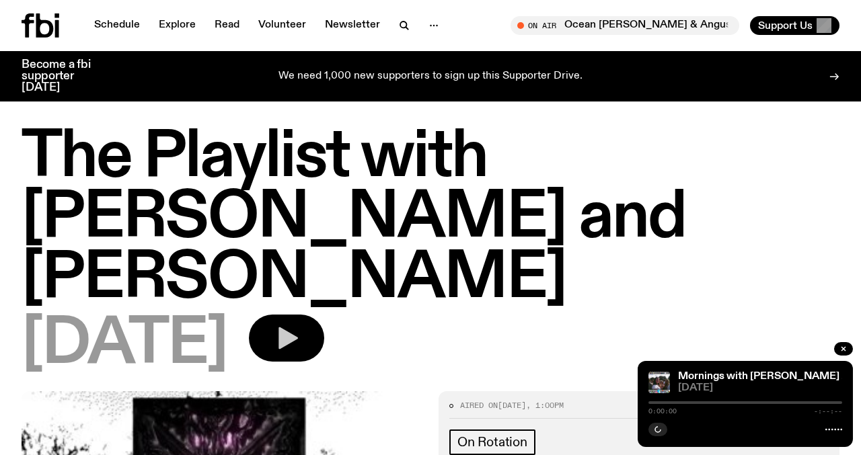
click at [324, 315] on button "button" at bounding box center [286, 338] width 75 height 47
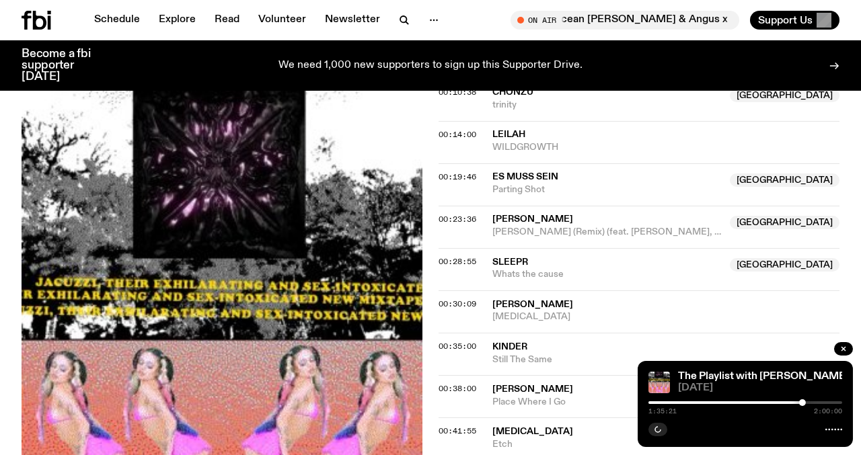
scroll to position [629, 0]
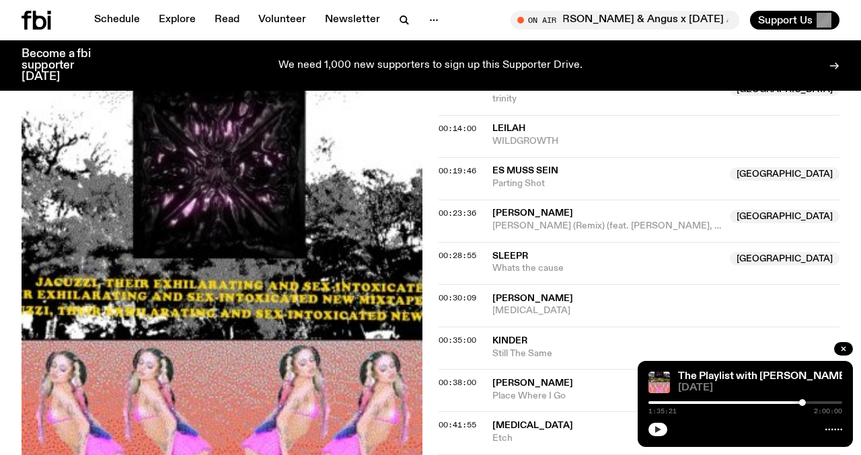
click at [660, 427] on icon "button" at bounding box center [658, 430] width 8 height 8
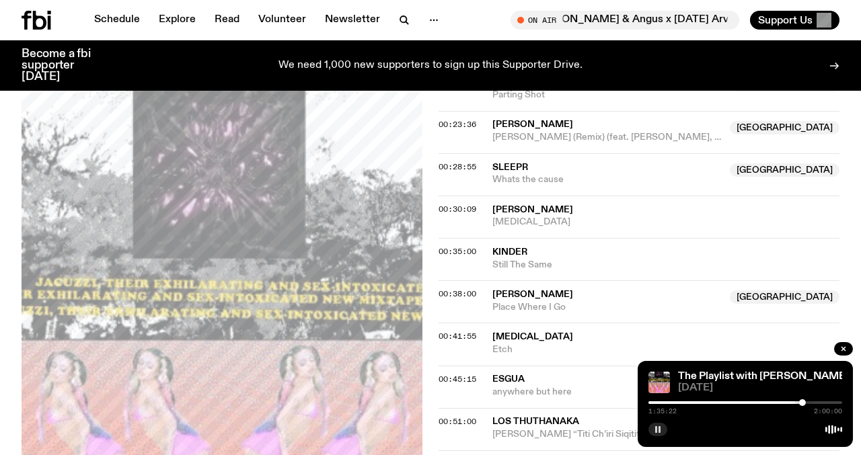
scroll to position [754, 0]
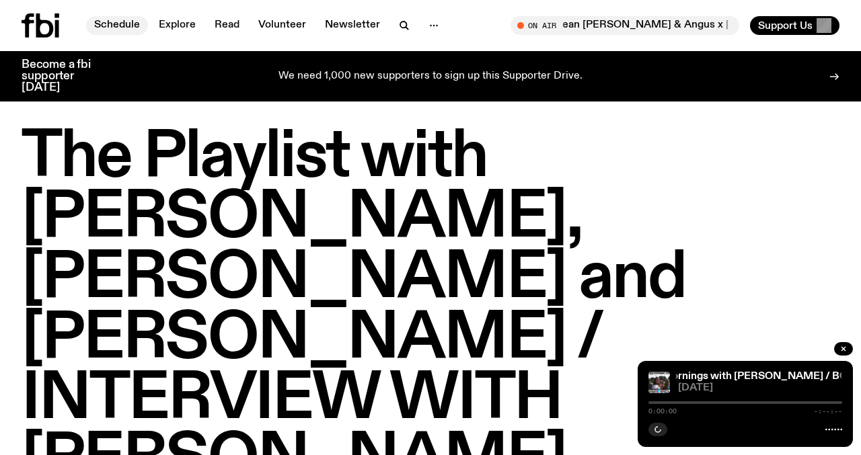
click at [112, 23] on link "Schedule" at bounding box center [117, 25] width 62 height 19
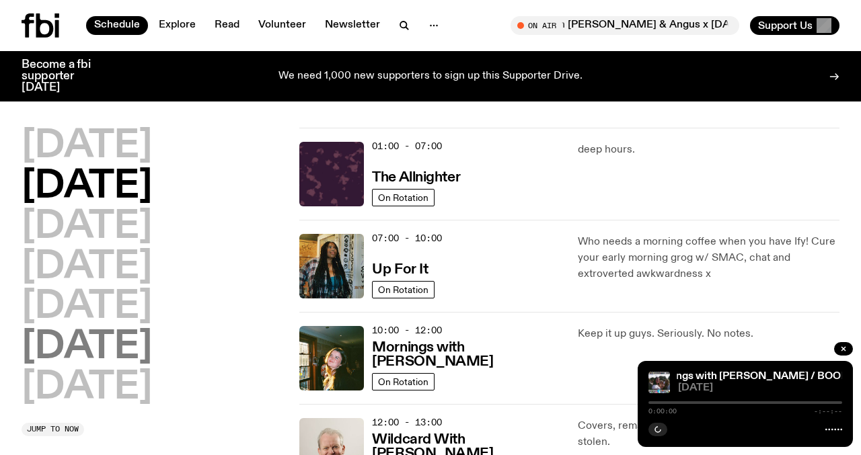
click at [124, 329] on h2 "[DATE]" at bounding box center [87, 348] width 130 height 38
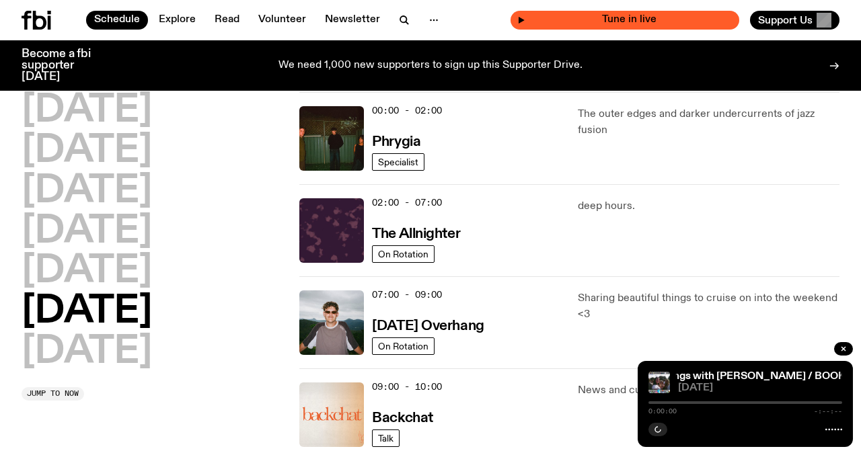
scroll to position [38, 0]
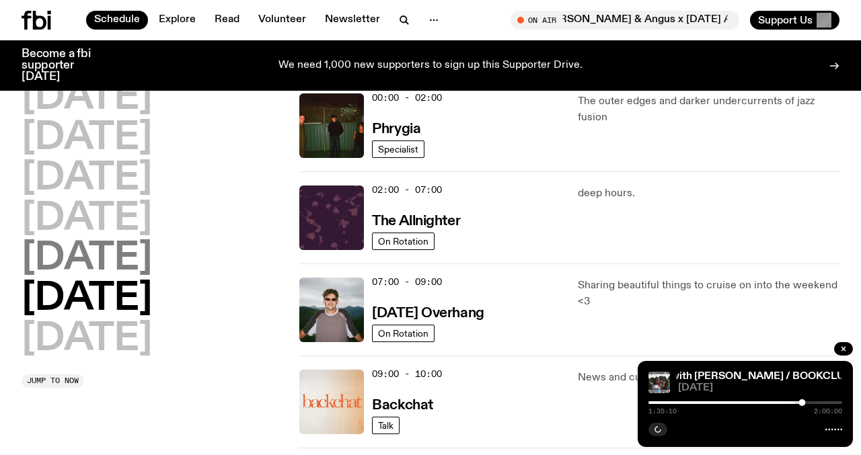
click at [115, 270] on h2 "[DATE]" at bounding box center [87, 259] width 130 height 38
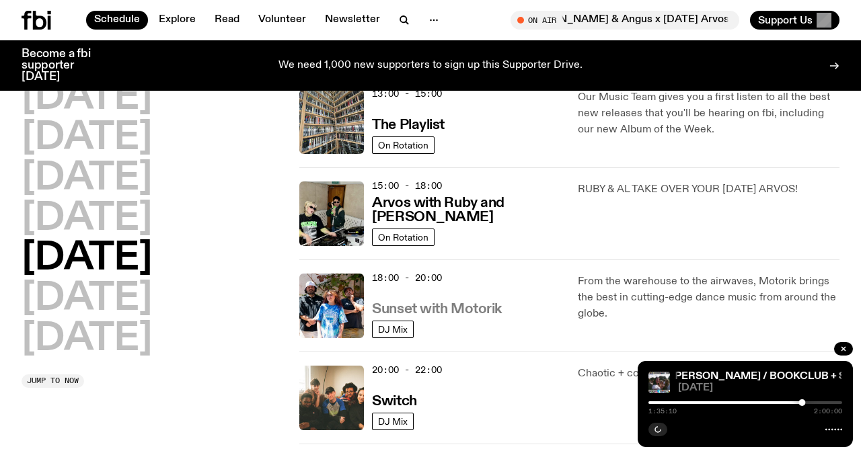
scroll to position [407, 0]
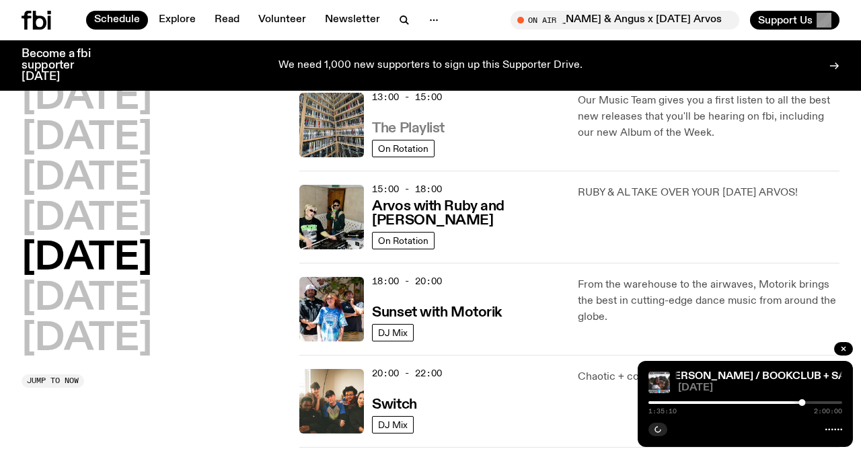
click at [424, 128] on h3 "The Playlist" at bounding box center [408, 129] width 73 height 14
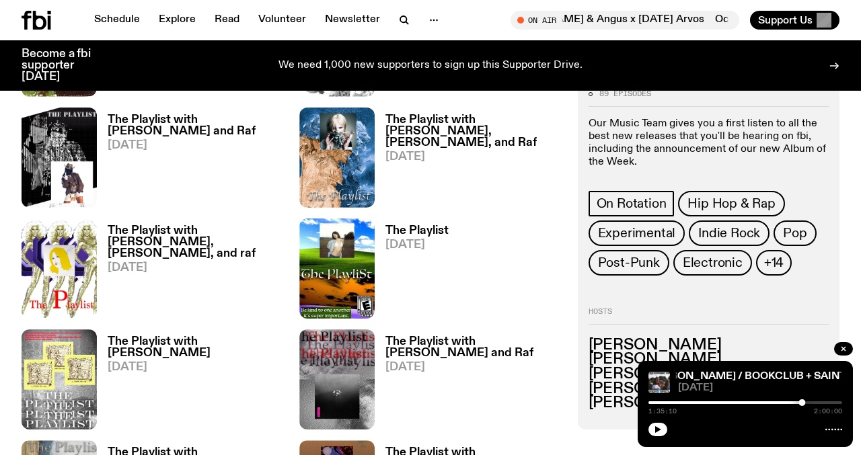
scroll to position [1102, 0]
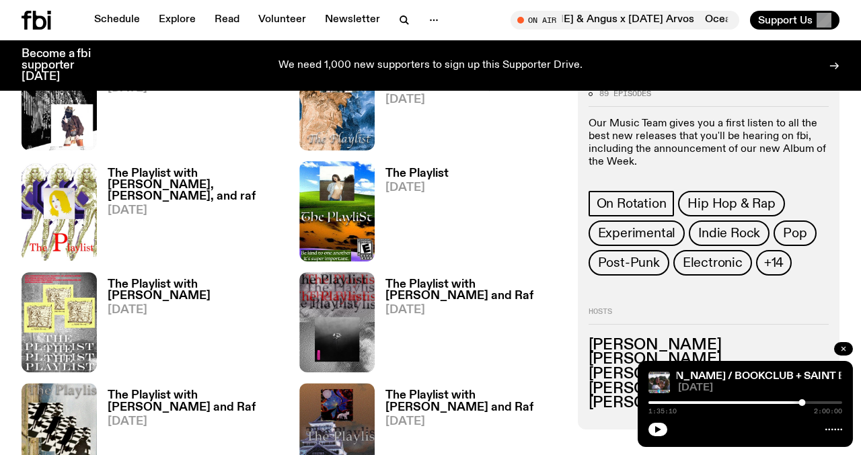
click at [841, 351] on icon "button" at bounding box center [843, 349] width 8 height 8
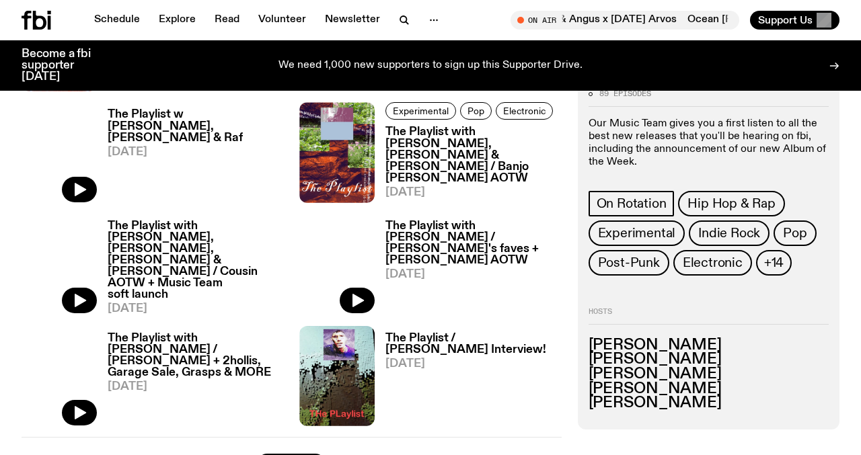
scroll to position [2048, 0]
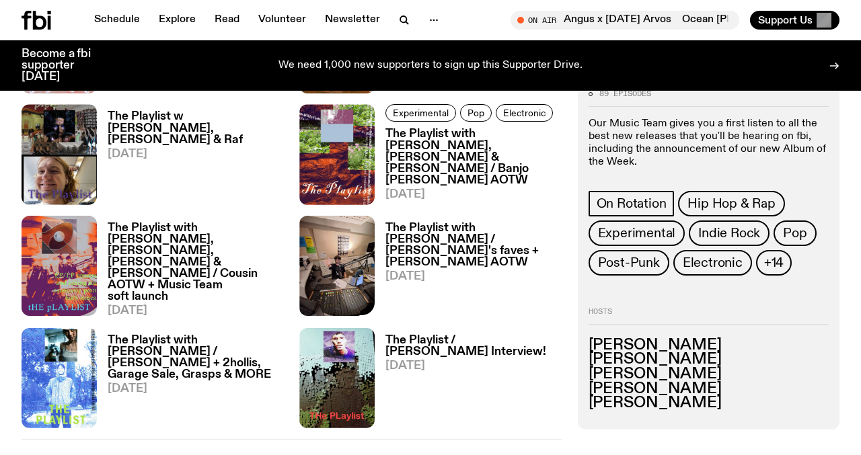
click at [329, 250] on img at bounding box center [336, 266] width 75 height 100
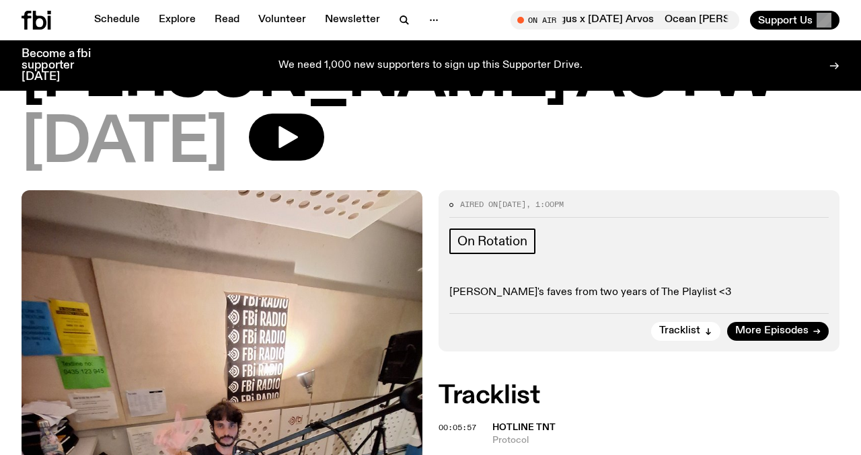
scroll to position [222, 0]
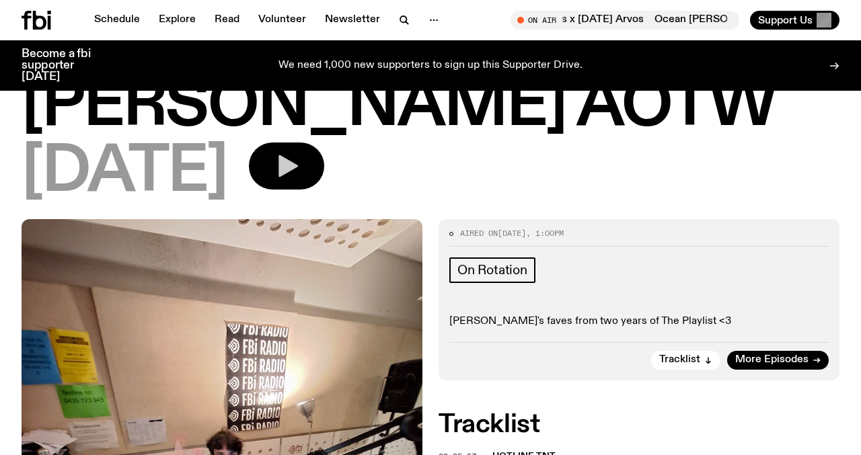
click at [324, 143] on button "button" at bounding box center [286, 166] width 75 height 47
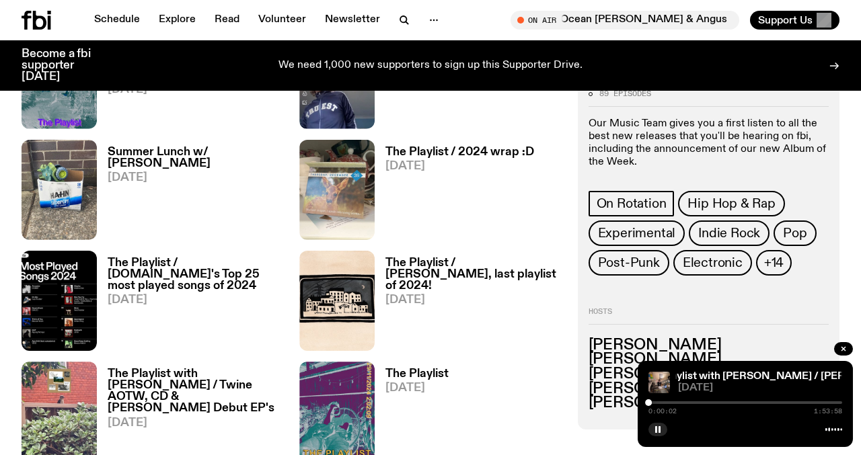
scroll to position [2572, 0]
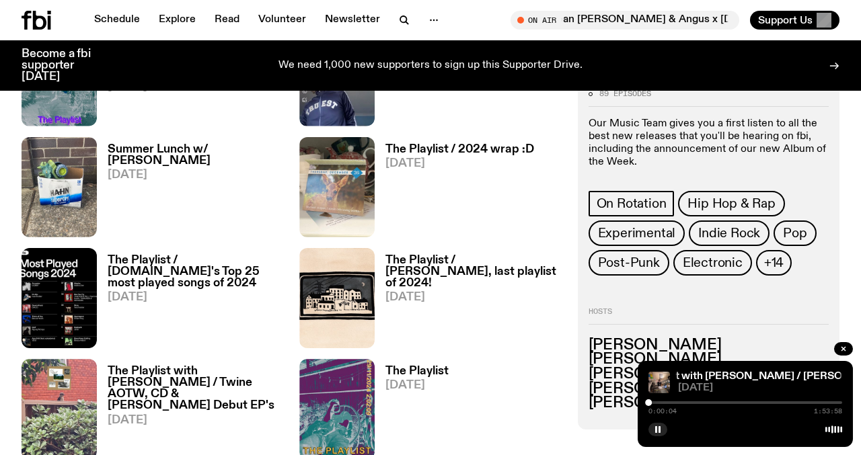
click at [459, 145] on h3 "The Playlist / 2024 wrap :D" at bounding box center [459, 149] width 149 height 11
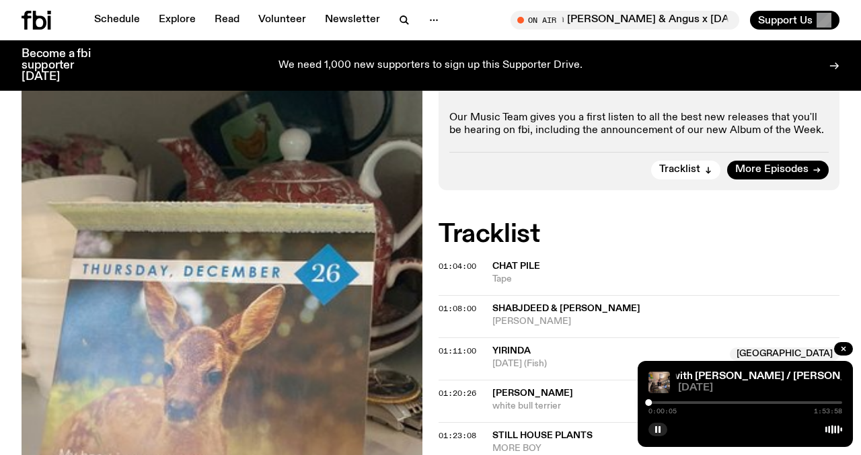
scroll to position [247, 0]
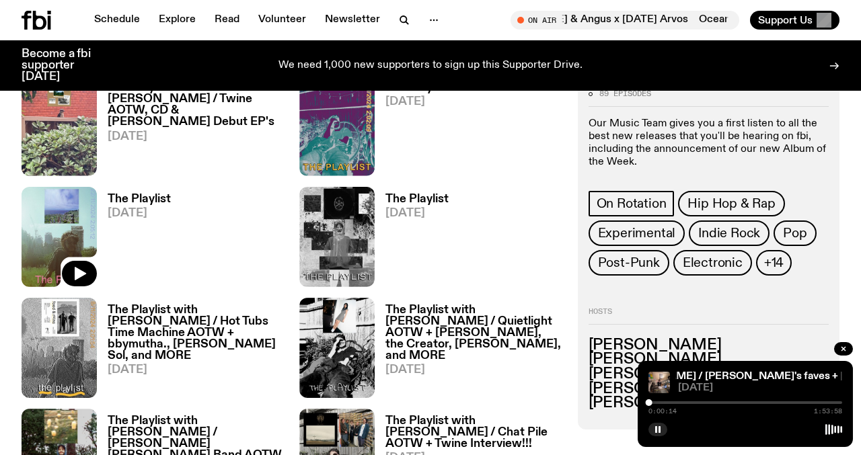
scroll to position [2862, 0]
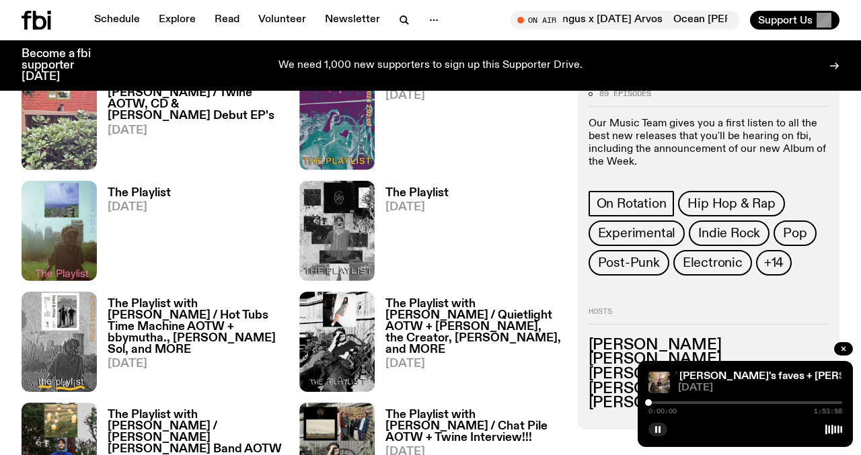
drag, startPoint x: 649, startPoint y: 400, endPoint x: 610, endPoint y: 392, distance: 40.5
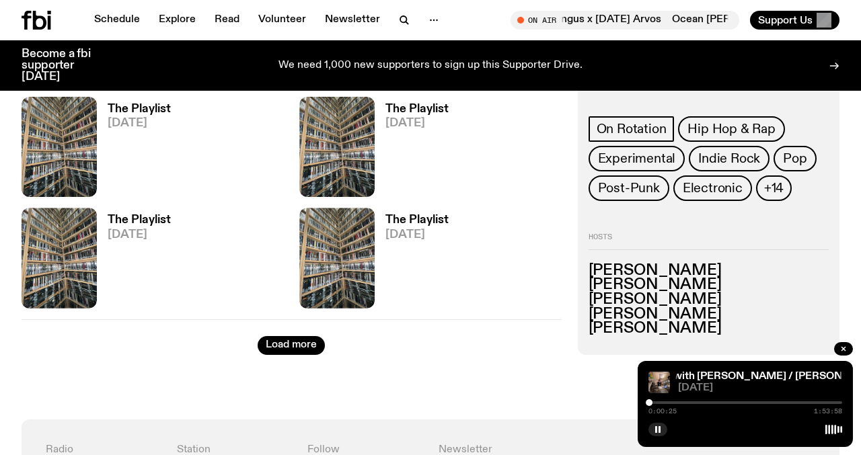
scroll to position [4858, 0]
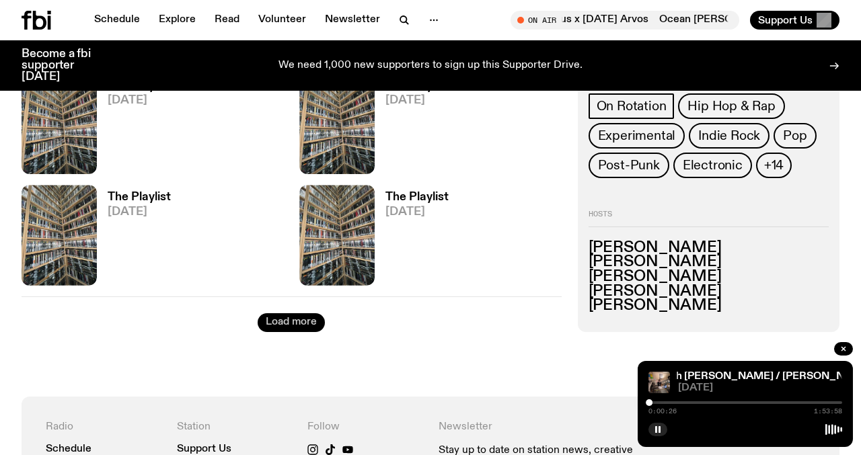
click at [294, 317] on button "Load more" at bounding box center [291, 322] width 67 height 19
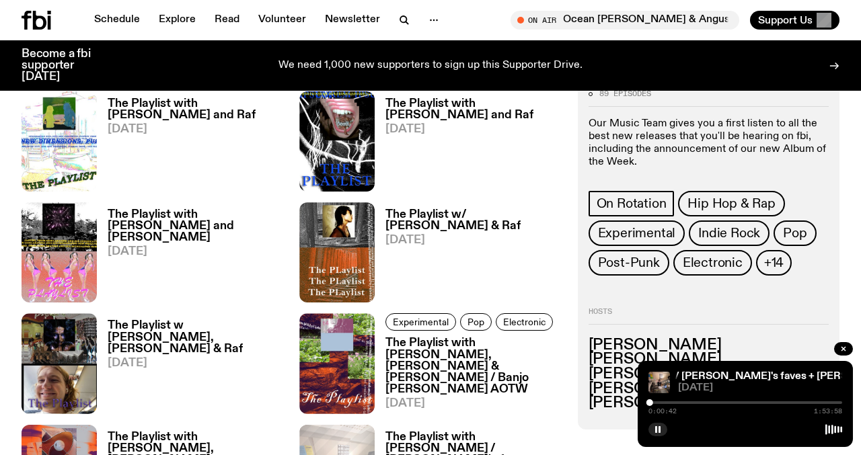
scroll to position [1805, 0]
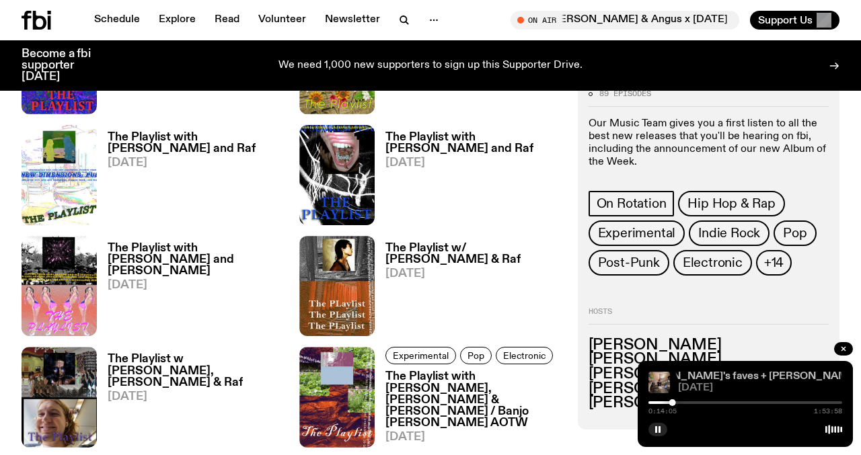
click at [709, 377] on link "The Playlist with [PERSON_NAME] / [PERSON_NAME]'s faves + [PERSON_NAME] AOTW" at bounding box center [674, 376] width 440 height 11
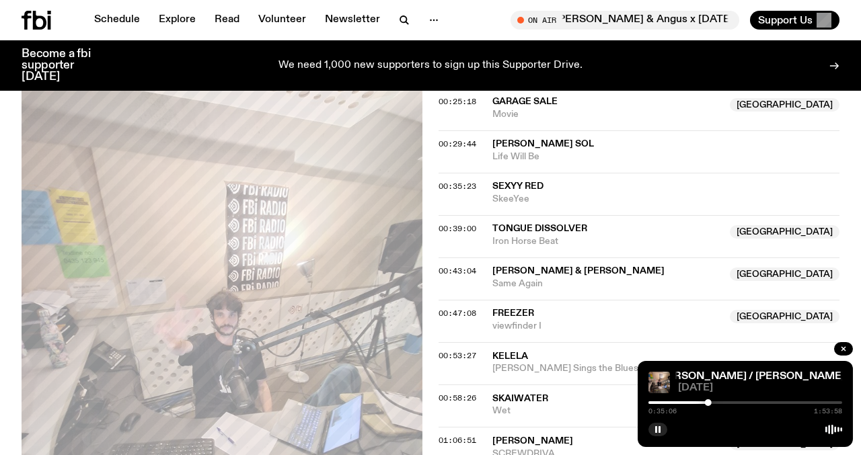
scroll to position [752, 0]
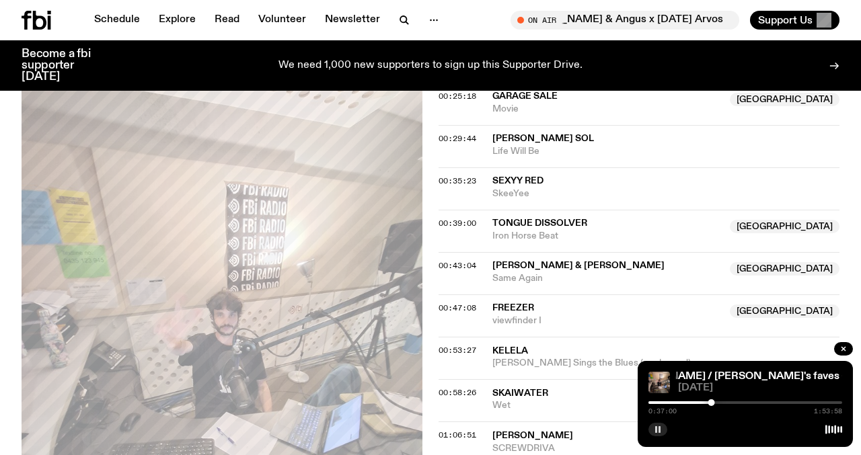
click at [652, 430] on button "button" at bounding box center [657, 429] width 19 height 13
